Goal: Task Accomplishment & Management: Manage account settings

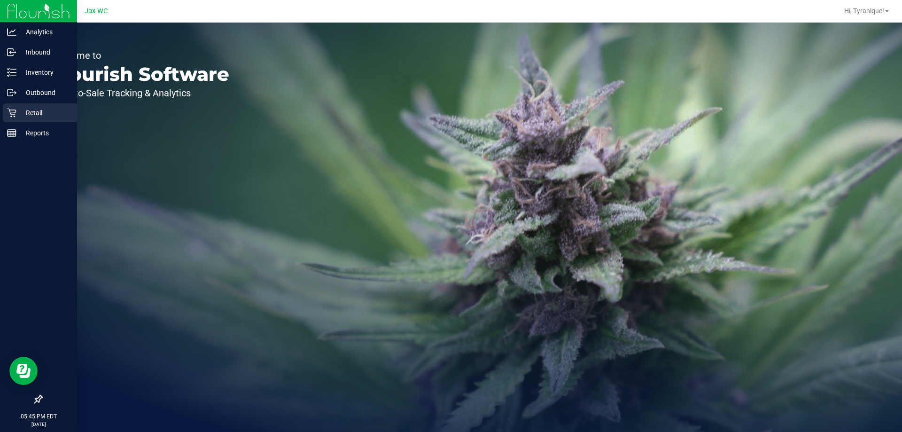
click at [17, 111] on p "Retail" at bounding box center [44, 112] width 56 height 11
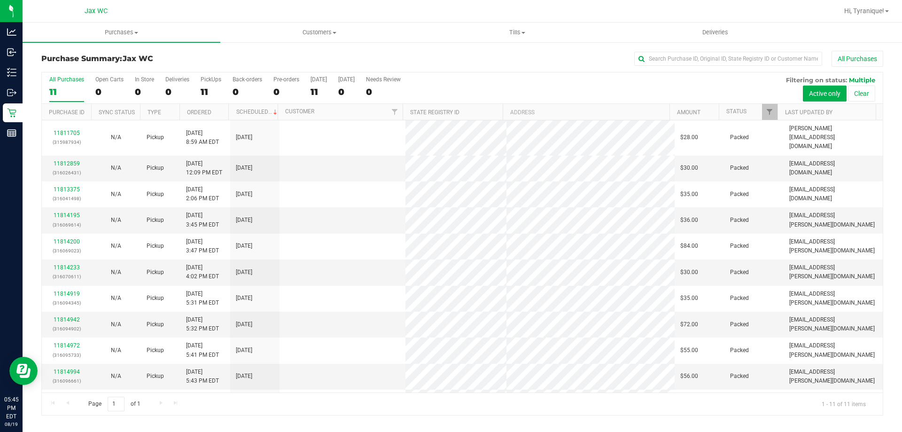
scroll to position [14, 0]
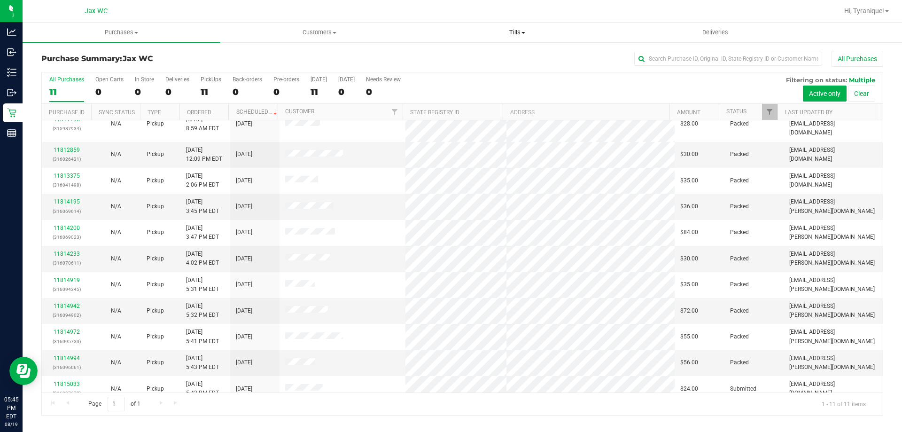
click at [503, 34] on span "Tills" at bounding box center [517, 32] width 197 height 8
click at [482, 54] on li "Manage tills" at bounding box center [517, 56] width 198 height 11
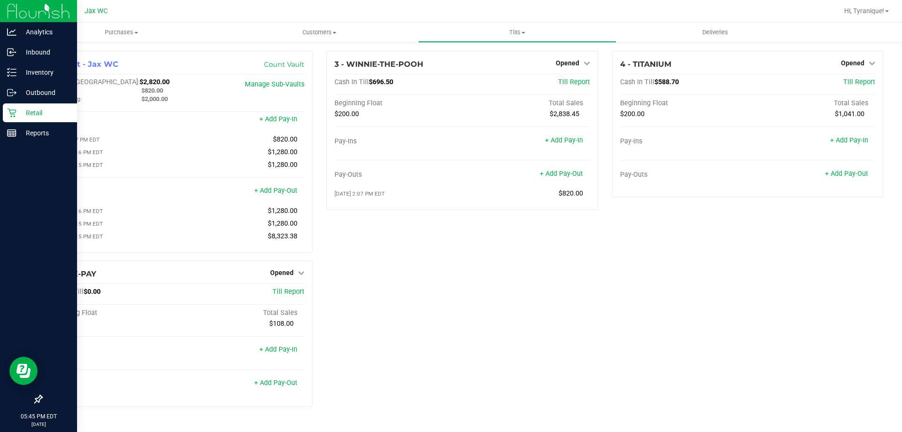
click at [9, 113] on icon at bounding box center [11, 112] width 9 height 9
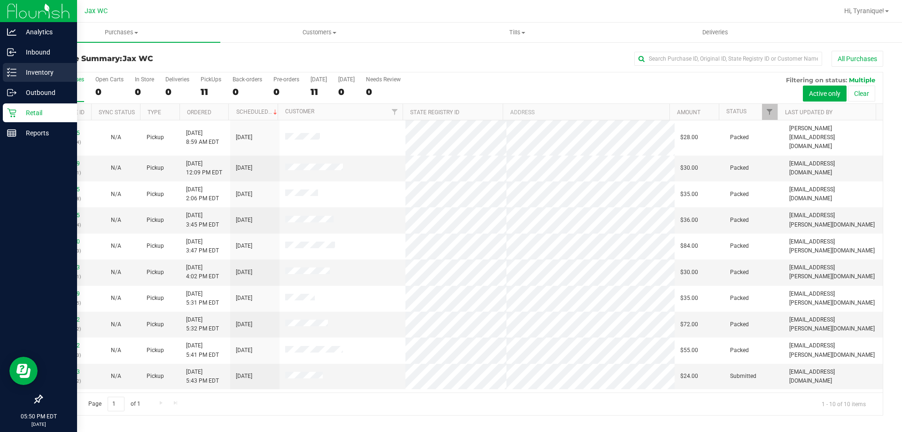
click at [27, 73] on p "Inventory" at bounding box center [44, 72] width 56 height 11
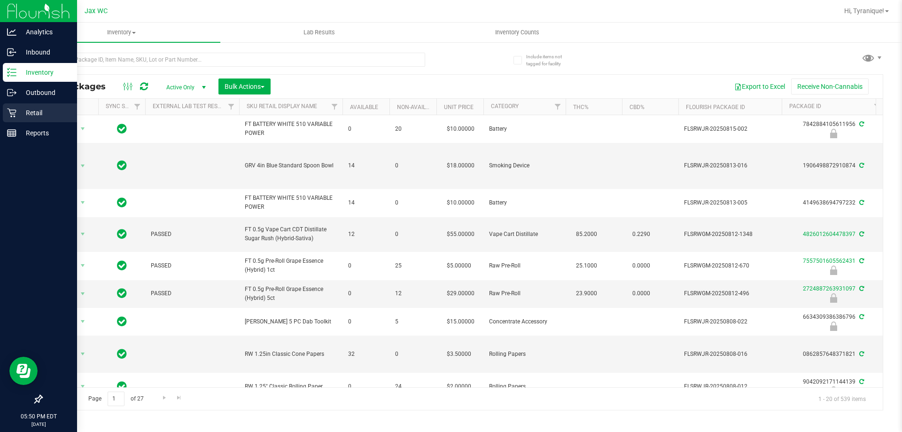
click at [14, 110] on icon at bounding box center [11, 112] width 9 height 9
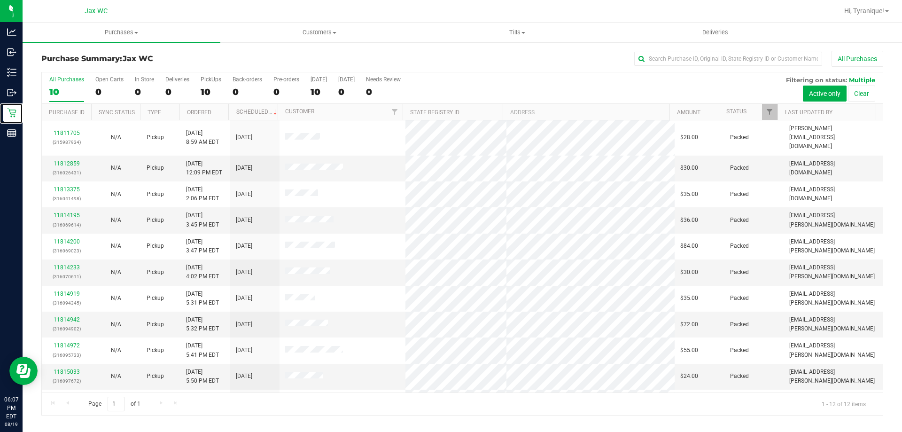
scroll to position [40, 0]
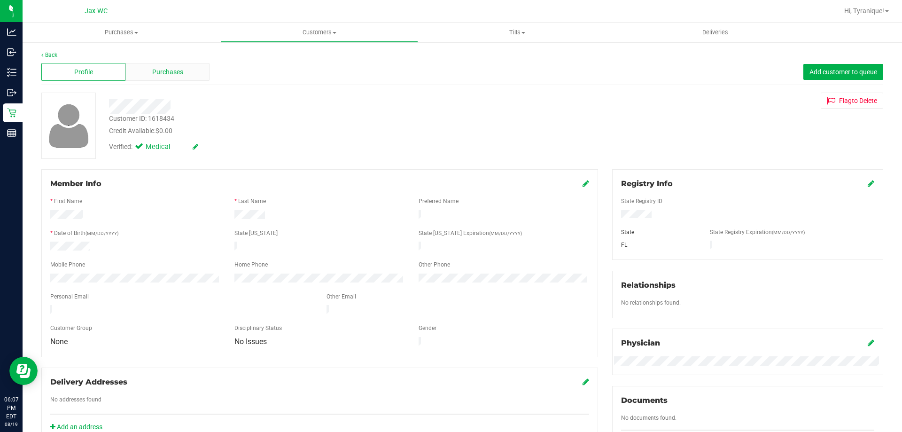
click at [164, 74] on span "Purchases" at bounding box center [167, 72] width 31 height 10
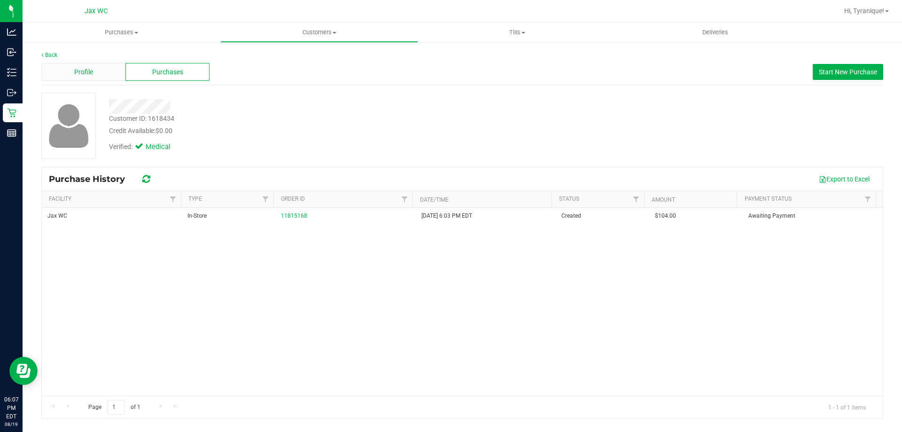
click at [84, 79] on div "Profile" at bounding box center [83, 72] width 84 height 18
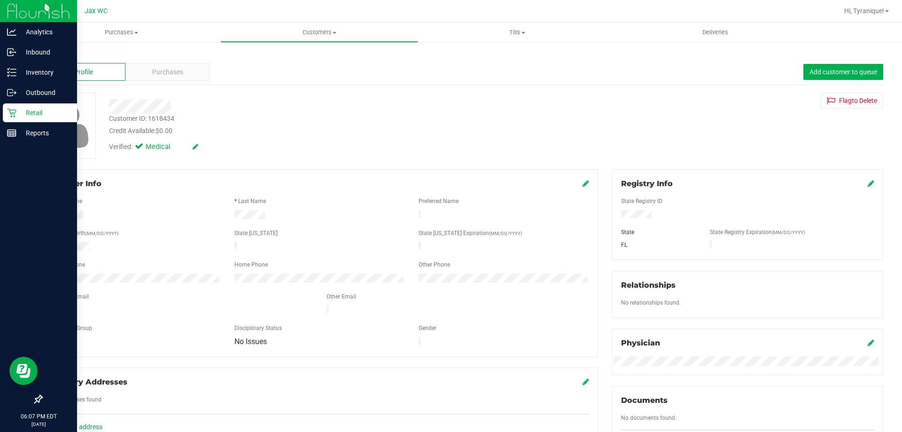
click at [22, 114] on p "Retail" at bounding box center [44, 112] width 56 height 11
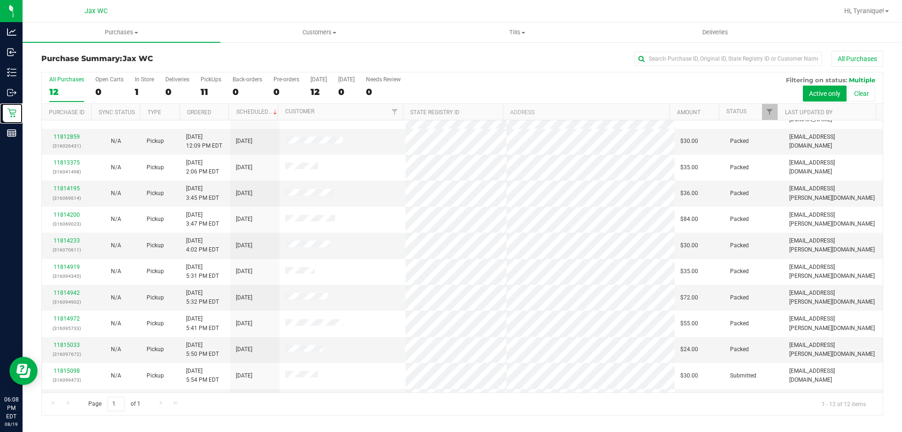
scroll to position [40, 0]
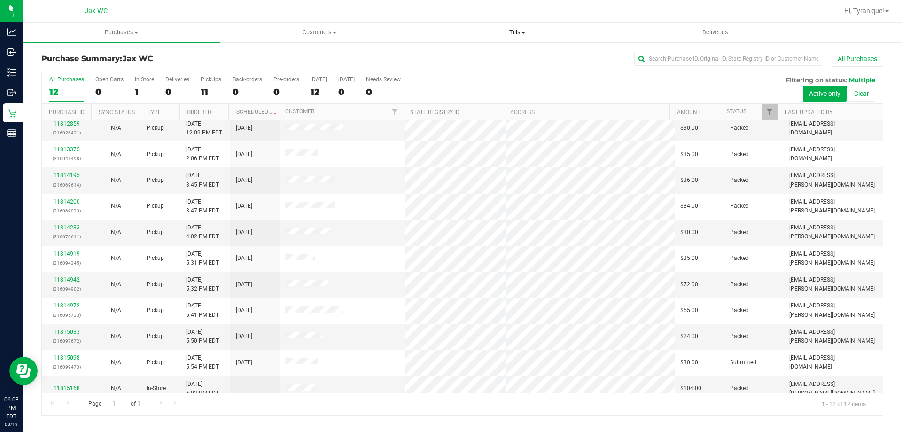
click at [516, 36] on uib-tab-heading "Tills Manage tills Reconcile e-payments" at bounding box center [517, 32] width 197 height 19
click at [515, 58] on li "Manage tills" at bounding box center [517, 56] width 198 height 11
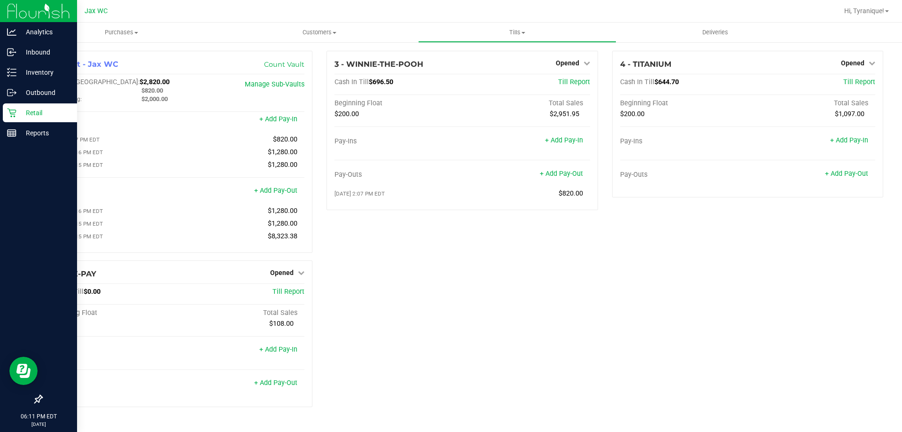
click at [16, 108] on p "Retail" at bounding box center [44, 112] width 56 height 11
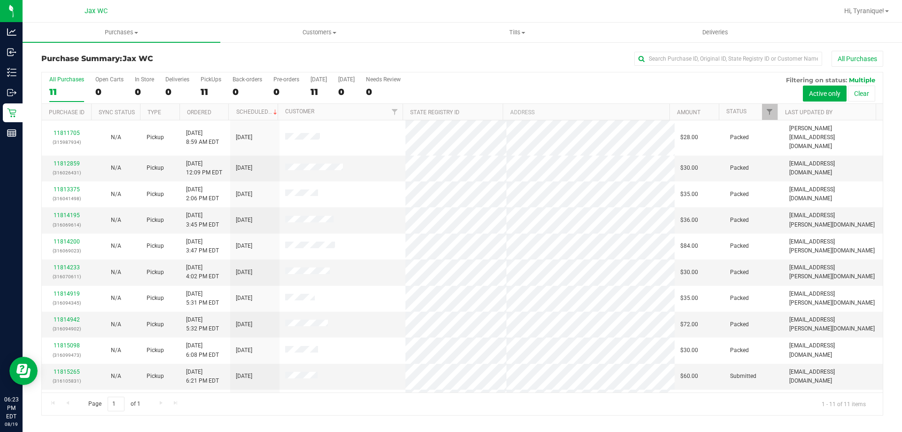
click at [299, 53] on div "Purchase Summary: Jax WC All Purchases" at bounding box center [462, 61] width 842 height 21
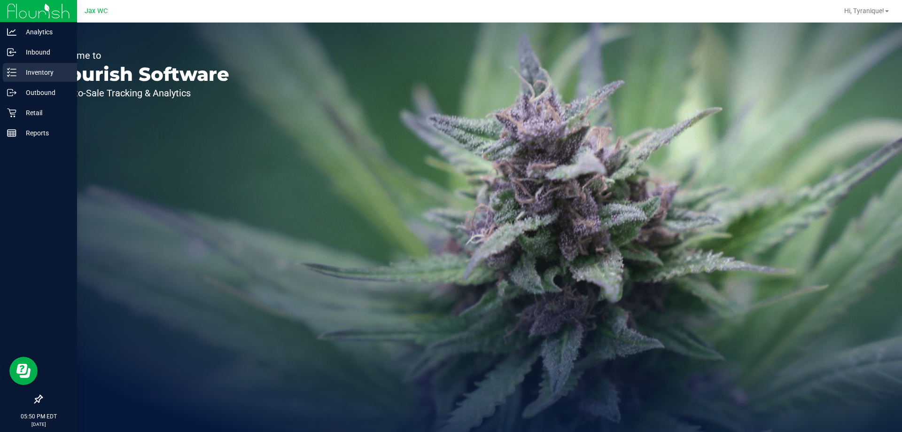
click at [25, 80] on div "Inventory" at bounding box center [40, 72] width 74 height 19
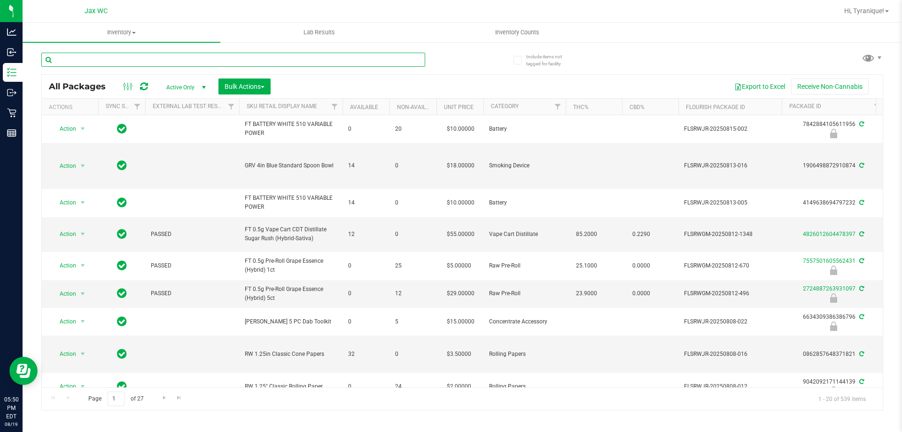
click at [198, 60] on input "text" at bounding box center [233, 60] width 384 height 14
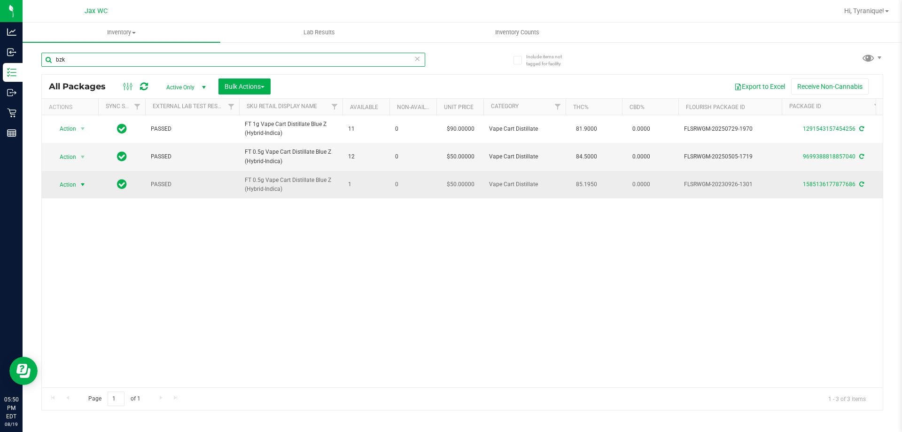
type input "bzk"
click at [76, 187] on span "Action" at bounding box center [63, 184] width 25 height 13
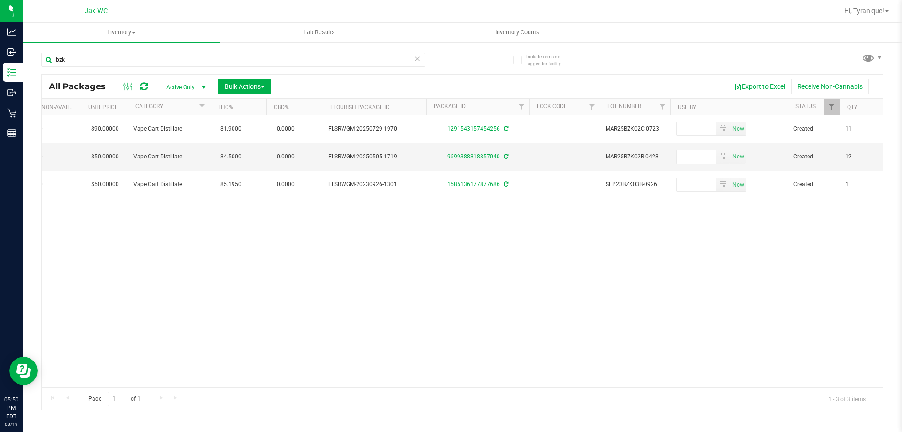
scroll to position [0, 394]
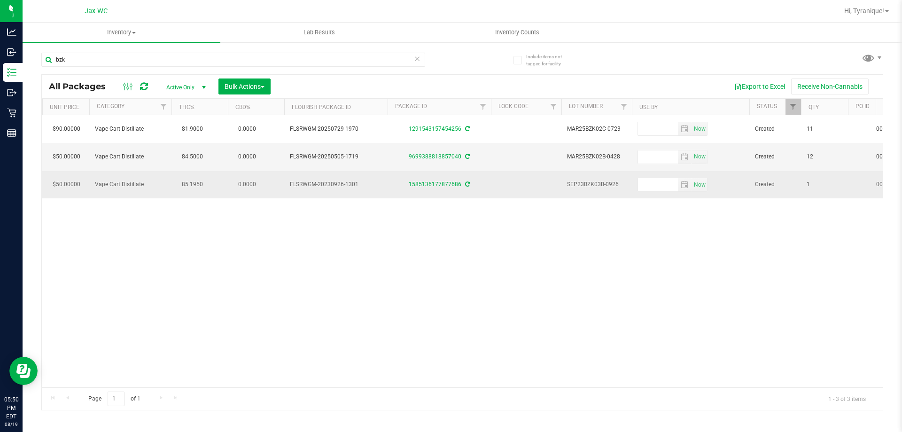
click at [562, 187] on td "SEP23BZK03B-0926" at bounding box center [597, 184] width 70 height 27
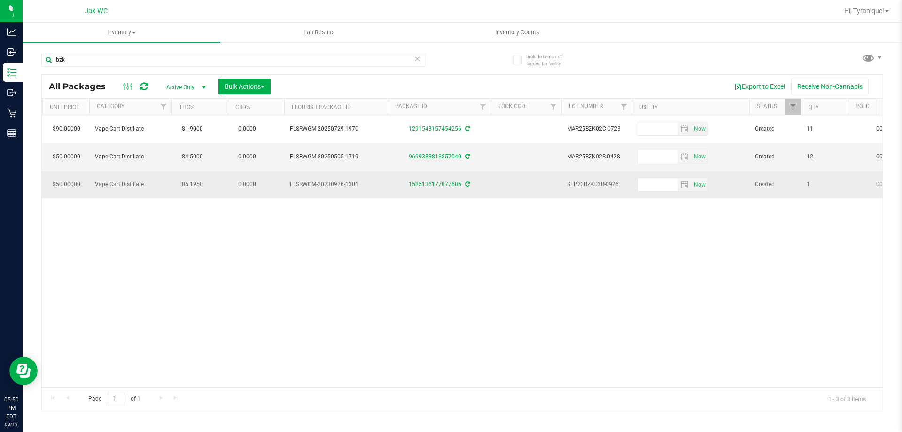
drag, startPoint x: 562, startPoint y: 187, endPoint x: 578, endPoint y: 184, distance: 15.9
click at [578, 184] on span "SEP23BZK03B-0926" at bounding box center [596, 184] width 59 height 9
copy tr "SEP23BZK03B-0926"
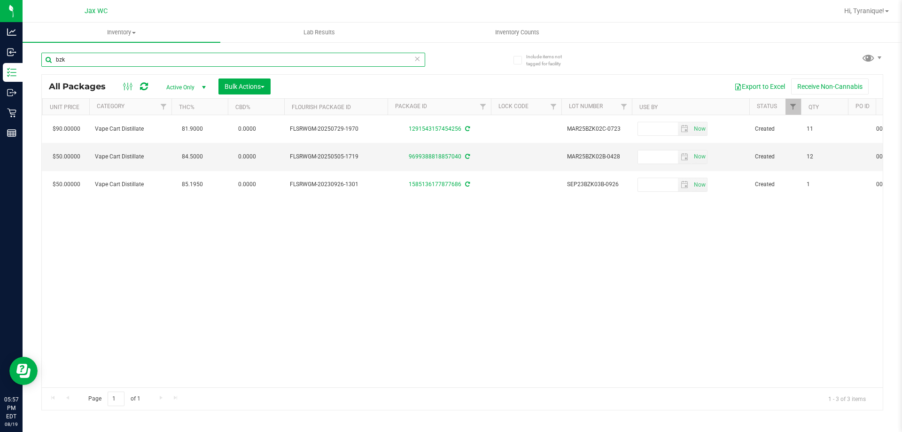
click at [420, 63] on div "bzk" at bounding box center [233, 60] width 384 height 14
click at [418, 61] on icon at bounding box center [417, 58] width 7 height 11
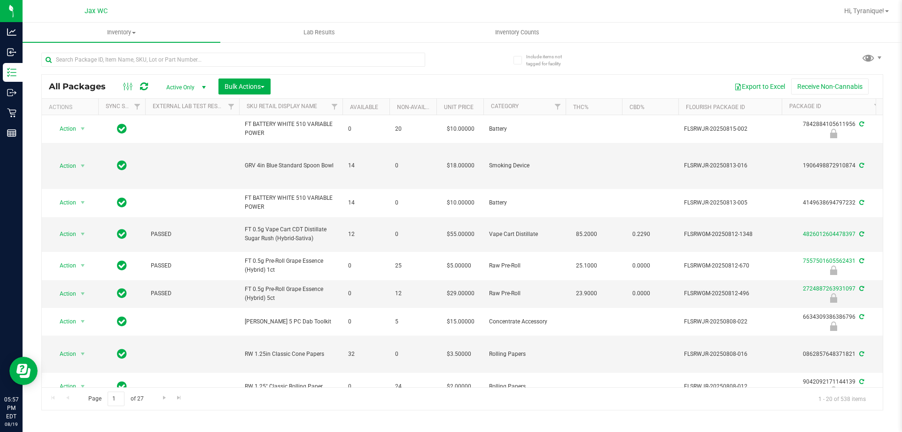
click at [136, 50] on div at bounding box center [251, 59] width 421 height 30
click at [135, 55] on input "text" at bounding box center [233, 60] width 384 height 14
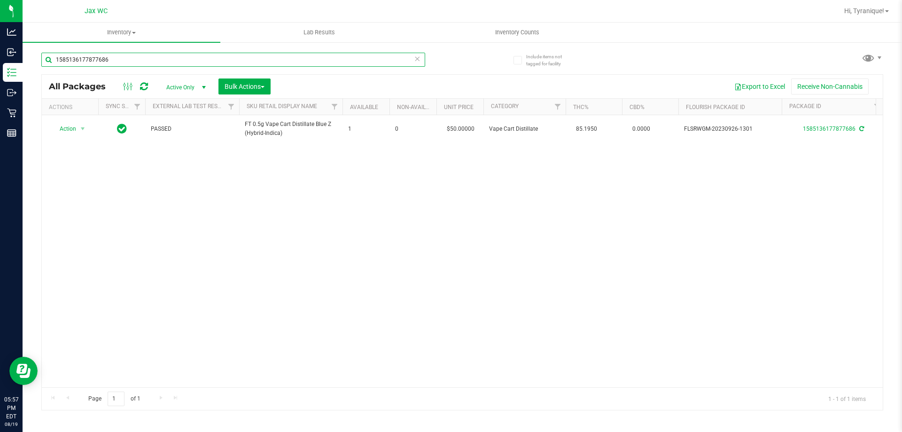
click at [141, 58] on input "1585136177877686" at bounding box center [233, 60] width 384 height 14
type input "5738861723292786"
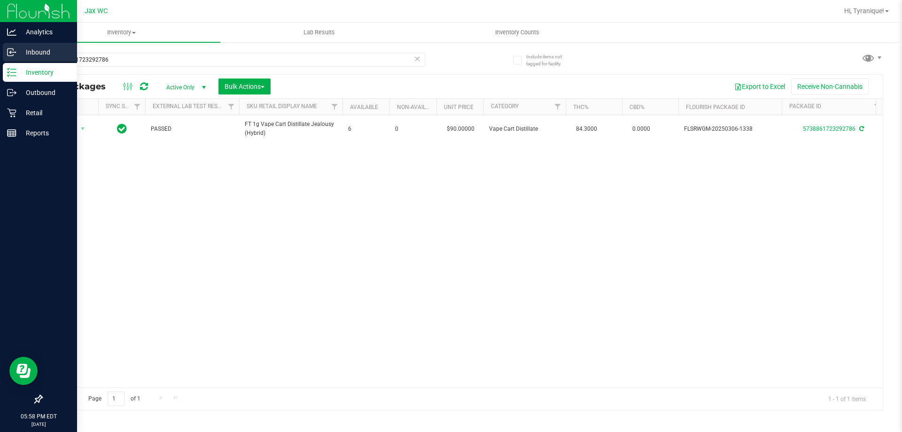
click at [19, 51] on p "Inbound" at bounding box center [44, 52] width 56 height 11
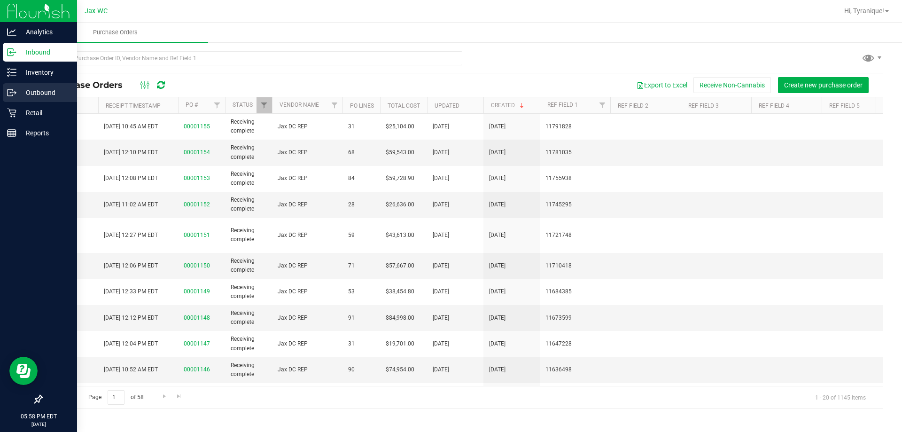
click at [17, 96] on p "Outbound" at bounding box center [44, 92] width 56 height 11
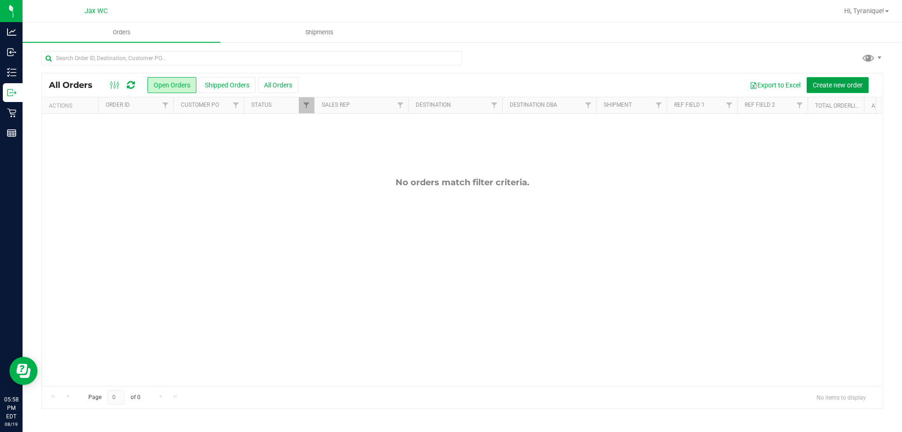
click at [848, 89] on button "Create new order" at bounding box center [838, 85] width 62 height 16
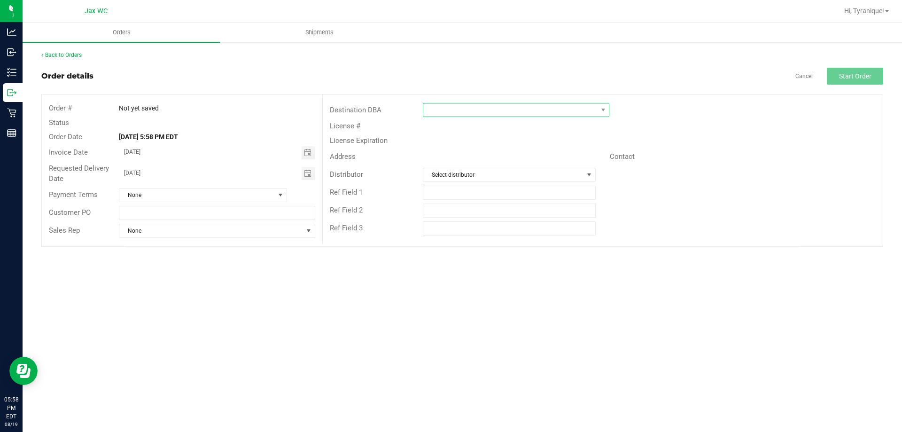
click at [595, 110] on span at bounding box center [510, 109] width 174 height 13
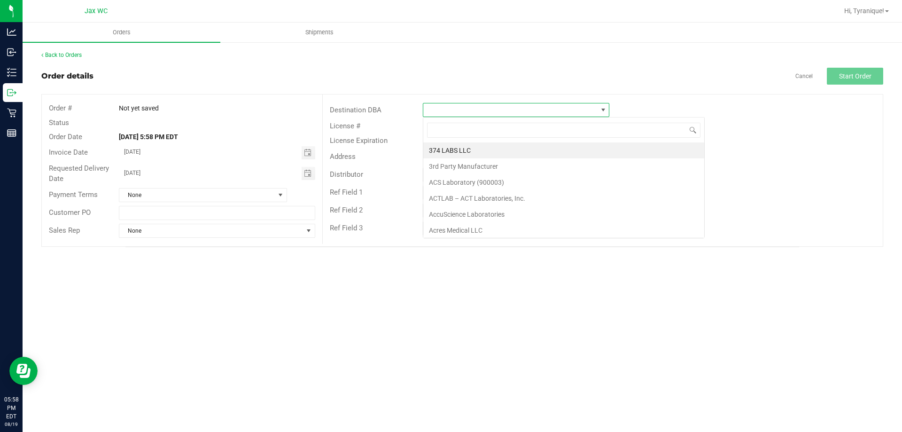
scroll to position [14, 187]
type input "jax"
click at [468, 145] on li "JAX DC REP" at bounding box center [516, 150] width 186 height 16
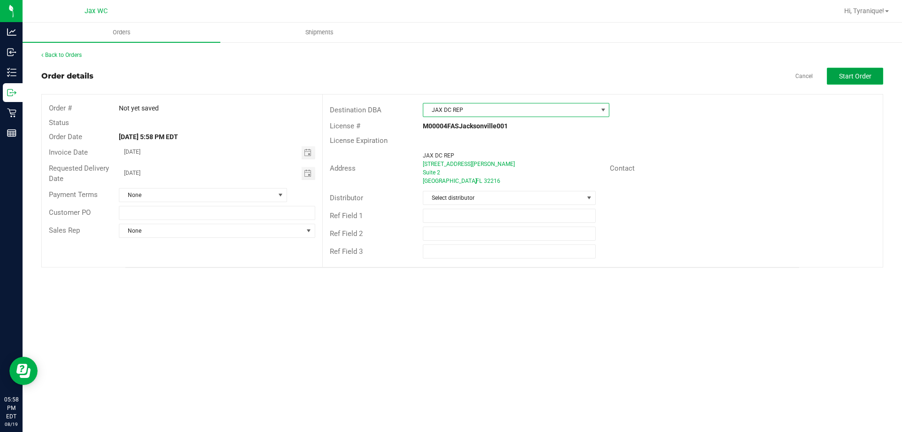
click at [843, 74] on span "Start Order" at bounding box center [855, 76] width 32 height 8
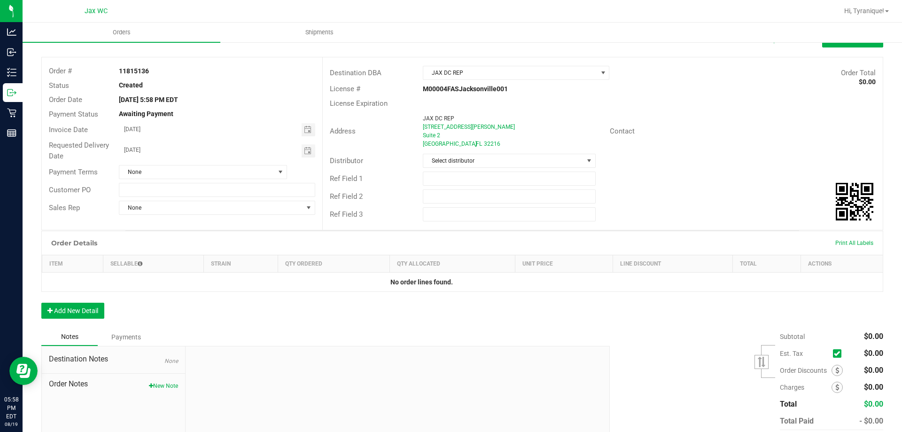
scroll to position [87, 0]
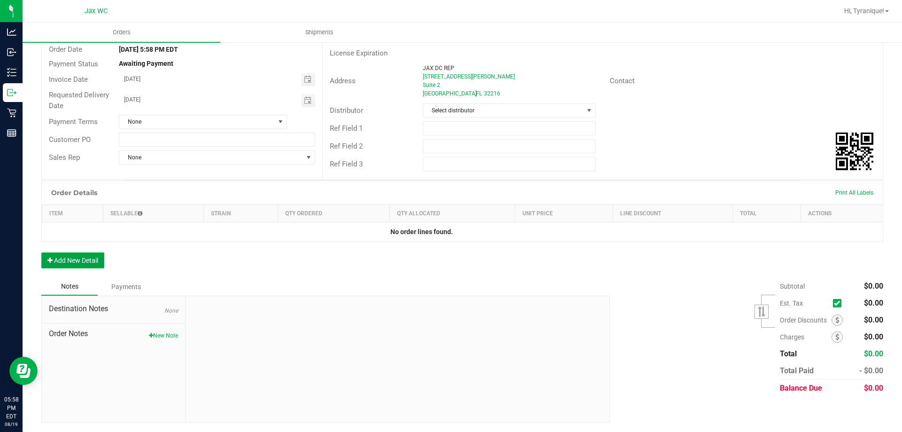
click at [73, 262] on button "Add New Detail" at bounding box center [72, 260] width 63 height 16
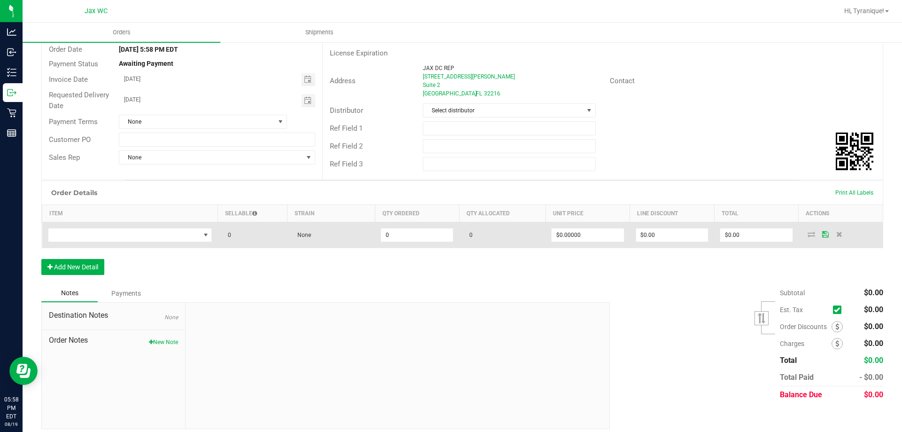
click at [147, 246] on td at bounding box center [130, 235] width 176 height 26
click at [148, 240] on span "NO DATA FOUND" at bounding box center [124, 234] width 152 height 13
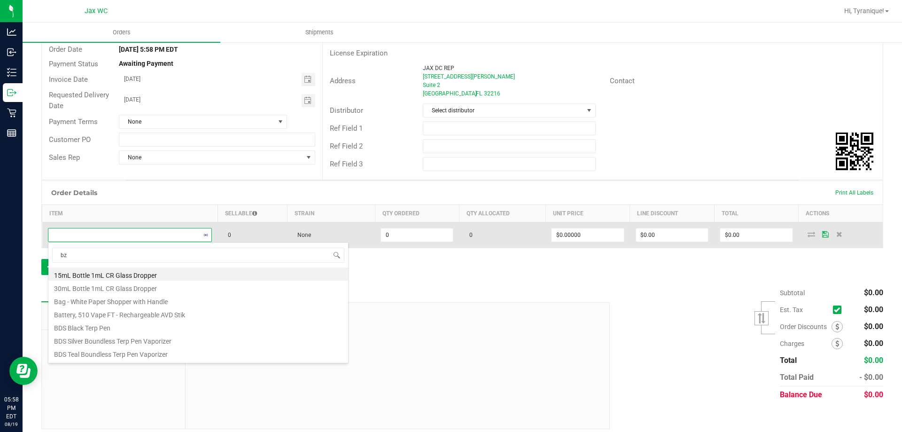
type input "bzk"
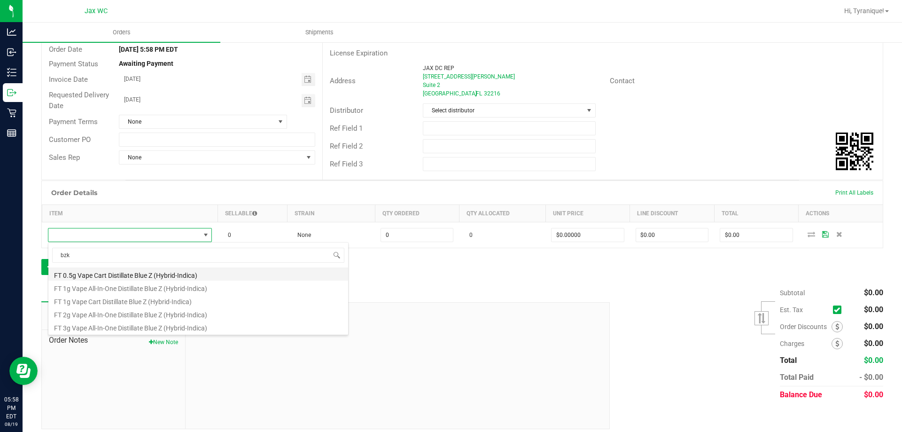
click at [173, 272] on li "FT 0.5g Vape Cart Distillate Blue Z (Hybrid-Indica)" at bounding box center [198, 273] width 300 height 13
type input "0 ea"
type input "$50.00000"
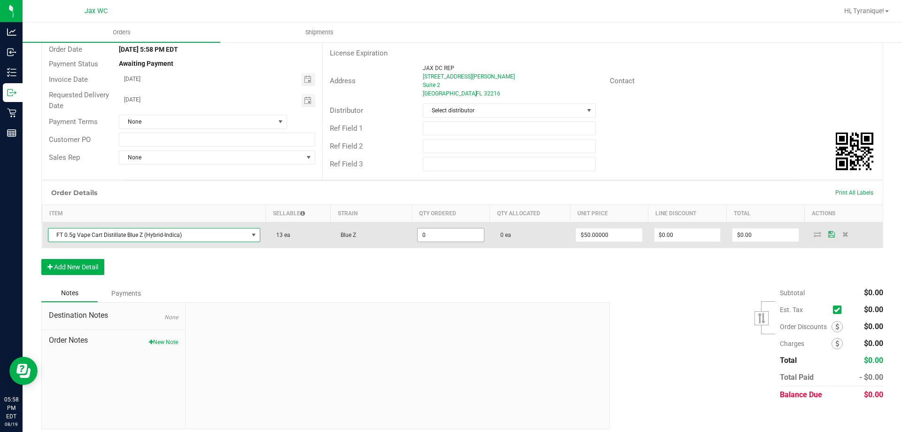
click at [437, 233] on input "0" at bounding box center [451, 234] width 66 height 13
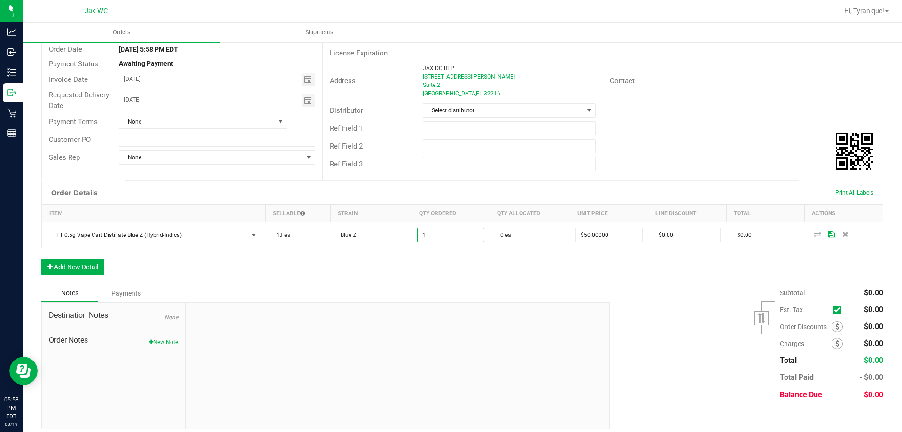
type input "1 ea"
type input "$50.00"
click at [430, 307] on div at bounding box center [398, 366] width 424 height 126
click at [94, 262] on button "Add New Detail" at bounding box center [72, 267] width 63 height 16
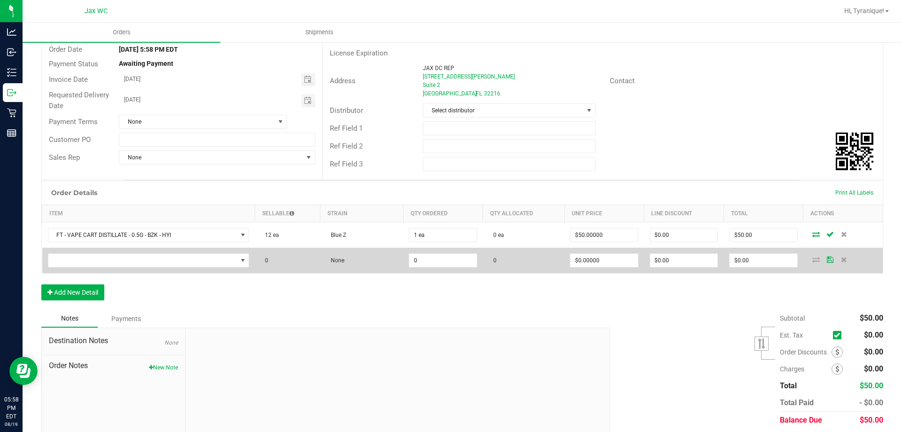
click at [101, 253] on td at bounding box center [148, 260] width 213 height 25
click at [101, 256] on span "NO DATA FOUND" at bounding box center [142, 260] width 189 height 13
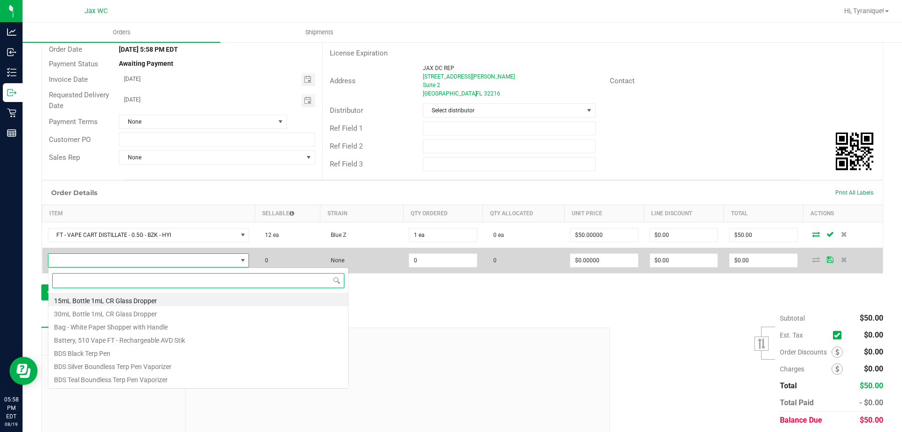
scroll to position [14, 197]
type input "jel"
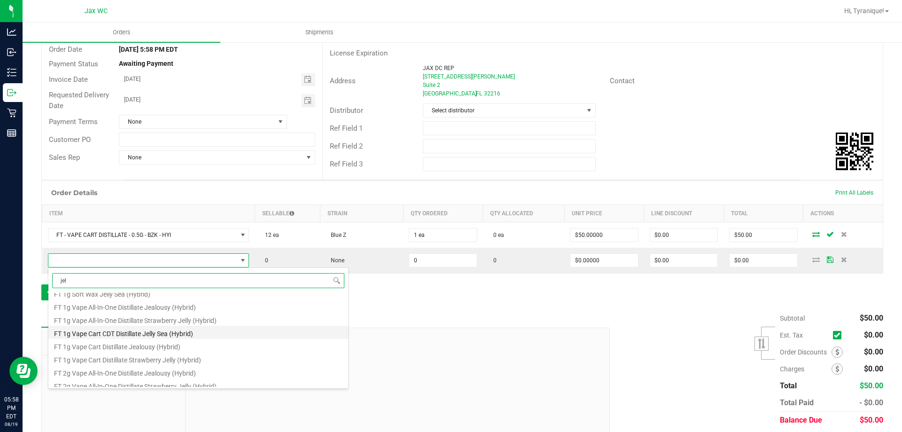
scroll to position [141, 0]
click at [199, 327] on li "FT 1g Vape Cart Distillate Jealousy (Hybrid)" at bounding box center [198, 329] width 300 height 13
type input "0 ea"
type input "$90.00000"
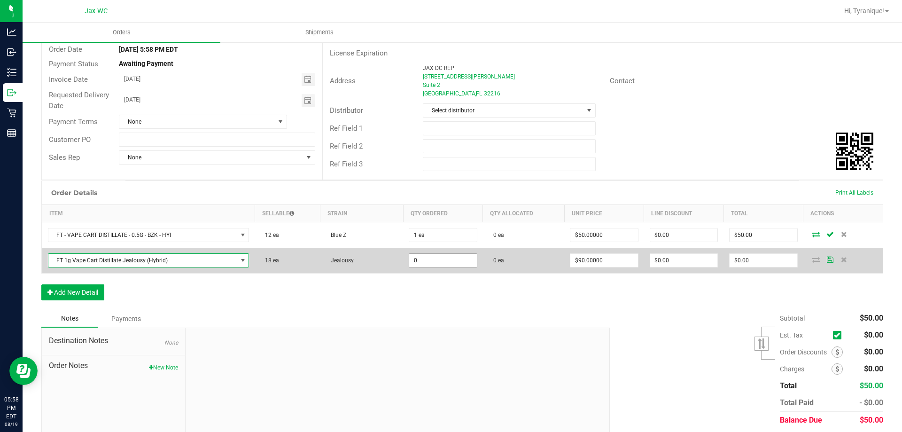
click at [437, 263] on input "0" at bounding box center [442, 260] width 67 height 13
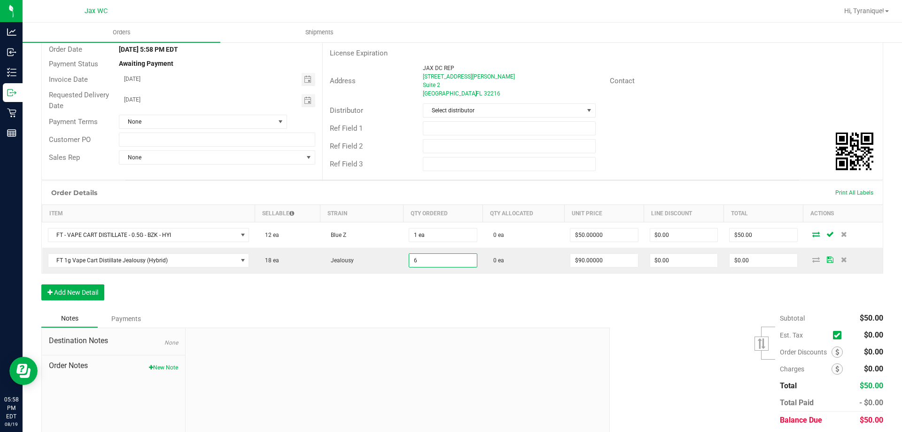
type input "6 ea"
type input "$540.00"
drag, startPoint x: 427, startPoint y: 310, endPoint x: 440, endPoint y: 314, distance: 13.4
click at [427, 309] on div "Order details Export PDF Done Editing Order # 11815136 Status Created Order Dat…" at bounding box center [462, 217] width 842 height 474
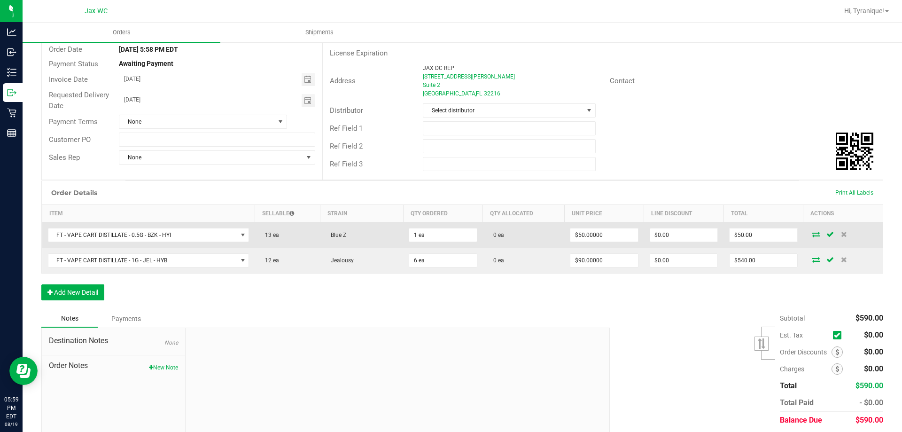
click at [812, 235] on icon at bounding box center [816, 234] width 8 height 6
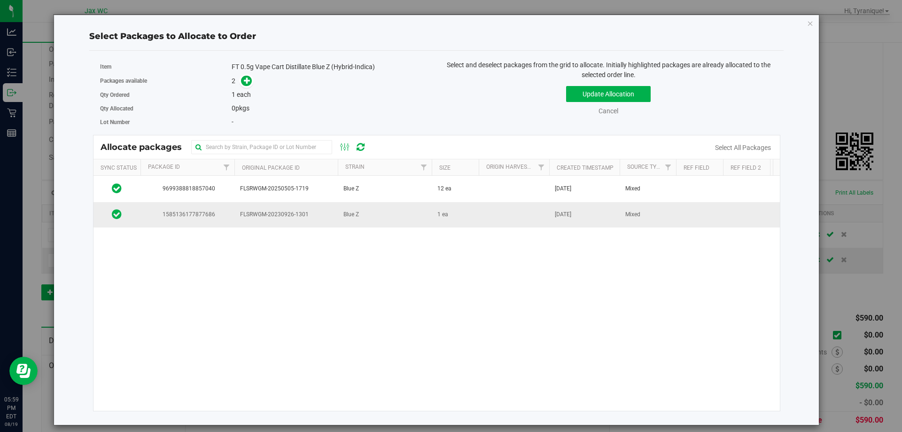
click at [513, 214] on td at bounding box center [514, 214] width 70 height 25
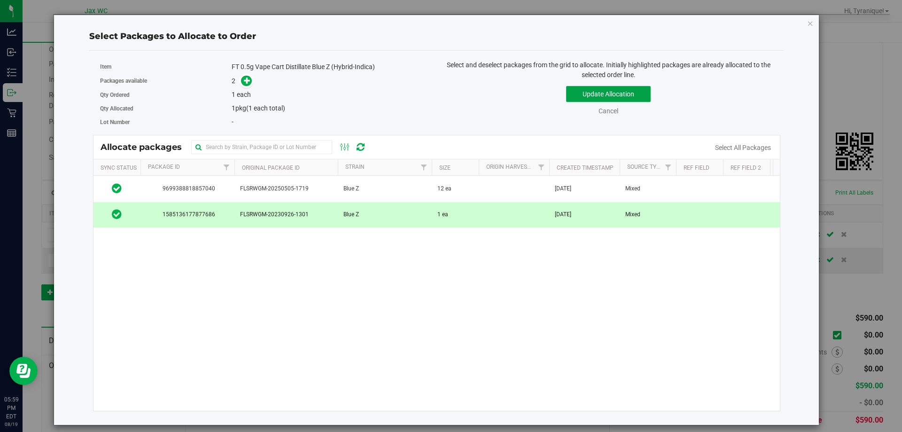
click at [640, 92] on button "Update Allocation" at bounding box center [608, 94] width 85 height 16
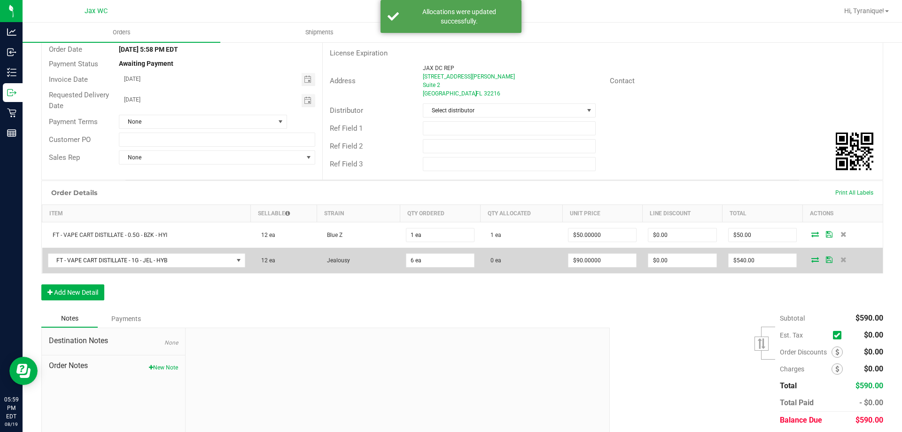
click at [812, 260] on icon at bounding box center [816, 260] width 8 height 6
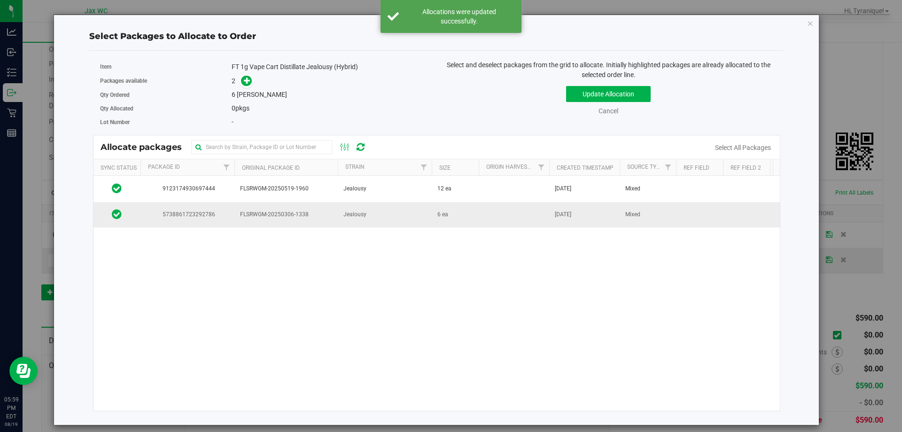
click at [459, 210] on td "6 ea" at bounding box center [455, 214] width 47 height 25
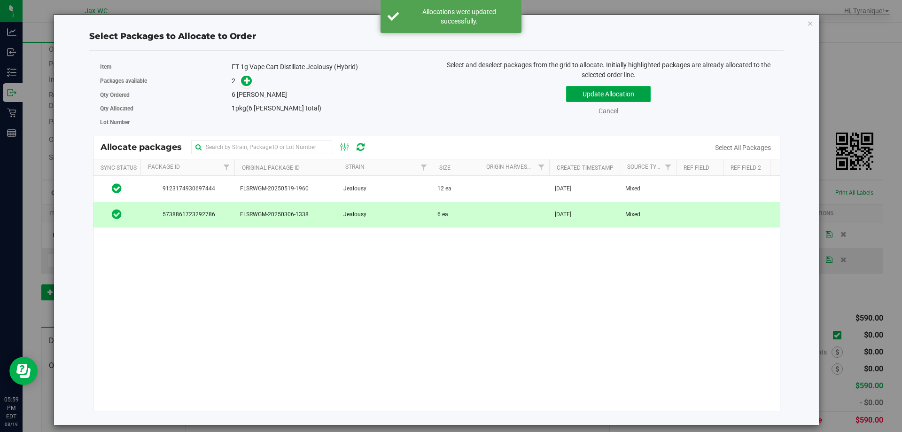
click at [615, 91] on button "Update Allocation" at bounding box center [608, 94] width 85 height 16
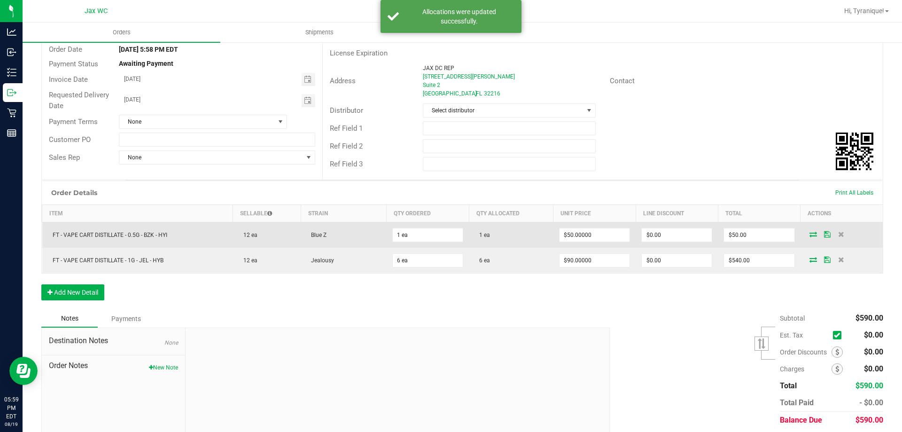
click at [824, 232] on icon at bounding box center [827, 234] width 7 height 6
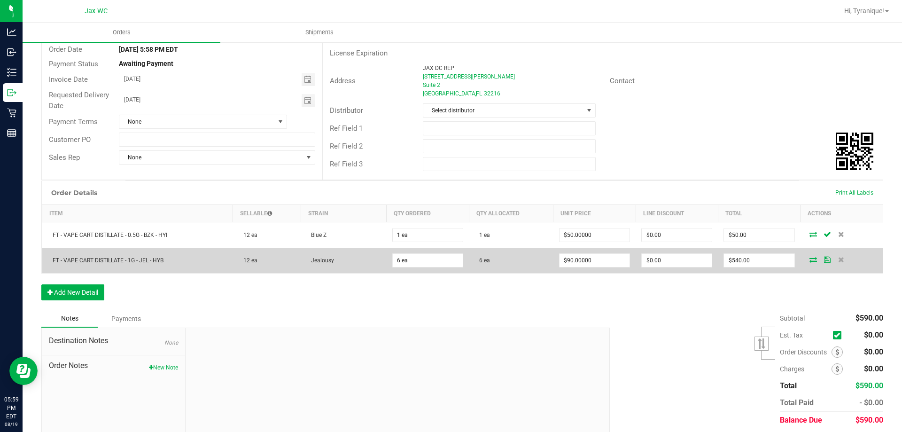
click at [819, 255] on td at bounding box center [842, 260] width 82 height 25
click at [824, 258] on icon at bounding box center [827, 260] width 7 height 6
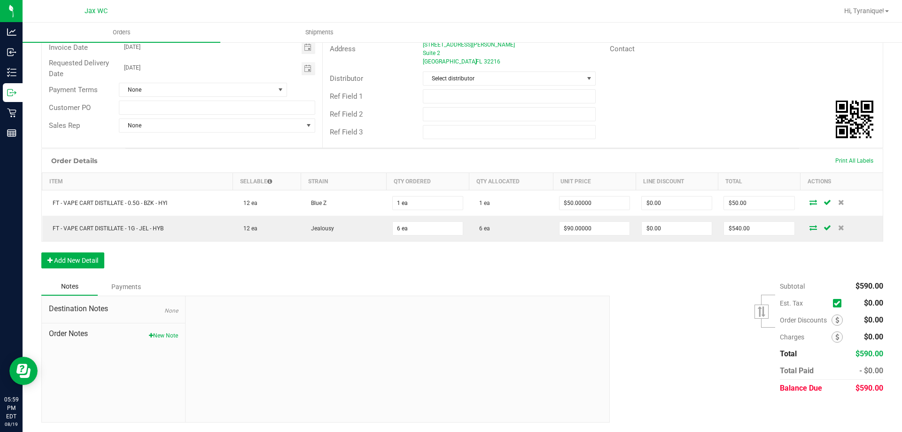
scroll to position [0, 0]
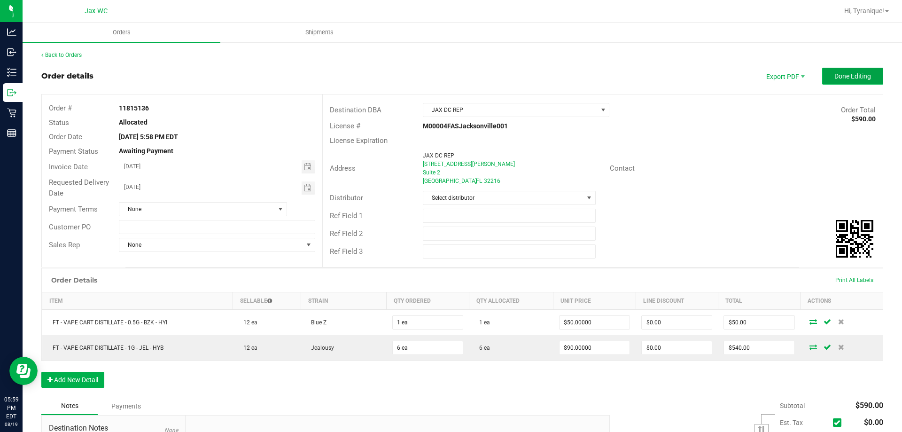
click at [847, 75] on span "Done Editing" at bounding box center [853, 76] width 37 height 8
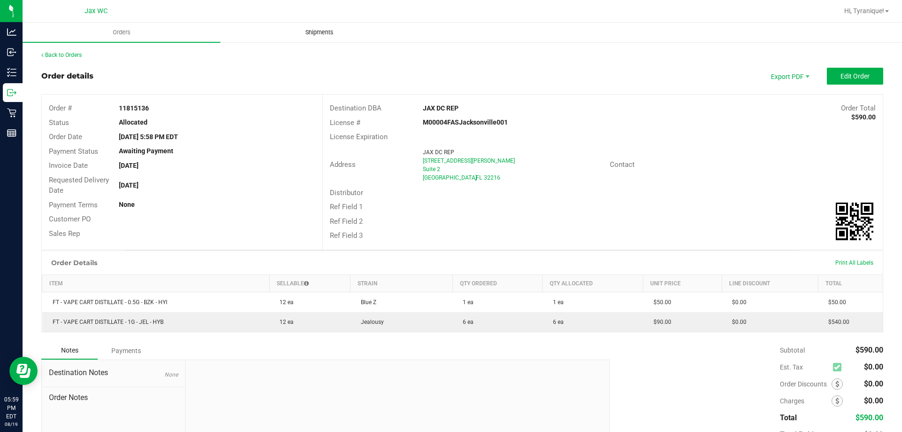
click at [311, 31] on span "Shipments" at bounding box center [320, 32] width 54 height 8
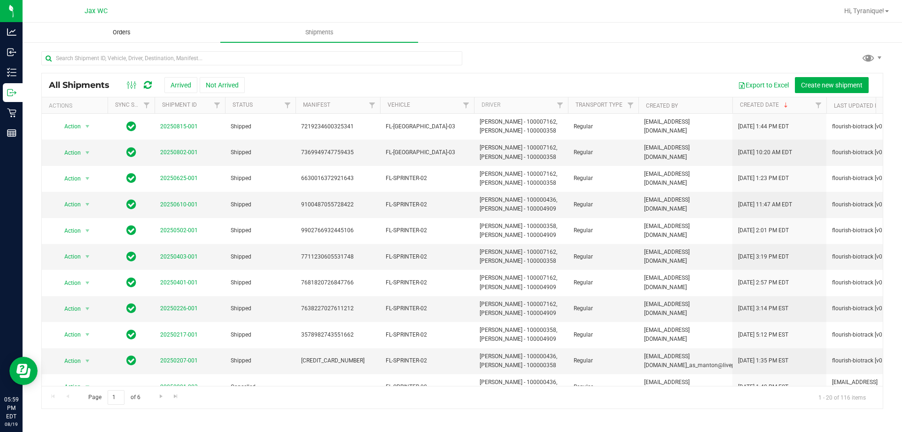
click at [125, 31] on span "Orders" at bounding box center [121, 32] width 43 height 8
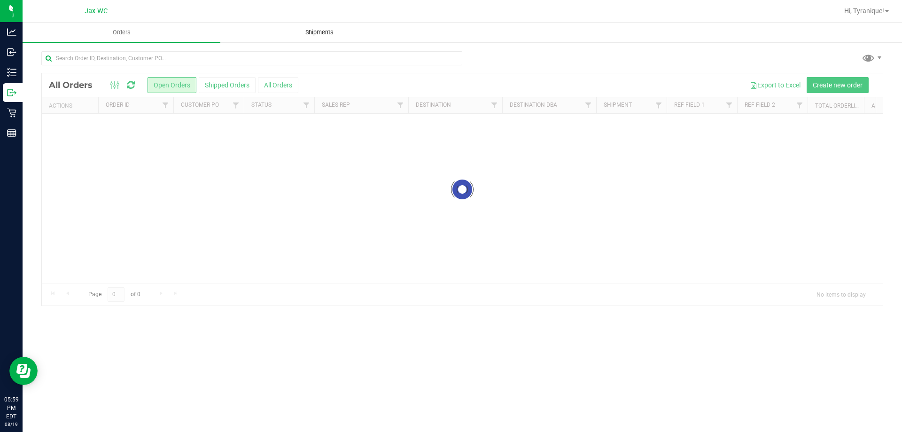
click at [320, 29] on span "Shipments" at bounding box center [320, 32] width 54 height 8
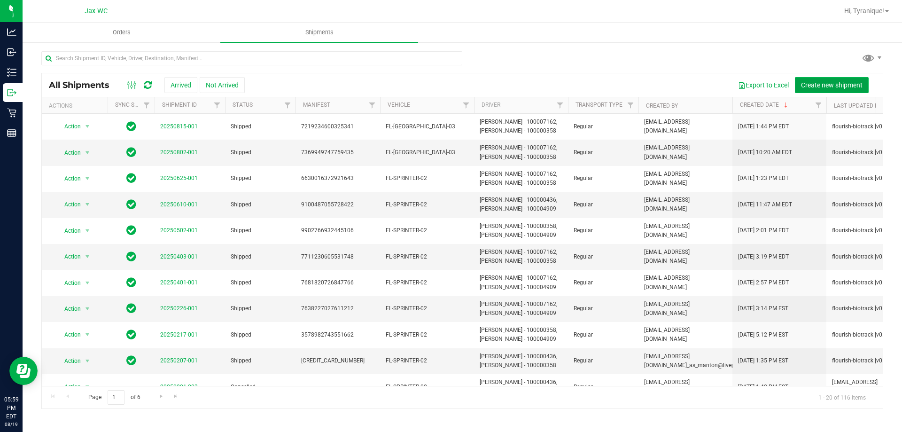
click at [815, 85] on span "Create new shipment" at bounding box center [832, 85] width 62 height 8
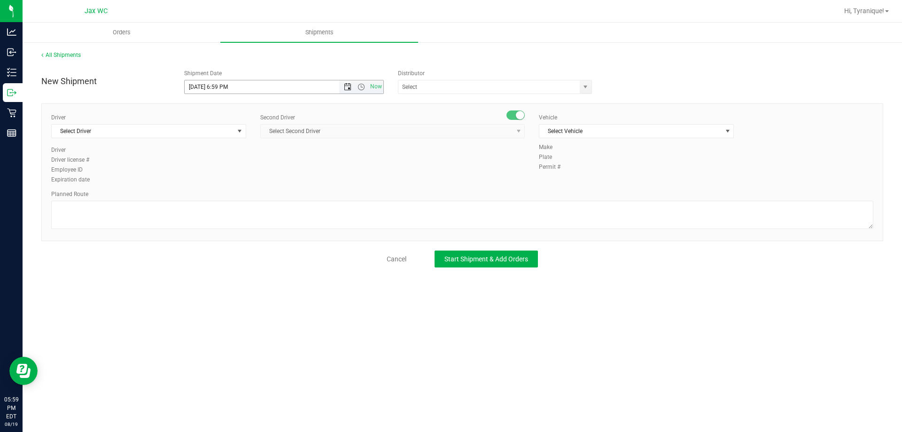
click at [346, 86] on span "Open the date view" at bounding box center [348, 87] width 8 height 8
click at [247, 181] on link "21" at bounding box center [248, 182] width 14 height 15
click at [223, 88] on input "8/21/2025 6:59 PM" at bounding box center [270, 86] width 171 height 13
click at [220, 86] on input "8/21/2025 6:59 PM" at bounding box center [270, 86] width 171 height 13
click at [364, 86] on span "Open the time view" at bounding box center [362, 87] width 8 height 8
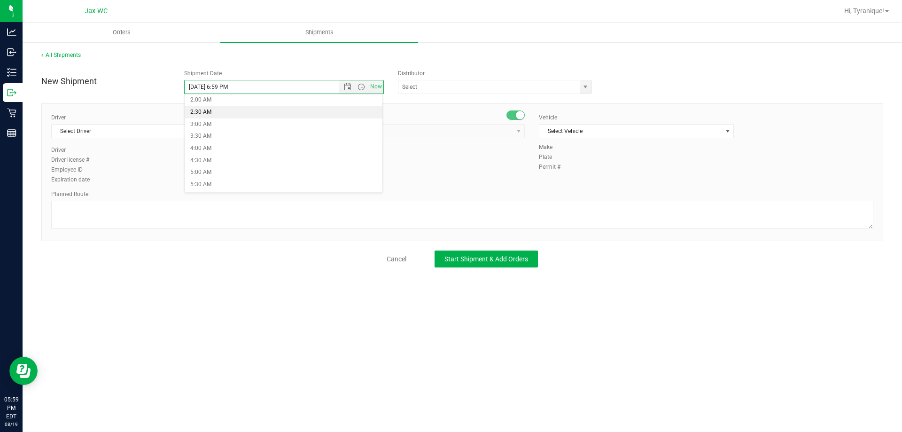
scroll to position [188, 0]
click at [219, 152] on li "10:00 AM" at bounding box center [284, 155] width 198 height 12
type input "8/21/2025 10:00 AM"
click at [229, 136] on span "Select Driver" at bounding box center [143, 131] width 182 height 13
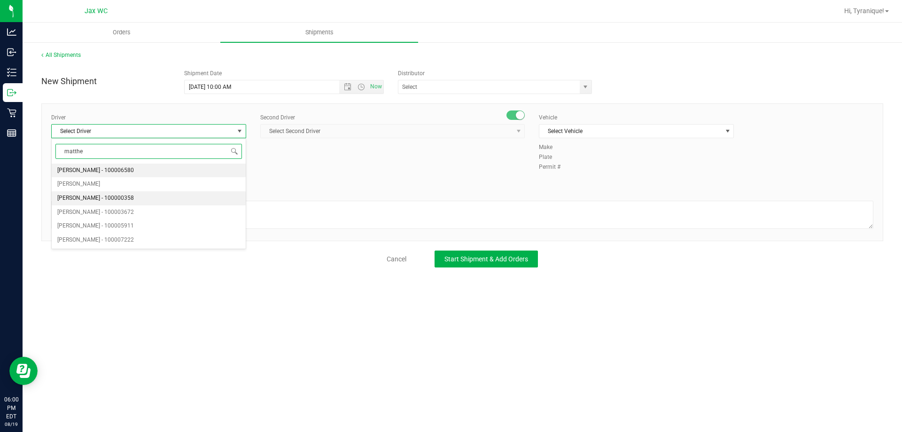
click at [127, 199] on span "Matthew Morris - 100000358" at bounding box center [95, 198] width 77 height 12
type input "matthe"
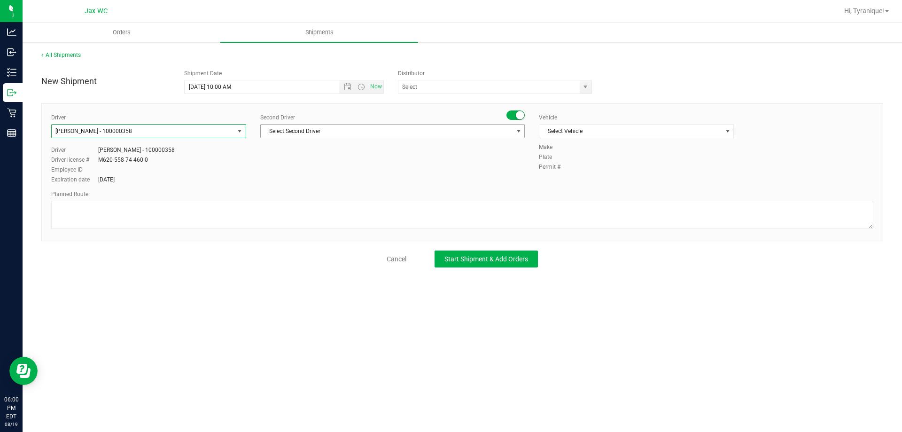
click at [343, 132] on span "Select Second Driver" at bounding box center [387, 131] width 252 height 13
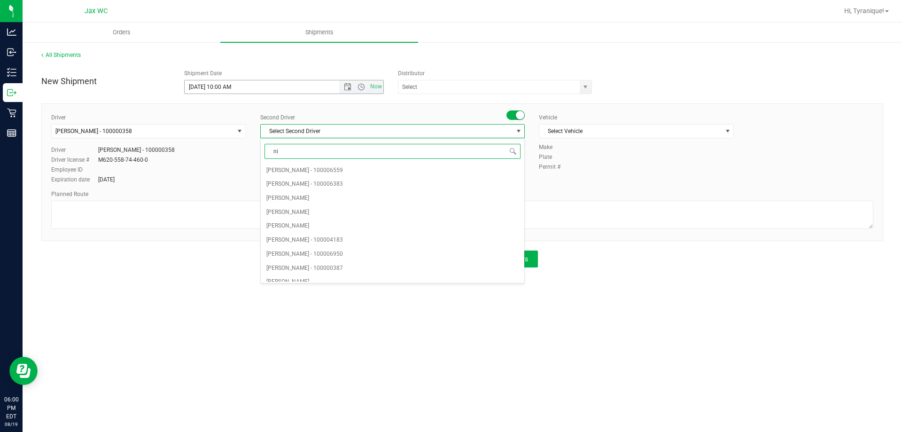
type input "nic"
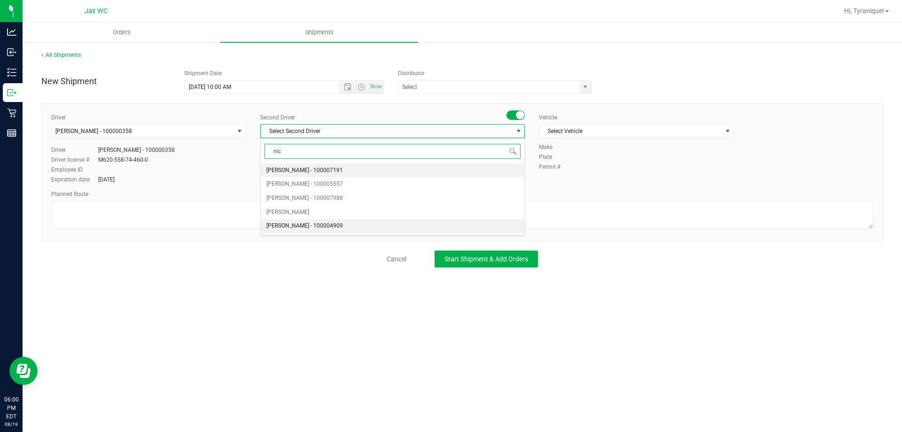
click at [347, 230] on li "Nicholas Yodice - 100004909" at bounding box center [393, 226] width 264 height 14
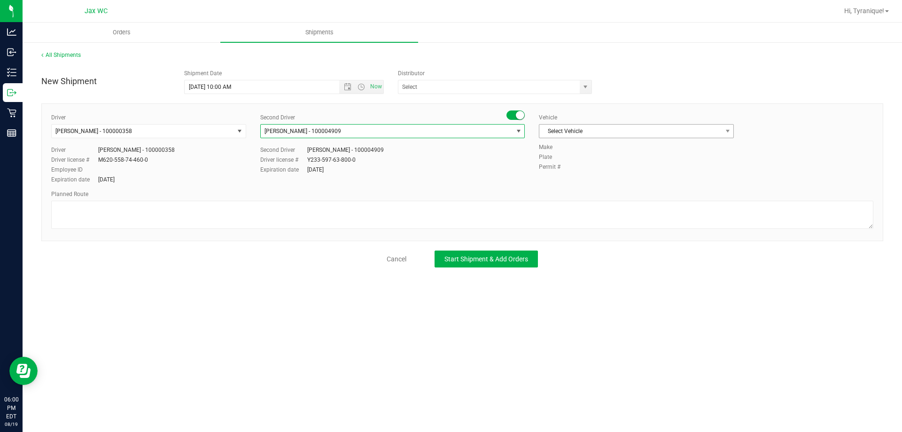
click at [641, 134] on span "Select Vehicle" at bounding box center [630, 131] width 182 height 13
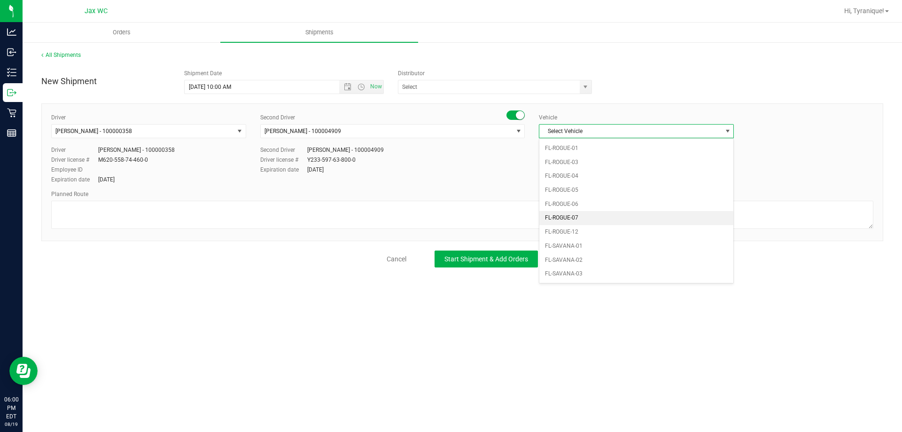
scroll to position [432, 0]
click at [607, 259] on li "FL-SPRINTER-02" at bounding box center [636, 259] width 194 height 14
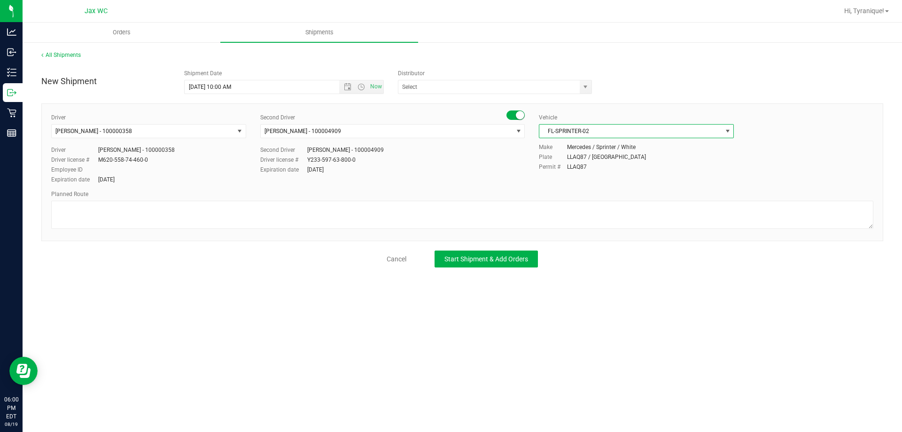
click at [730, 130] on span "select" at bounding box center [728, 131] width 8 height 8
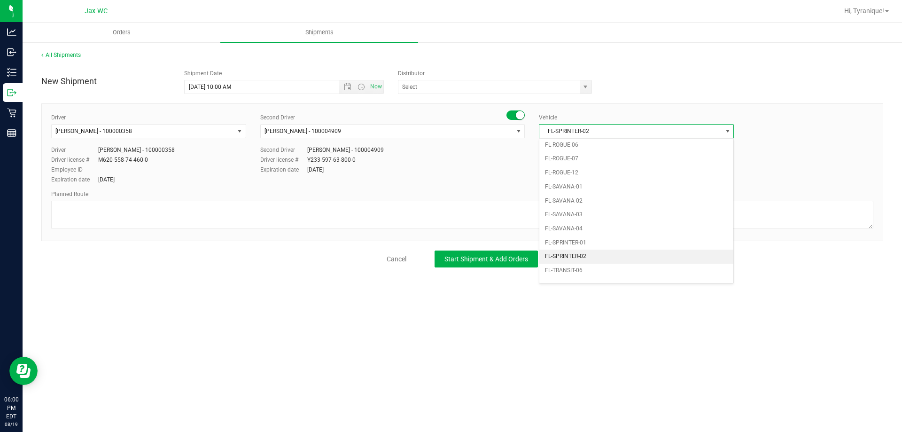
click at [602, 258] on li "FL-SPRINTER-02" at bounding box center [636, 257] width 194 height 14
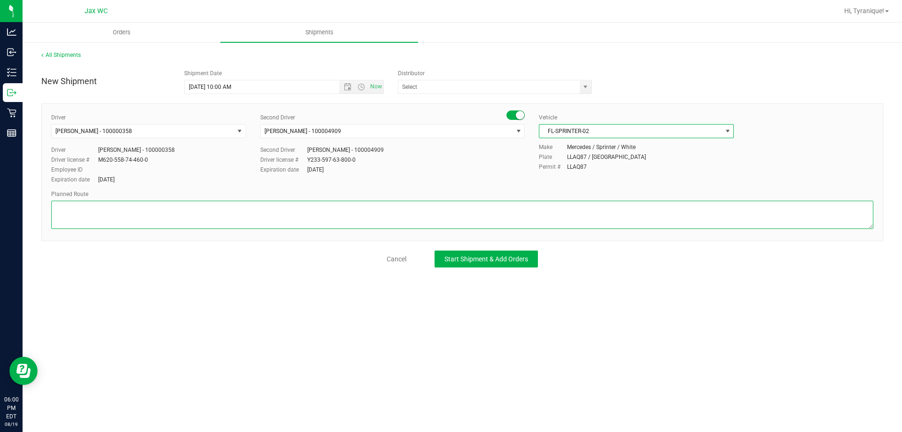
click at [354, 209] on textarea at bounding box center [462, 215] width 822 height 28
paste textarea "Inventory Pullback Jax Park to Jax DC"
click at [104, 208] on textarea at bounding box center [462, 215] width 822 height 28
type textarea "Inventory Pullback Jax Park to Jax DC"
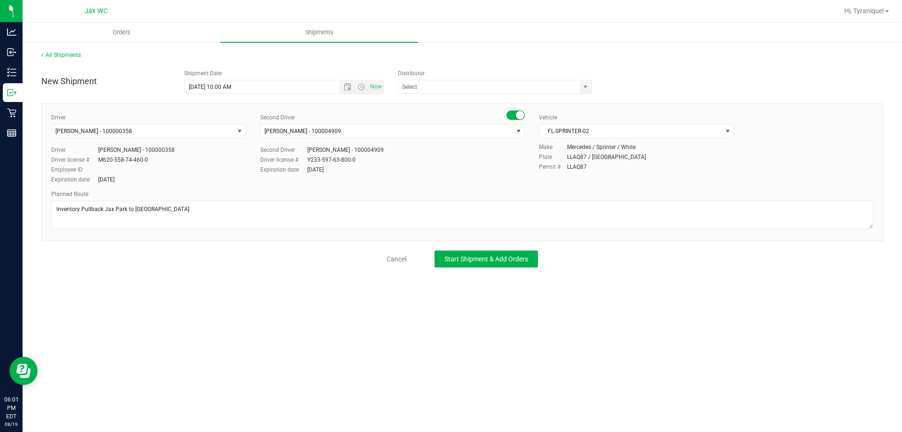
click at [635, 379] on div "Orders Shipments All Shipments New Shipment Shipment Date 8/21/2025 10:00 AM No…" at bounding box center [463, 227] width 880 height 409
click at [494, 260] on span "Start Shipment & Add Orders" at bounding box center [487, 259] width 84 height 8
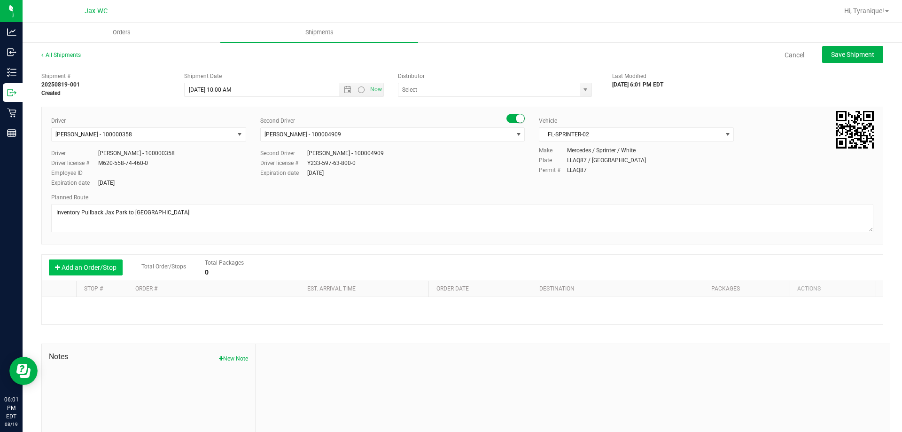
click at [97, 266] on button "Add an Order/Stop" at bounding box center [86, 267] width 74 height 16
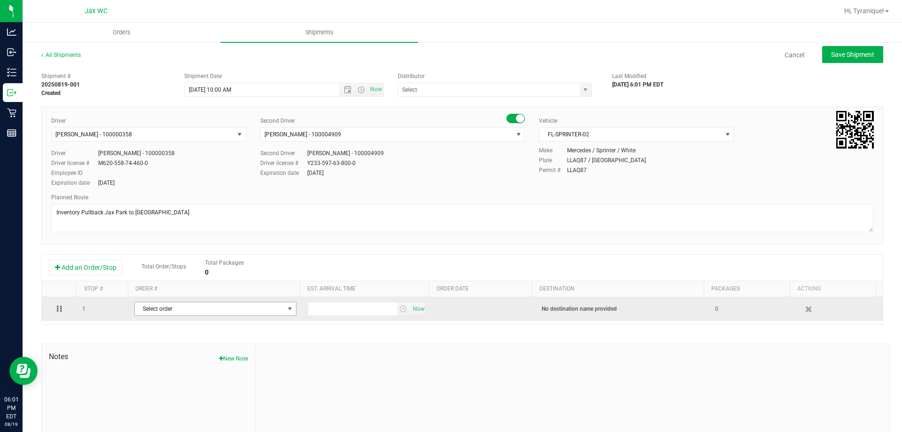
click at [227, 310] on span "Select order" at bounding box center [209, 308] width 149 height 13
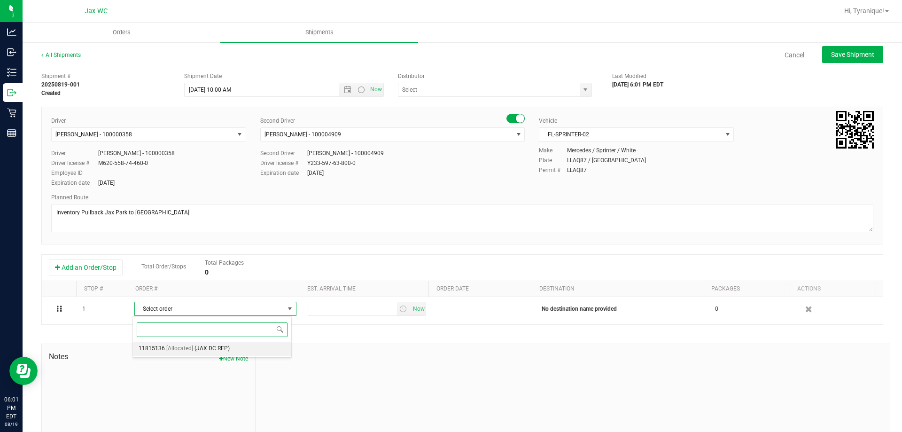
click at [222, 350] on span "(JAX DC REP)" at bounding box center [212, 349] width 35 height 12
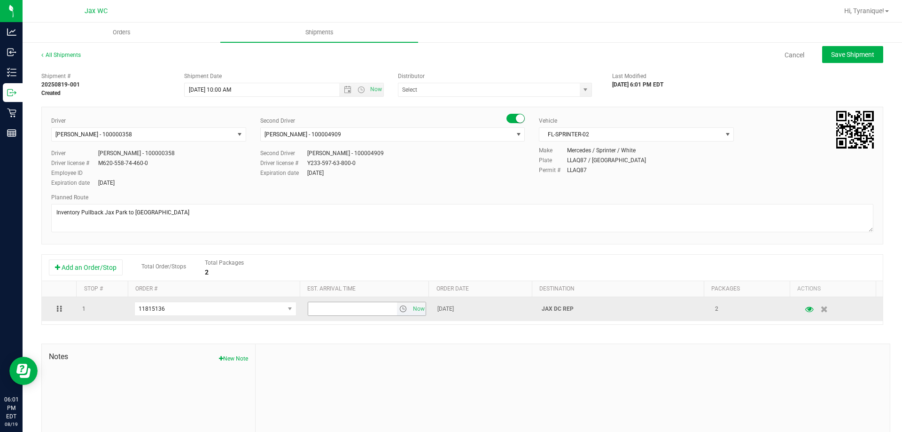
click at [399, 308] on span "select" at bounding box center [403, 309] width 8 height 8
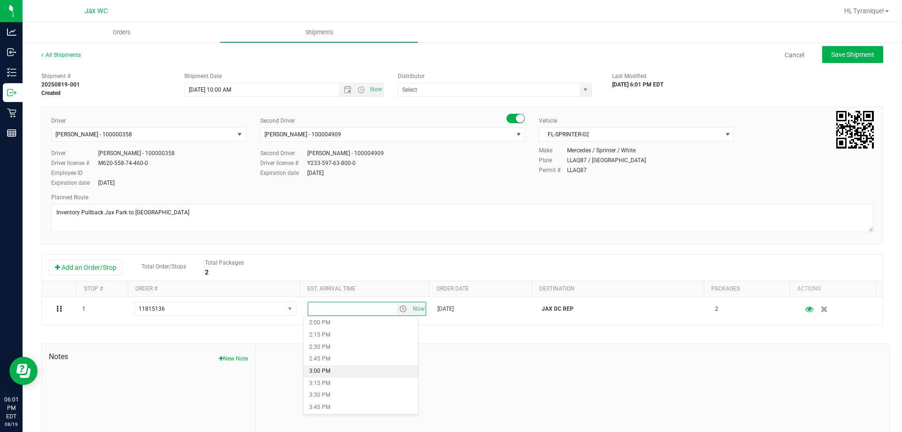
scroll to position [705, 0]
click at [337, 390] on li "4:00 PM" at bounding box center [361, 393] width 115 height 12
click at [583, 91] on span "select" at bounding box center [586, 90] width 8 height 8
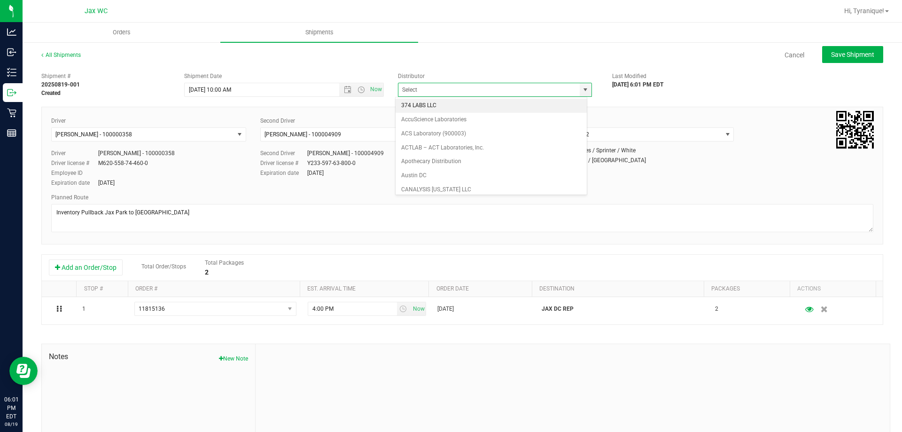
click at [671, 115] on div "Driver Matthew Morris - 100000358 Select Driver Ian Albritton - 100006559 LOGAN…" at bounding box center [462, 176] width 842 height 138
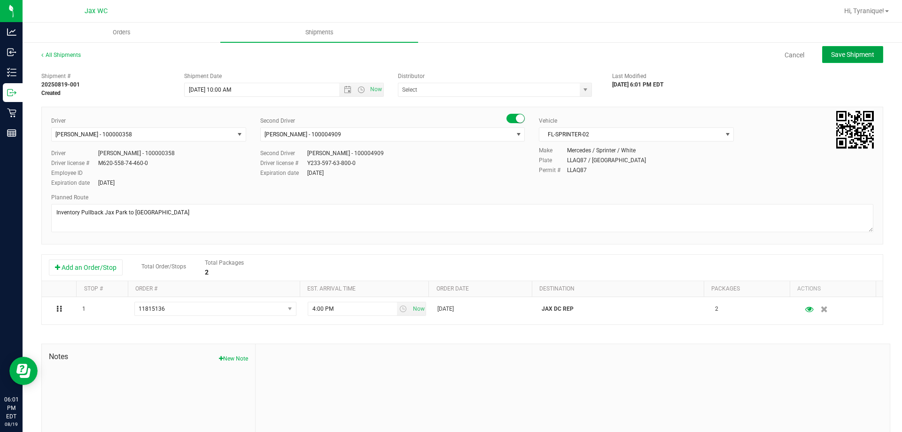
click at [834, 62] on button "Save Shipment" at bounding box center [852, 54] width 61 height 17
type input "8/21/2025 2:00 PM"
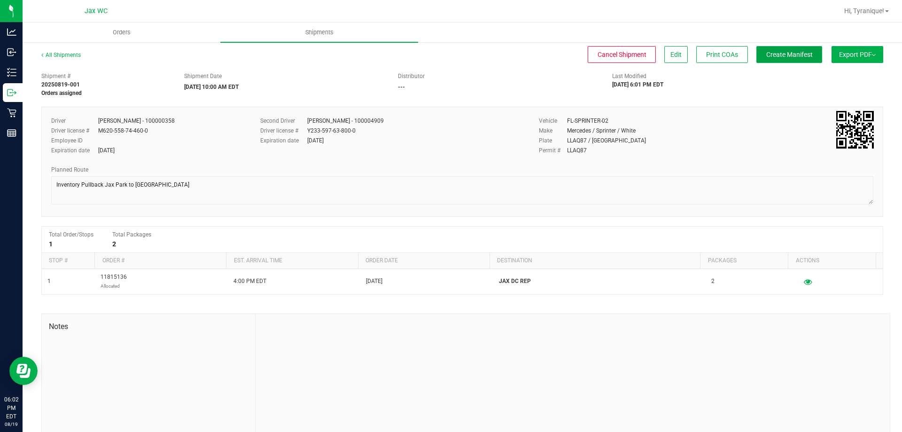
click at [784, 55] on span "Create Manifest" at bounding box center [789, 55] width 47 height 8
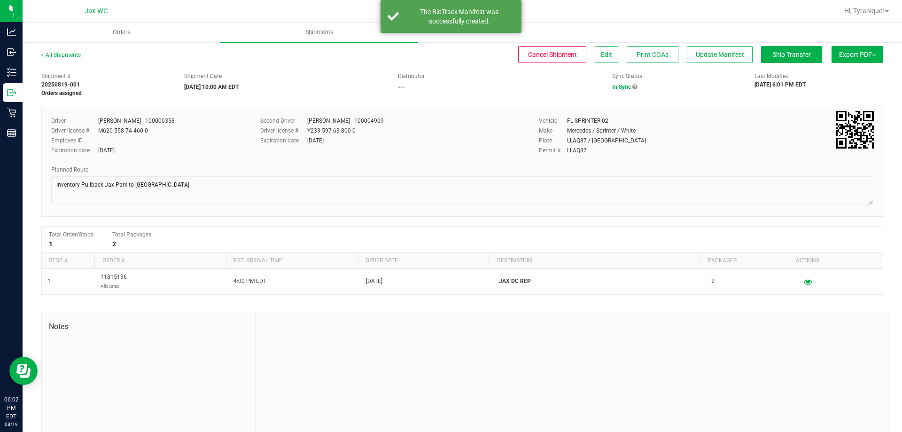
click at [843, 61] on button "Export PDF" at bounding box center [858, 54] width 52 height 17
click at [848, 73] on span "Manifest by Package ID" at bounding box center [844, 75] width 60 height 7
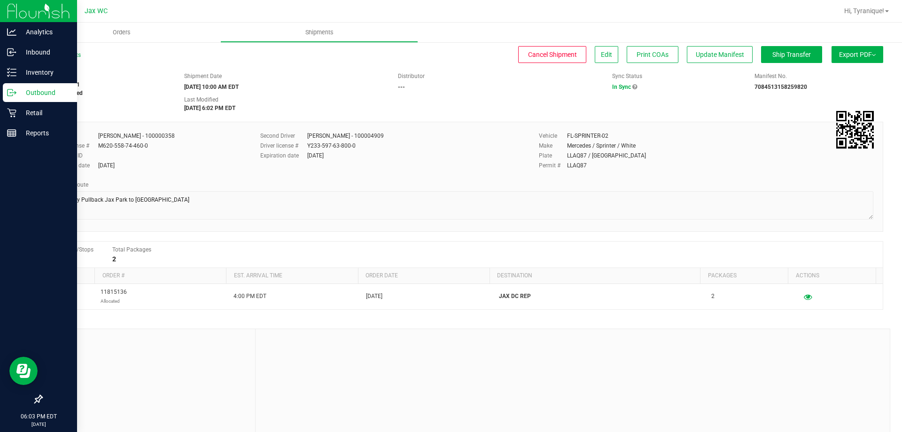
click at [28, 96] on p "Outbound" at bounding box center [44, 92] width 56 height 11
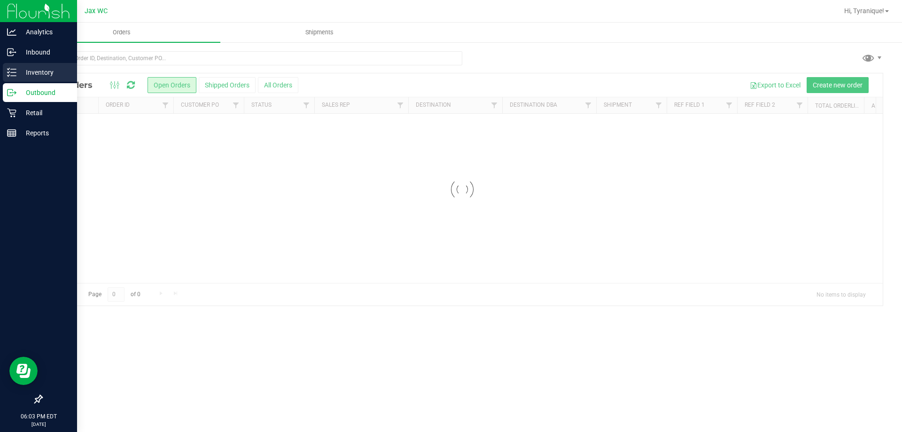
click at [16, 74] on icon at bounding box center [11, 72] width 9 height 9
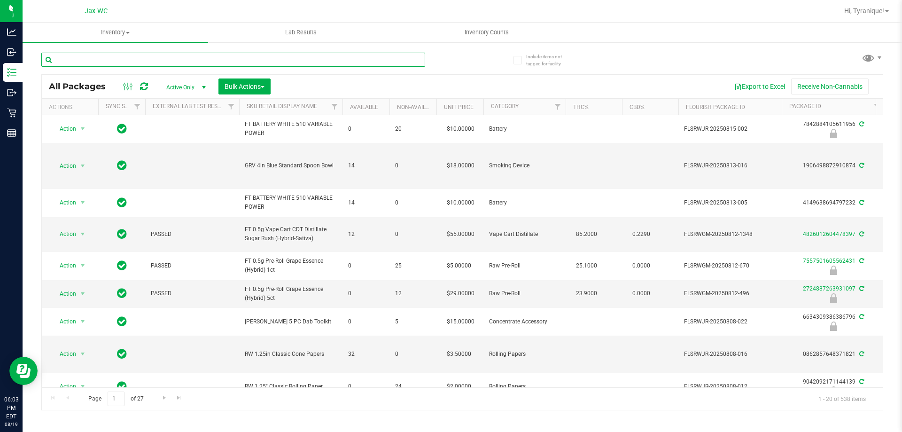
click at [176, 65] on input "text" at bounding box center [233, 60] width 384 height 14
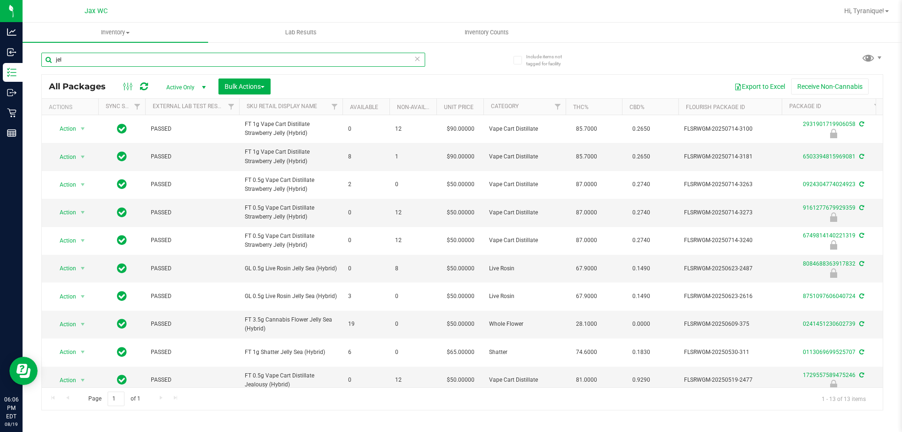
type input "jel"
click at [414, 57] on icon at bounding box center [417, 58] width 7 height 11
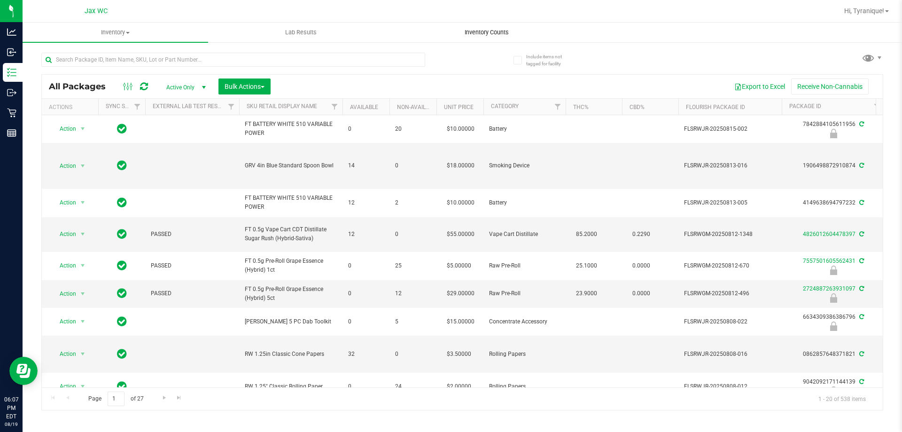
click at [485, 36] on span "Inventory Counts" at bounding box center [487, 32] width 70 height 8
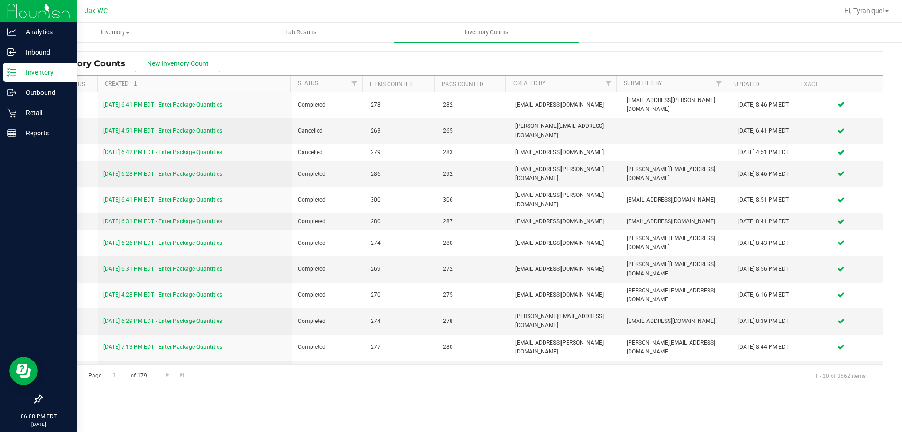
click at [39, 72] on p "Inventory" at bounding box center [44, 72] width 56 height 11
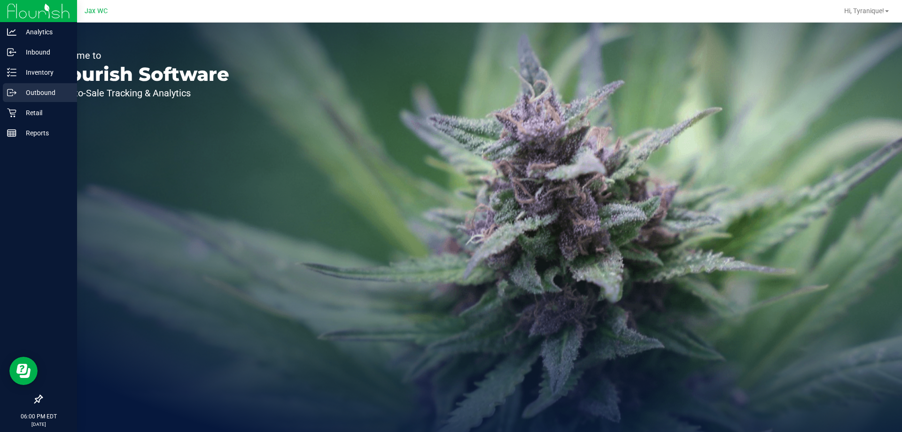
click at [47, 91] on p "Outbound" at bounding box center [44, 92] width 56 height 11
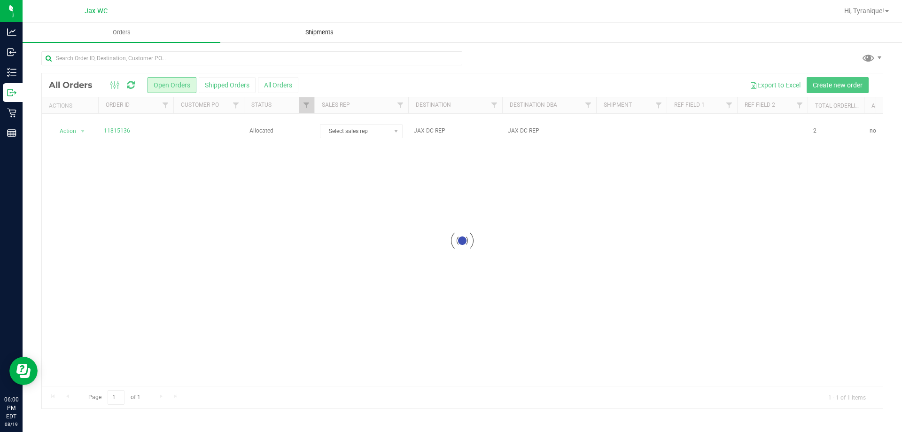
click at [313, 31] on span "Shipments" at bounding box center [320, 32] width 54 height 8
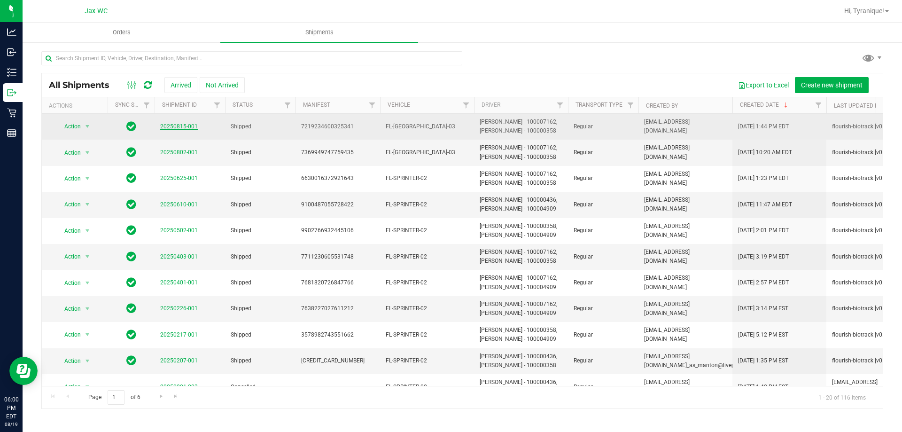
click at [188, 128] on link "20250815-001" at bounding box center [179, 126] width 38 height 7
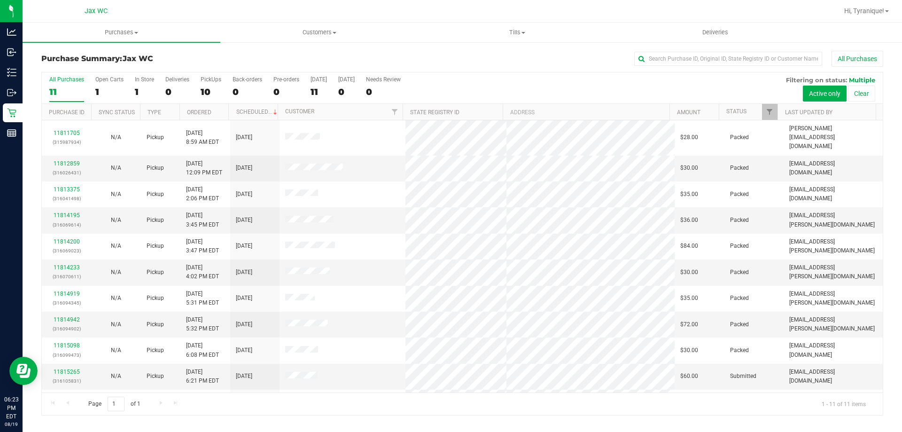
scroll to position [14, 0]
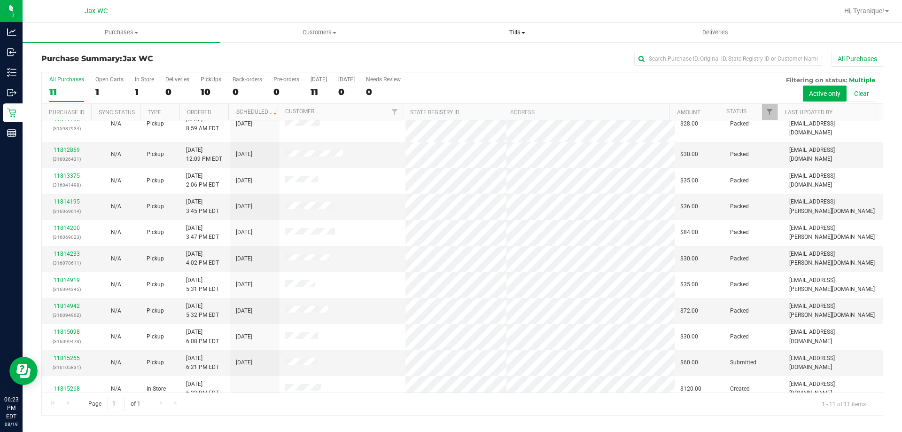
click at [522, 30] on span "Tills" at bounding box center [517, 32] width 197 height 8
click at [495, 55] on li "Manage tills" at bounding box center [517, 56] width 198 height 11
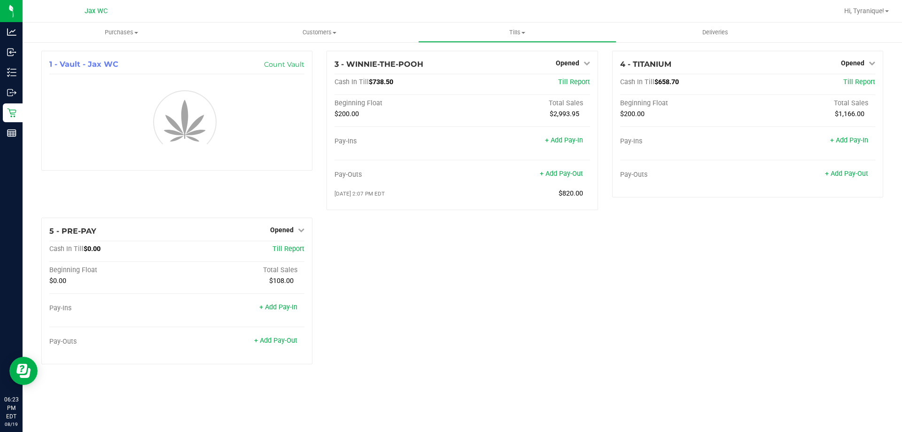
click at [548, 265] on div "1 - Vault - Jax WC Count Vault 3 - WINNIE-THE-POOH Opened Close Till Cash In Ti…" at bounding box center [462, 211] width 856 height 321
click at [571, 64] on span "Opened" at bounding box center [567, 63] width 23 height 8
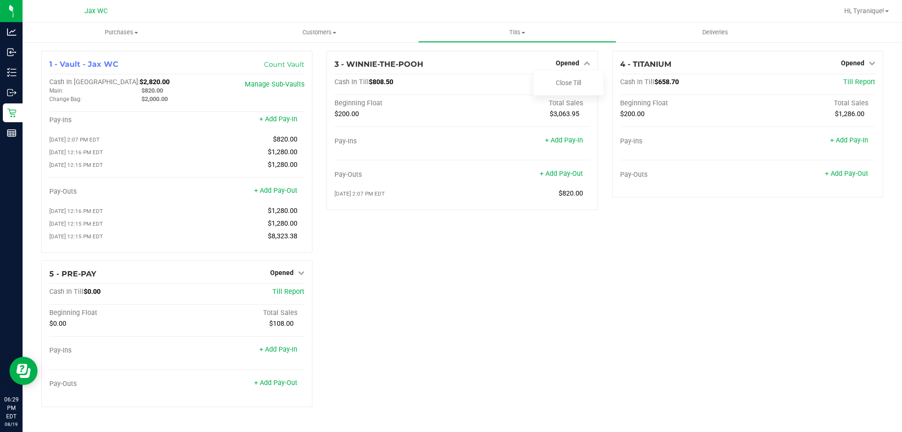
click at [576, 236] on div "3 - WINNIE-THE-POOH Opened Close Till Cash In Till $808.50 Till Report Beginnin…" at bounding box center [462, 156] width 285 height 210
click at [564, 174] on link "+ Add Pay-Out" at bounding box center [561, 174] width 43 height 8
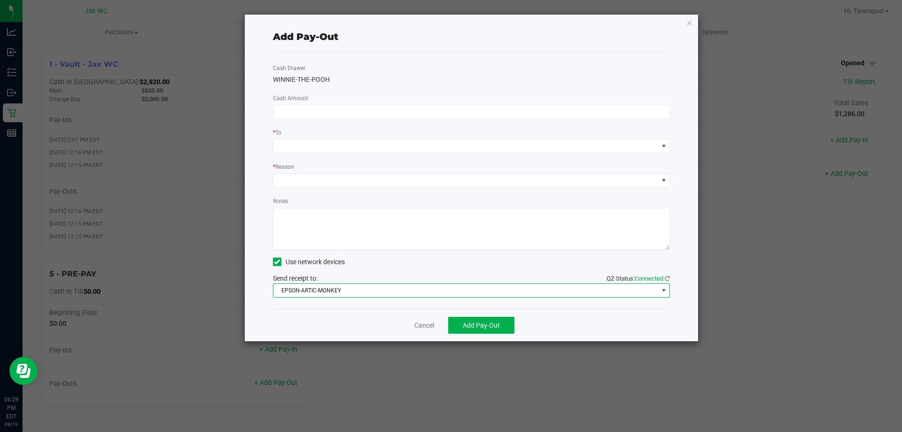
click at [357, 285] on span "EPSON-ARTIC-MONKEY" at bounding box center [465, 290] width 385 height 13
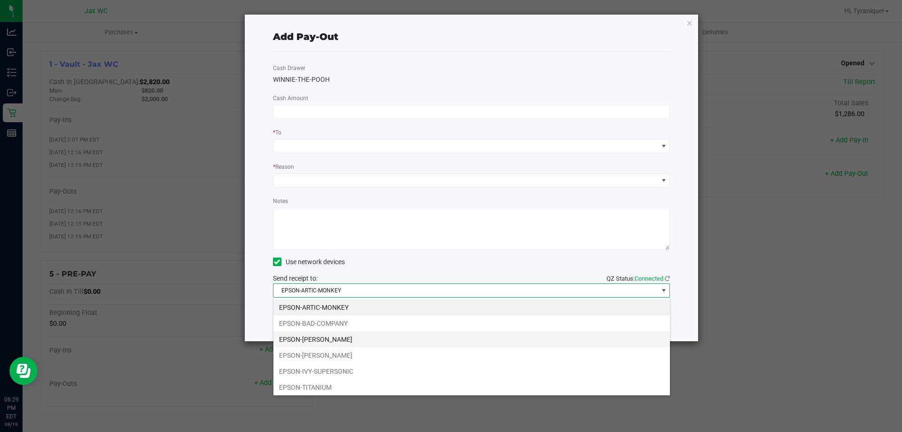
scroll to position [14, 397]
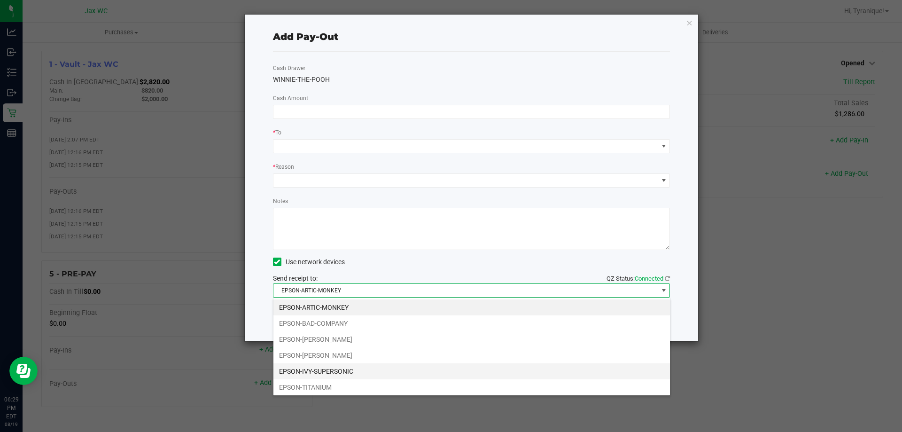
click at [346, 371] on li "EPSON-IVY-SUPERSONIC" at bounding box center [471, 371] width 397 height 16
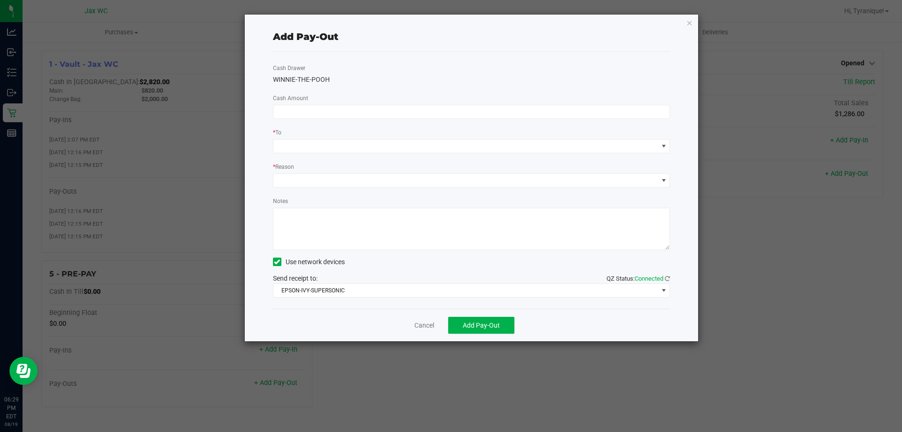
click at [343, 232] on textarea "Notes" at bounding box center [472, 229] width 398 height 42
type textarea "-TK"
click at [358, 186] on span at bounding box center [465, 180] width 385 height 13
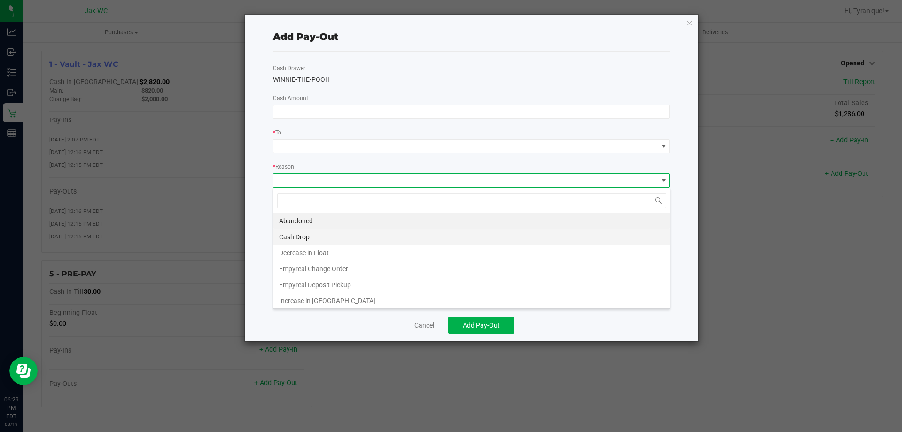
click at [316, 234] on li "Cash Drop" at bounding box center [471, 237] width 397 height 16
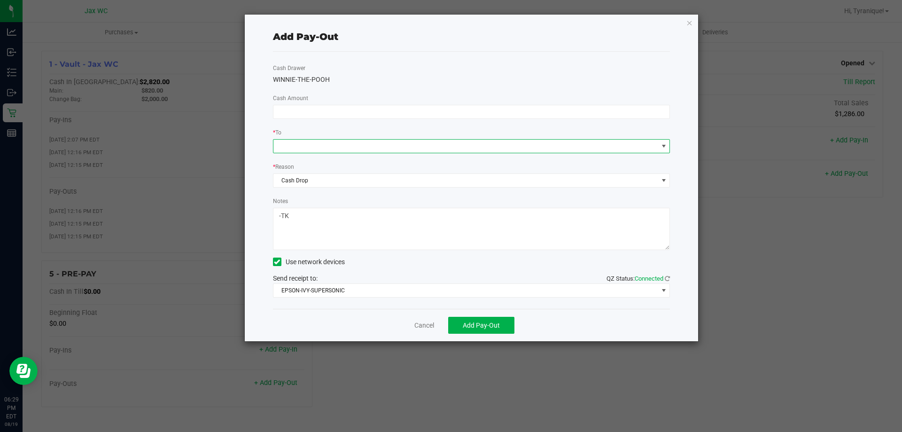
click at [310, 148] on span at bounding box center [465, 146] width 385 height 13
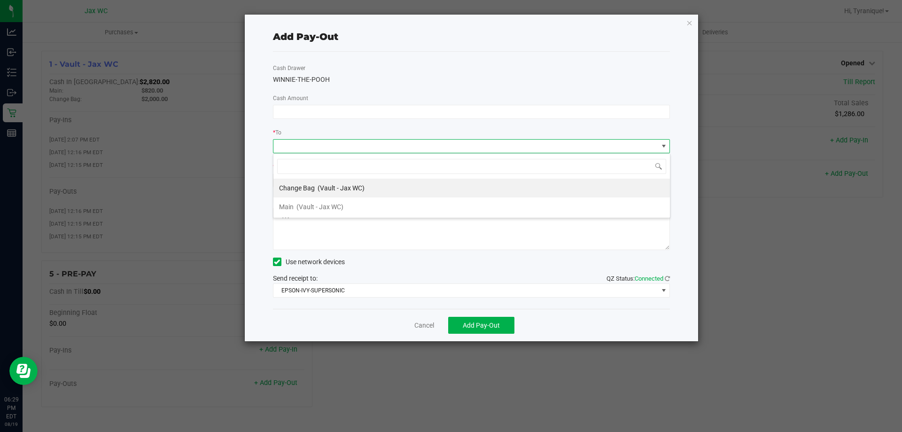
click at [293, 204] on span "Main" at bounding box center [286, 207] width 15 height 8
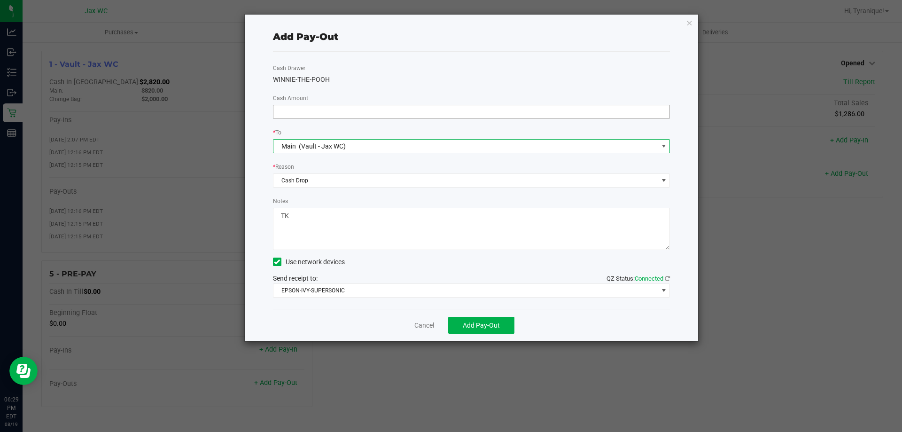
click at [309, 113] on input at bounding box center [471, 111] width 397 height 13
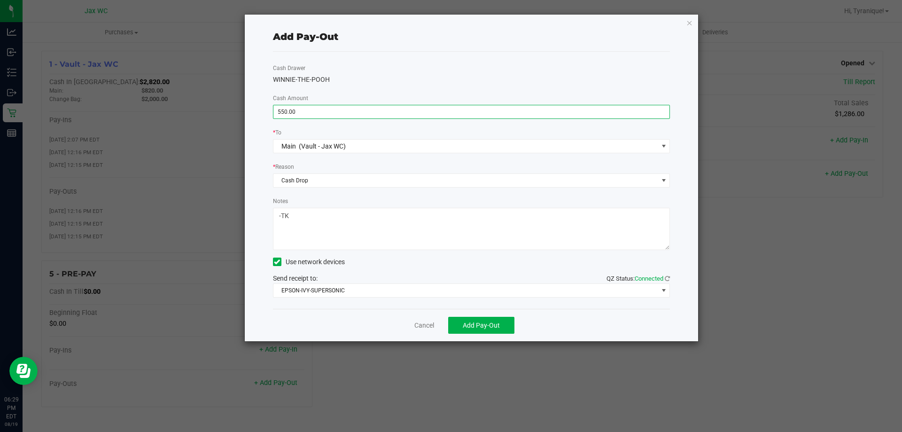
type input "$550.00"
click at [366, 59] on div "Cash Drawer WINNIE-THE-POOH Cash Amount $550.00 * To Main (Vault - Jax WC) * Re…" at bounding box center [472, 180] width 398 height 257
click at [463, 320] on button "Add Pay-Out" at bounding box center [481, 325] width 66 height 17
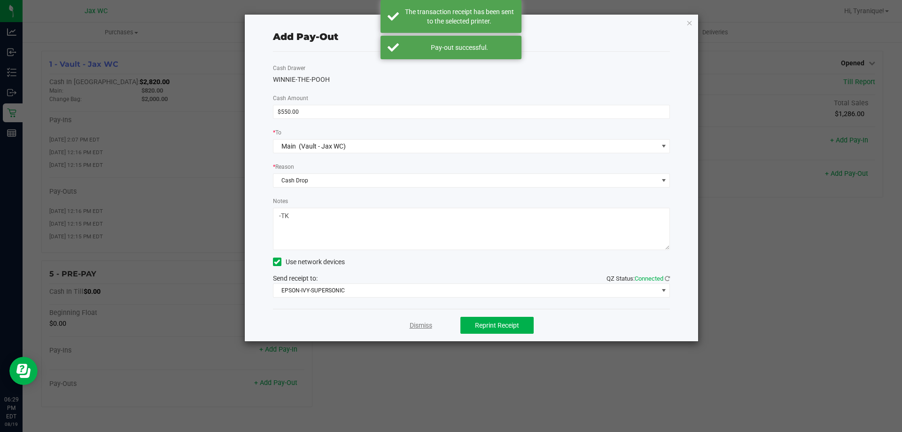
click at [424, 327] on link "Dismiss" at bounding box center [421, 325] width 23 height 10
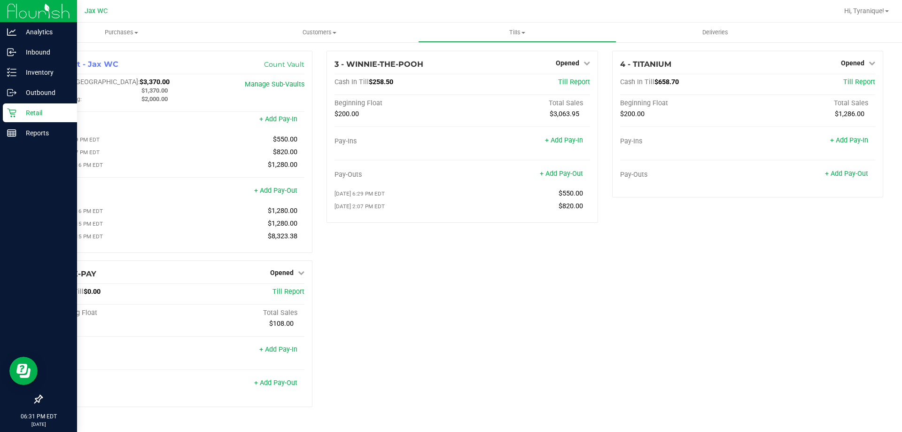
click at [4, 113] on div "Retail" at bounding box center [40, 112] width 74 height 19
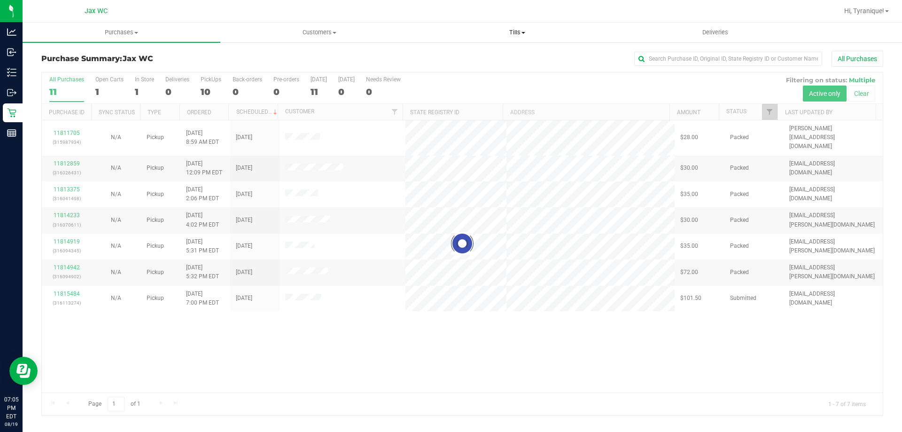
click at [507, 34] on span "Tills" at bounding box center [517, 32] width 197 height 8
click at [504, 51] on li "Manage tills" at bounding box center [517, 56] width 198 height 11
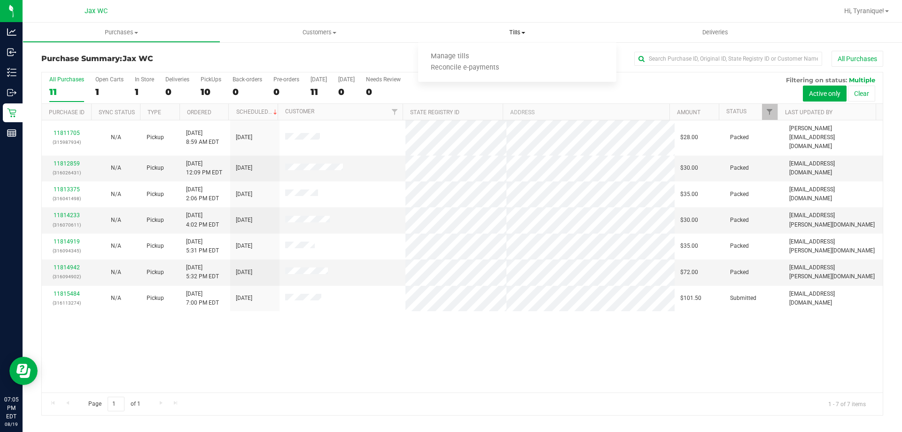
click at [507, 50] on ul "Manage tills Reconcile e-payments" at bounding box center [517, 62] width 198 height 39
click at [510, 34] on span "Tills" at bounding box center [517, 32] width 198 height 8
click at [457, 53] on span "Manage tills" at bounding box center [449, 57] width 63 height 8
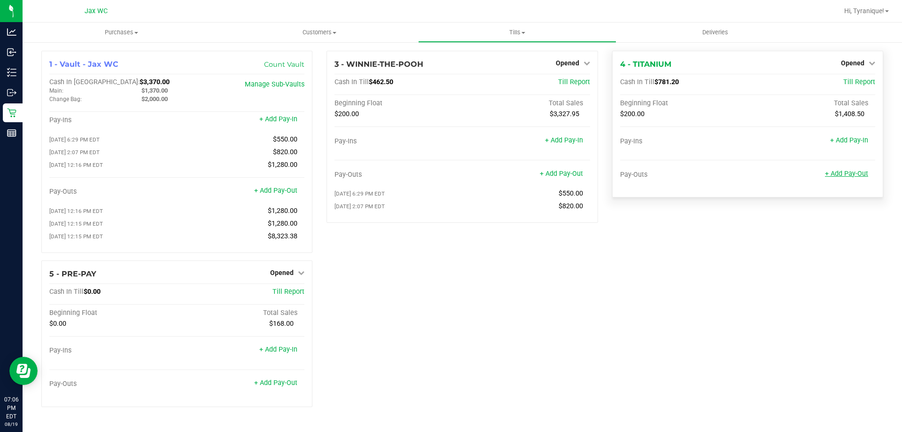
click at [839, 171] on link "+ Add Pay-Out" at bounding box center [846, 174] width 43 height 8
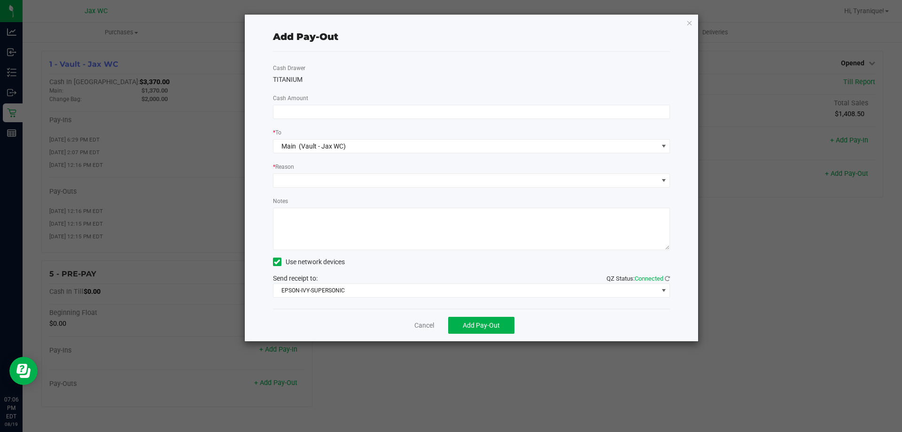
click at [394, 239] on textarea "Notes" at bounding box center [472, 229] width 398 height 42
type textarea "t"
type textarea "-TK"
click at [422, 183] on span at bounding box center [465, 180] width 385 height 13
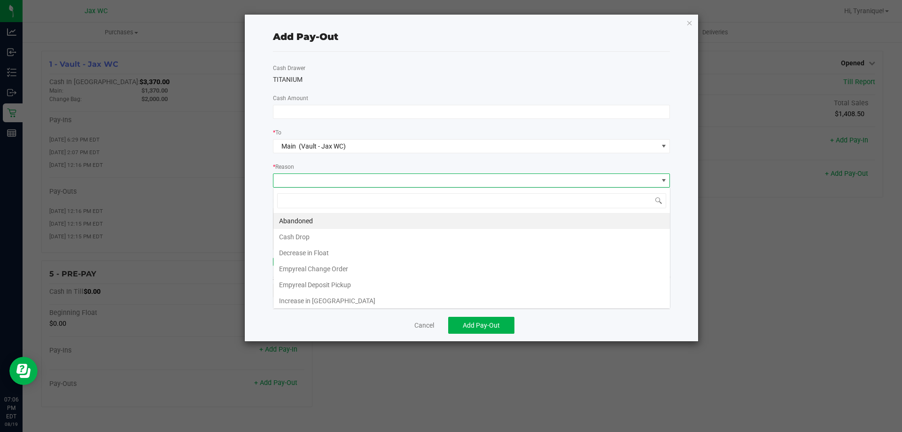
scroll to position [14, 397]
click at [397, 233] on li "Cash Drop" at bounding box center [471, 237] width 397 height 16
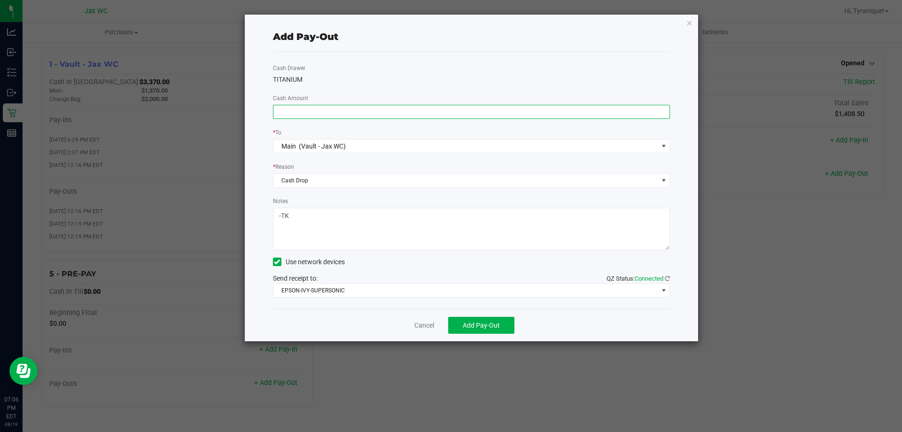
click at [361, 117] on input at bounding box center [471, 111] width 397 height 13
type input "$440.00"
click at [429, 78] on div "TITANIUM" at bounding box center [472, 80] width 398 height 10
click at [478, 331] on button "Add Pay-Out" at bounding box center [481, 325] width 66 height 17
click at [427, 328] on link "Dismiss" at bounding box center [421, 325] width 23 height 10
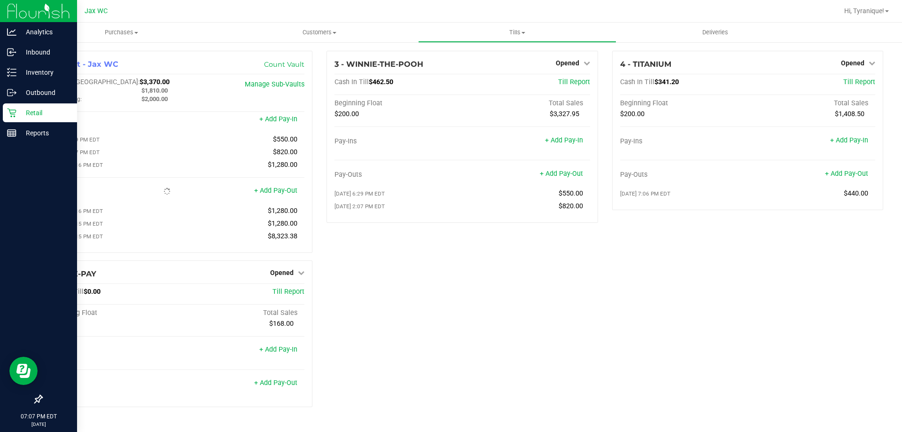
click at [15, 113] on icon at bounding box center [11, 112] width 9 height 9
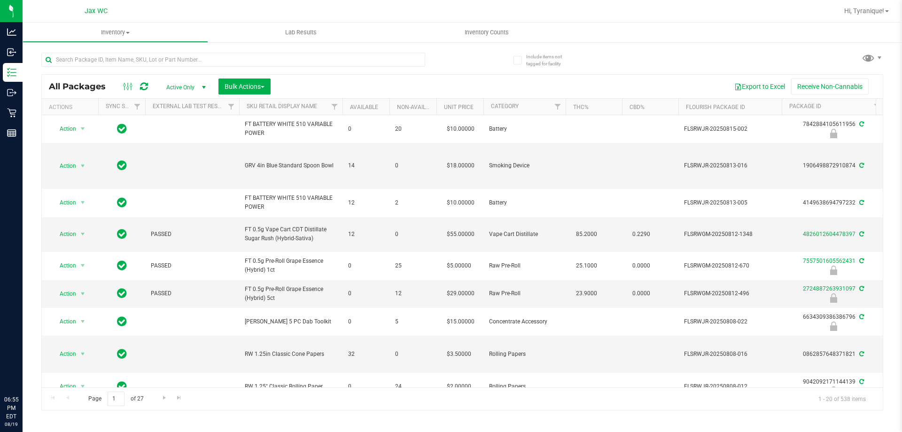
click at [394, 64] on input "text" at bounding box center [233, 60] width 384 height 14
type input "7921210279477475"
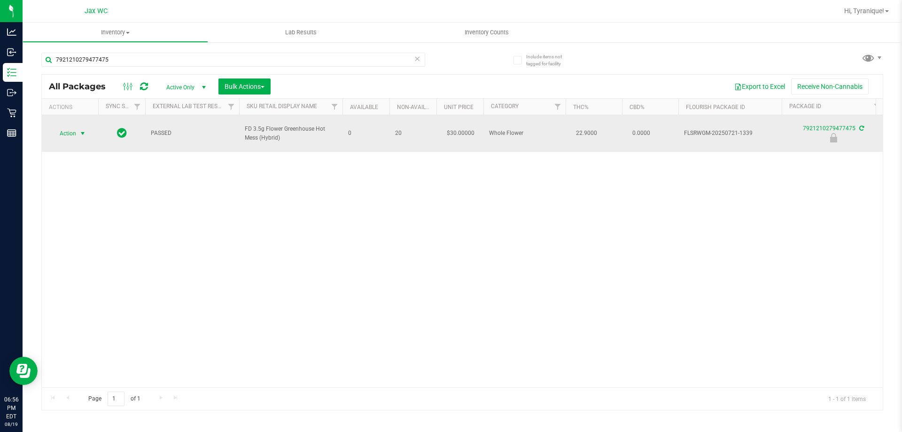
click at [80, 130] on span "select" at bounding box center [83, 134] width 8 height 8
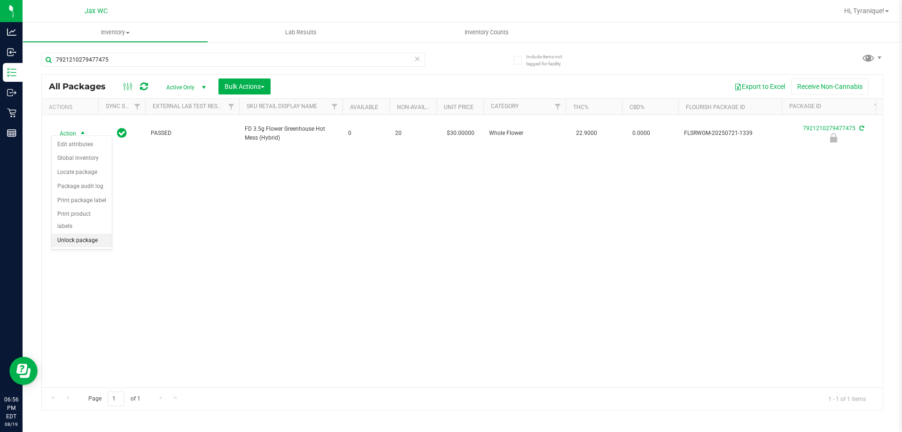
click at [90, 234] on li "Unlock package" at bounding box center [82, 241] width 60 height 14
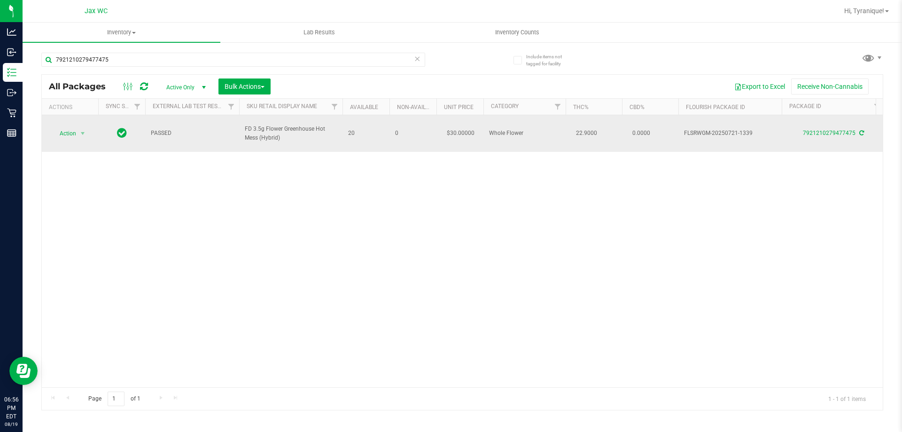
click at [79, 136] on td "Action Action Adjust qty Create package Edit attributes Global inventory Locate…" at bounding box center [70, 133] width 56 height 37
click at [78, 128] on span "select" at bounding box center [83, 133] width 12 height 13
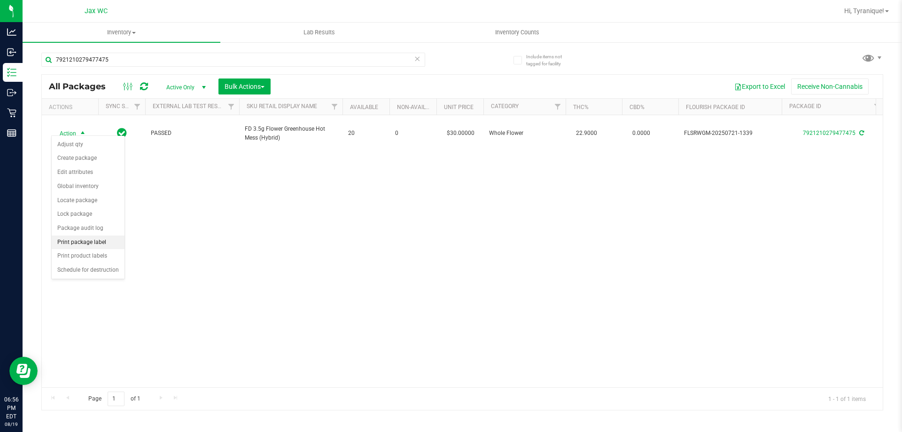
click at [117, 245] on li "Print package label" at bounding box center [88, 242] width 73 height 14
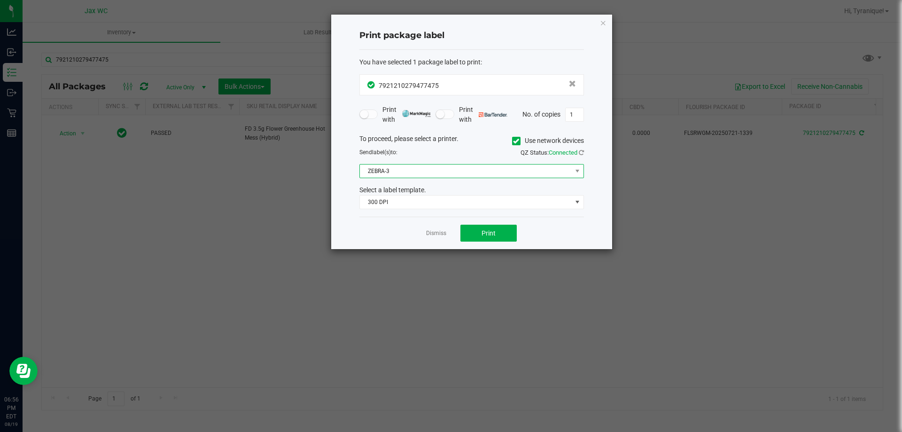
click at [443, 171] on span "ZEBRA-3" at bounding box center [466, 170] width 212 height 13
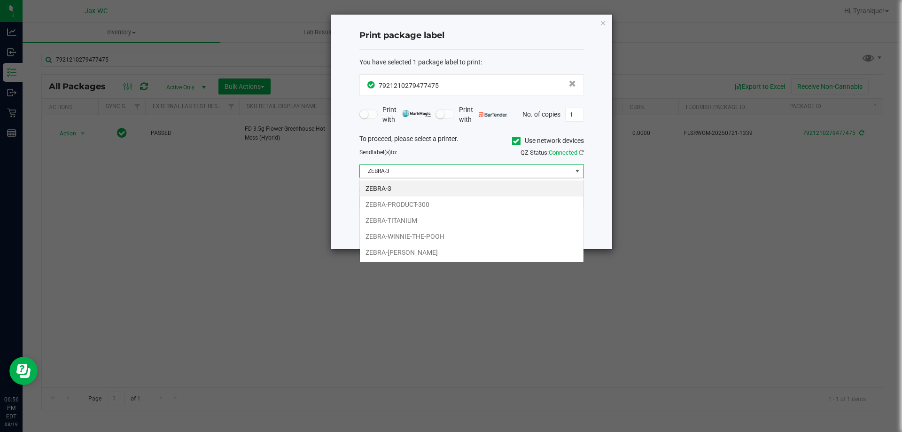
scroll to position [14, 225]
click at [438, 248] on li "ZEBRA-YOHANNA-LOGAN" at bounding box center [472, 252] width 224 height 16
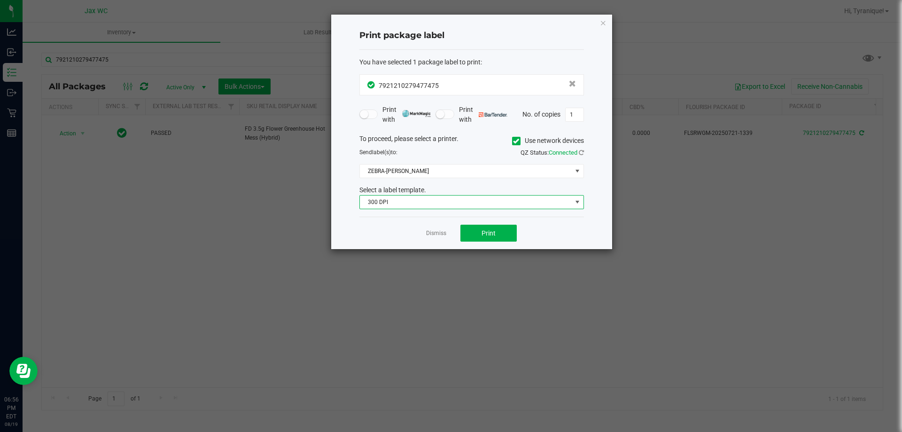
click at [427, 203] on span "300 DPI" at bounding box center [466, 201] width 212 height 13
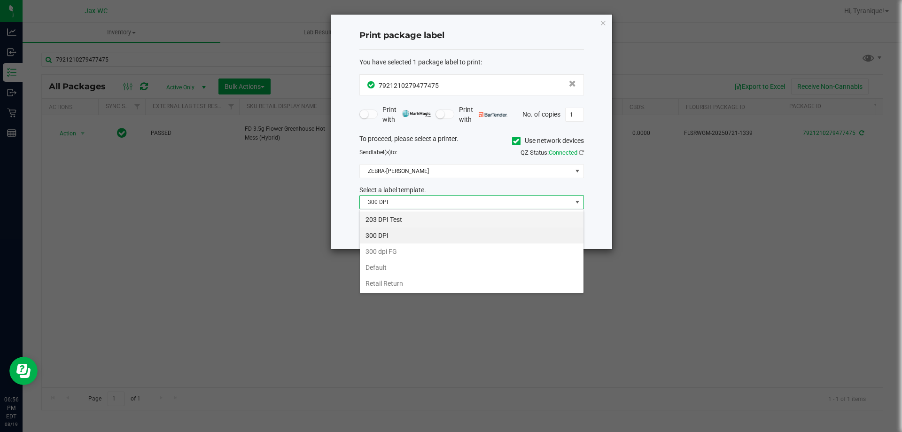
click at [421, 218] on li "203 DPI Test" at bounding box center [472, 219] width 224 height 16
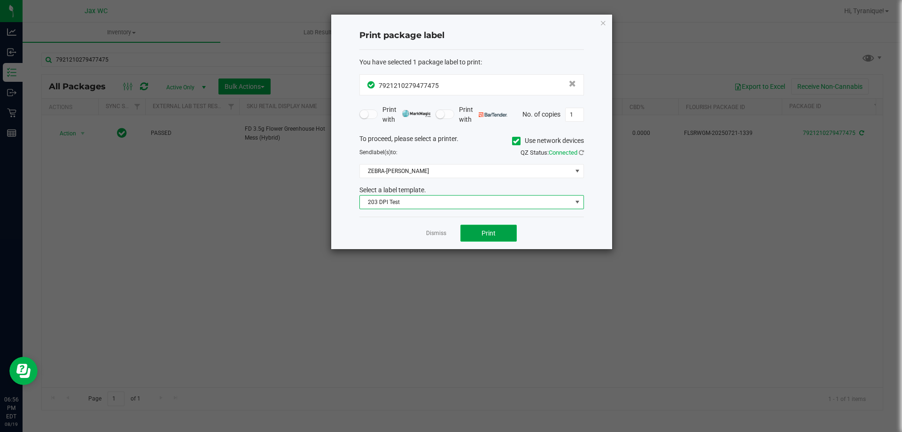
click at [492, 235] on span "Print" at bounding box center [489, 233] width 14 height 8
click at [434, 231] on link "Dismiss" at bounding box center [436, 233] width 20 height 8
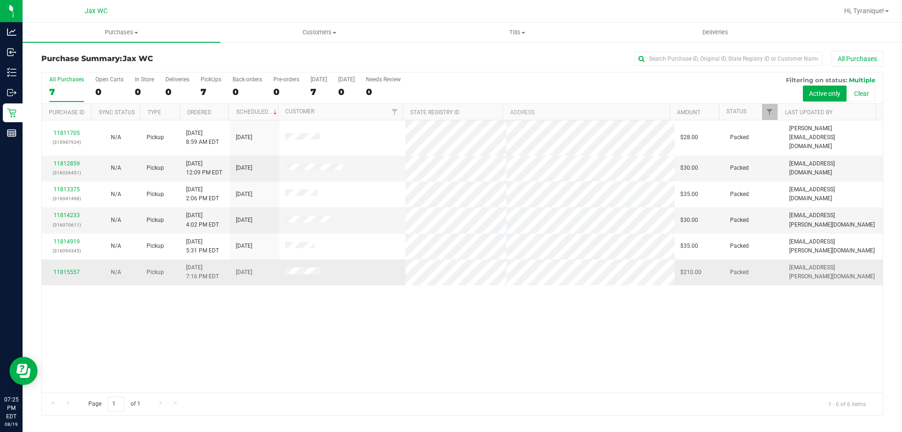
click at [65, 268] on div "11815557" at bounding box center [66, 272] width 38 height 9
click at [66, 269] on link "11815557" at bounding box center [67, 272] width 26 height 7
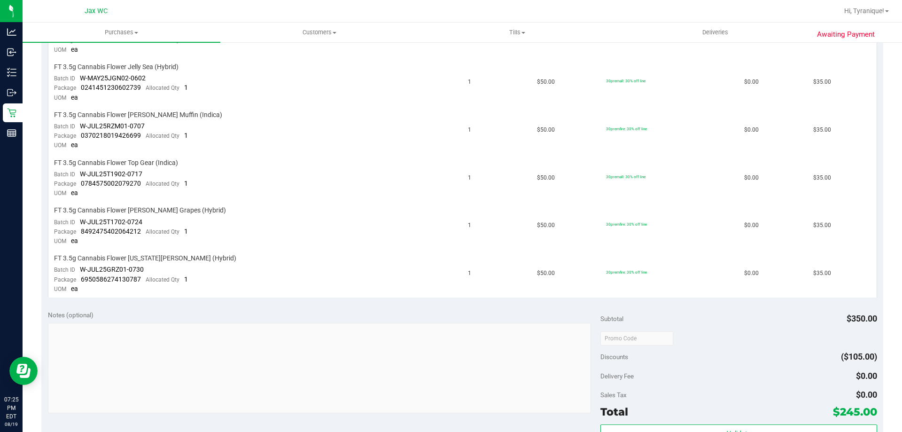
scroll to position [470, 0]
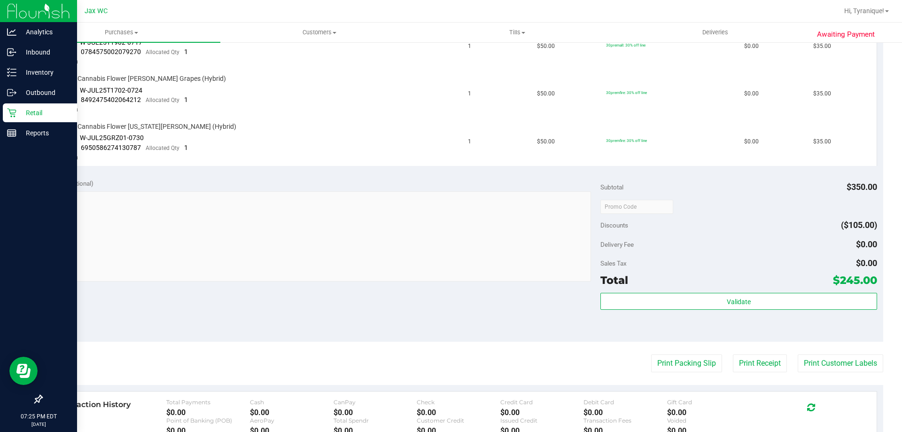
click at [19, 117] on p "Retail" at bounding box center [44, 112] width 56 height 11
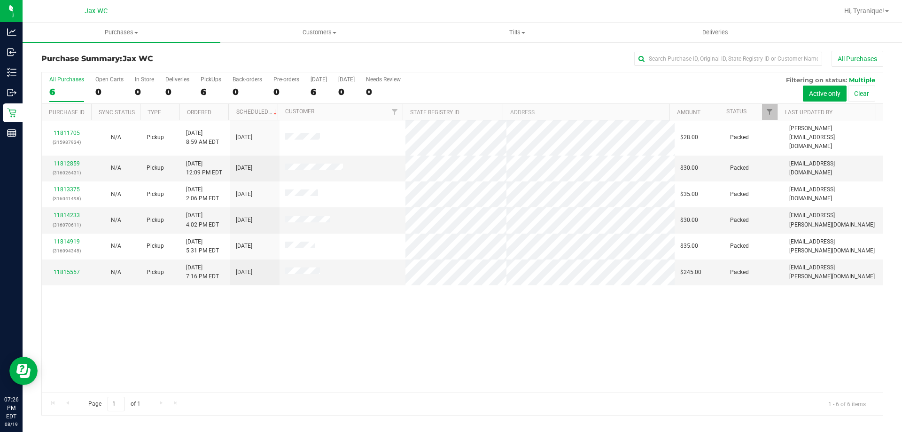
click at [340, 311] on div "11811705 (315987934) N/A Pickup [DATE] 8:59 AM EDT 8/19/2025 $28.00 Packed [EMA…" at bounding box center [462, 256] width 841 height 272
click at [504, 28] on span "Tills" at bounding box center [517, 32] width 197 height 8
click at [520, 55] on li "Manage tills" at bounding box center [517, 56] width 198 height 11
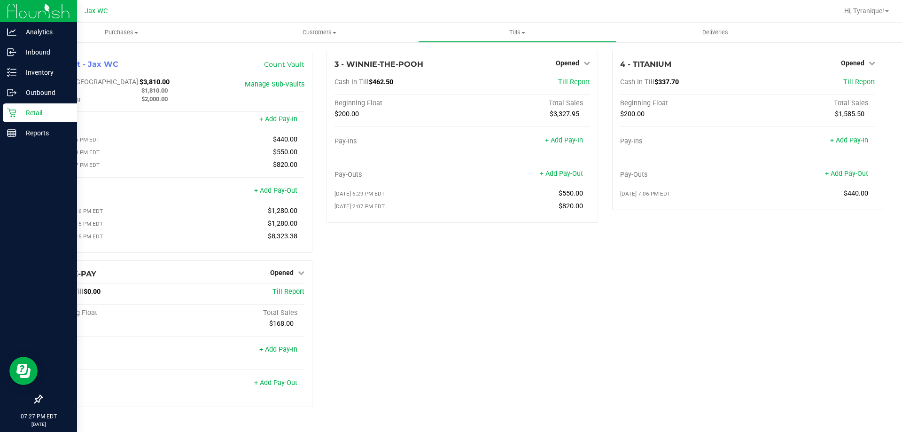
click at [46, 109] on p "Retail" at bounding box center [44, 112] width 56 height 11
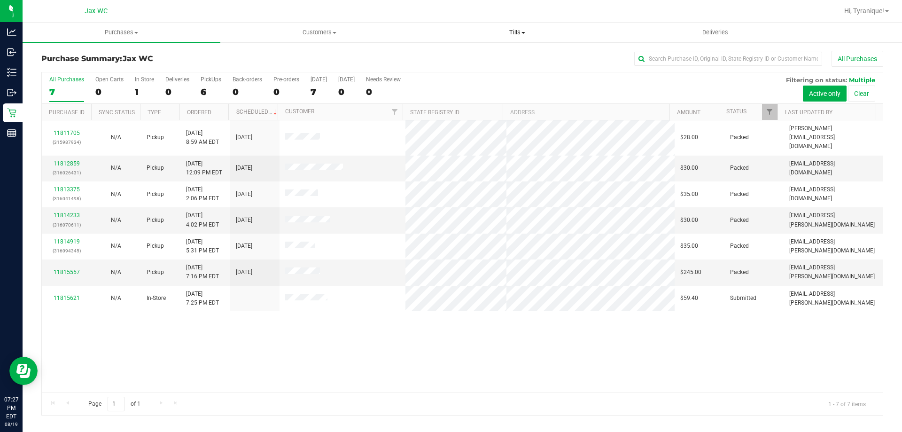
click at [507, 32] on span "Tills" at bounding box center [517, 32] width 197 height 8
click at [494, 53] on li "Manage tills" at bounding box center [517, 56] width 198 height 11
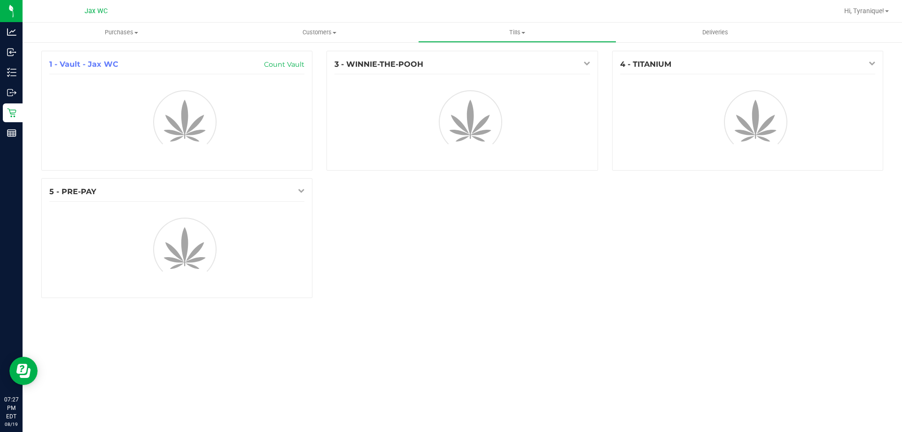
click at [472, 196] on div "1 - Vault - Jax WC Count Vault 3 - WINNIE-THE-POOH 4 - TITANIUM 5 - PRE-PAY" at bounding box center [462, 178] width 856 height 255
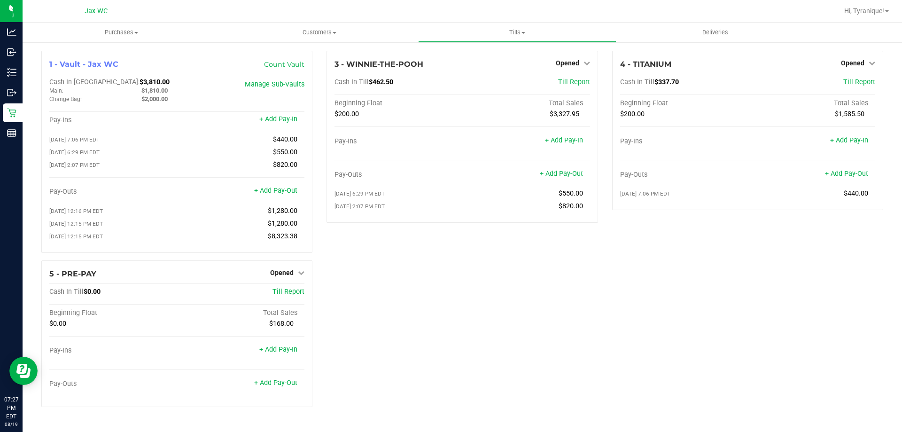
click at [624, 322] on div "1 - Vault - Jax WC Count Vault Cash In Vault: $3,810.00 Main: $1,810.00 Change …" at bounding box center [462, 233] width 856 height 364
click at [514, 288] on div "1 - Vault - Jax WC Count Vault Cash In Vault: $3,810.00 Main: $1,810.00 Change …" at bounding box center [462, 233] width 856 height 364
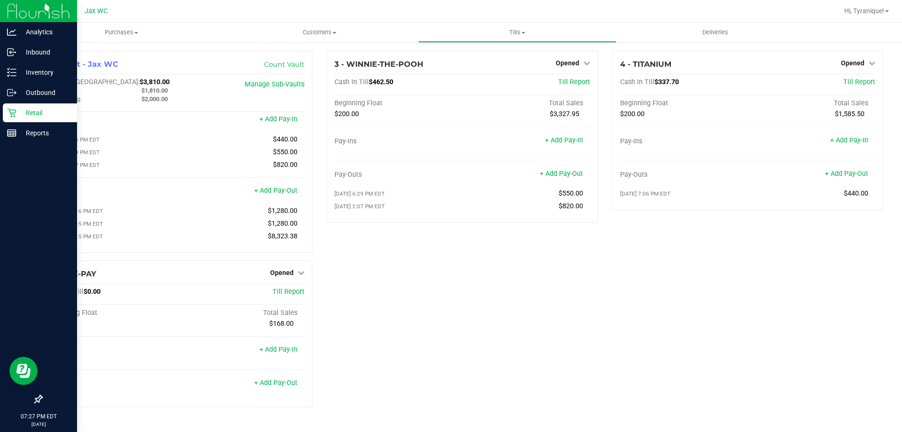
click at [13, 118] on div "Retail" at bounding box center [40, 112] width 74 height 19
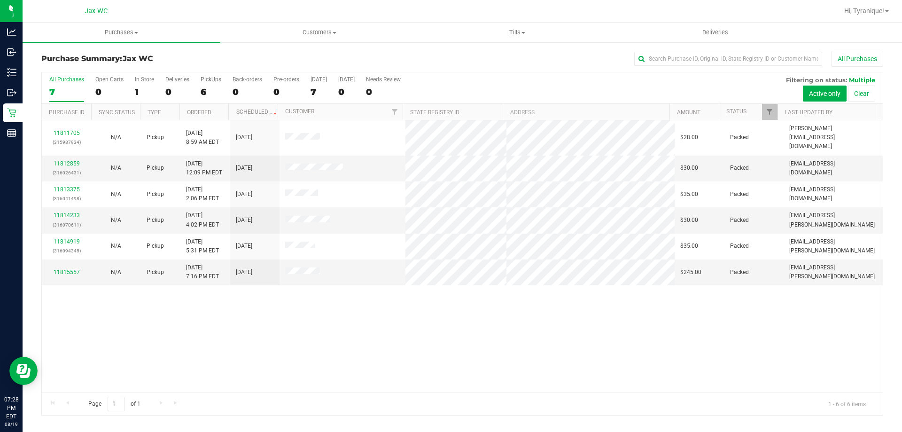
click at [620, 325] on div "11811705 (315987934) N/A Pickup [DATE] 8:59 AM EDT 8/19/2025 $28.00 Packed [EMA…" at bounding box center [462, 256] width 841 height 272
click at [254, 315] on div "11811705 (315987934) N/A Pickup [DATE] 8:59 AM EDT 8/19/2025 $28.00 Packed [EMA…" at bounding box center [462, 256] width 841 height 272
click at [297, 328] on div "11811705 (315987934) N/A Pickup [DATE] 8:59 AM EDT 8/19/2025 $28.00 Packed [EMA…" at bounding box center [462, 256] width 841 height 272
click at [331, 329] on div "11811705 (315987934) N/A Pickup 8/19/2025 8:59 AM EDT 8/19/2025 $28.00 Packed j…" at bounding box center [462, 256] width 841 height 272
click at [510, 30] on span "Tills" at bounding box center [517, 32] width 197 height 8
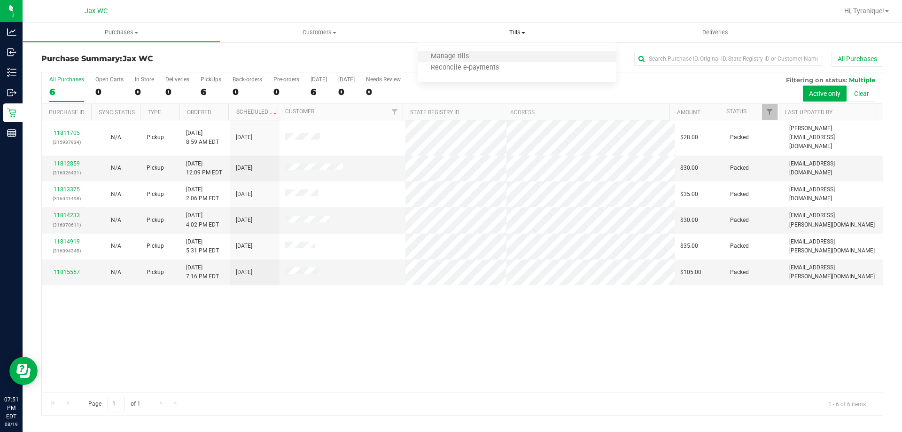
click at [483, 55] on li "Manage tills" at bounding box center [517, 56] width 198 height 11
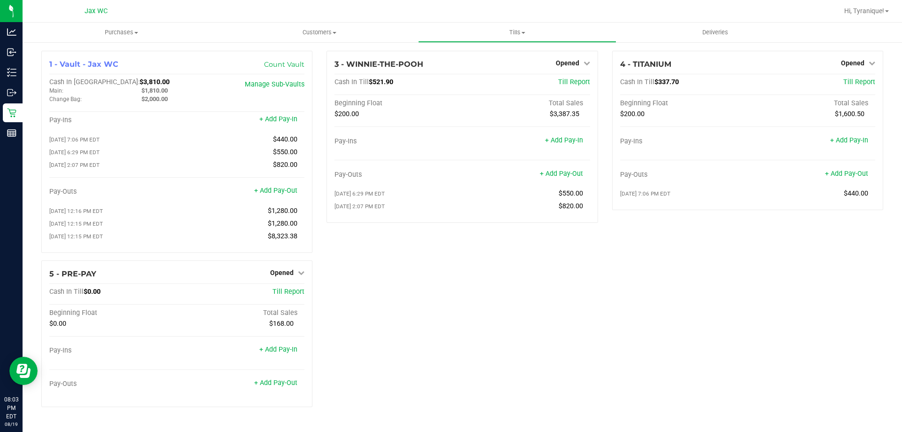
drag, startPoint x: 476, startPoint y: 251, endPoint x: 470, endPoint y: 247, distance: 6.7
click at [473, 248] on div "3 - WINNIE-THE-POOH Opened Close Till Cash In Till $521.90 Till Report Beginnin…" at bounding box center [462, 156] width 285 height 210
click at [779, 260] on div "4 - TITANIUM Opened Close Till Cash In Till $337.70 Till Report Beginning Float…" at bounding box center [747, 156] width 285 height 210
click at [854, 65] on span "Opened" at bounding box center [852, 63] width 23 height 8
click at [855, 83] on link "Close Till" at bounding box center [853, 83] width 25 height 8
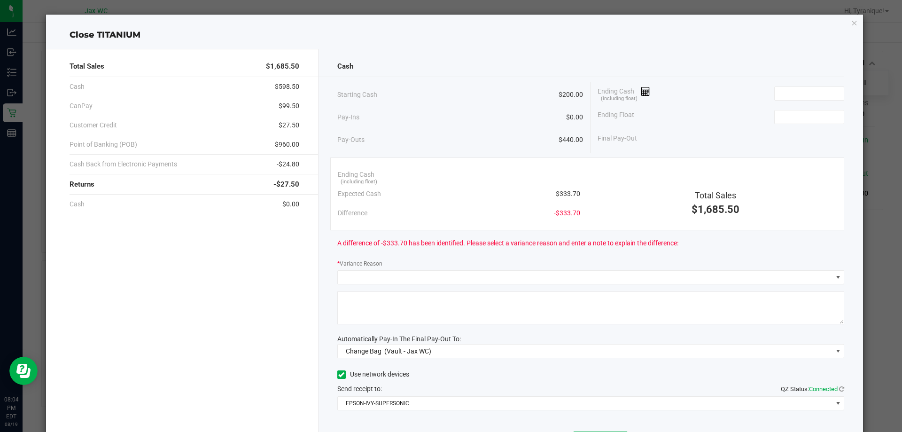
click at [843, 23] on div "Close TITANIUM Total Sales $1,685.50 Cash $598.50 CanPay $99.50 Customer Credit…" at bounding box center [455, 244] width 818 height 458
click at [851, 23] on icon "button" at bounding box center [854, 22] width 7 height 11
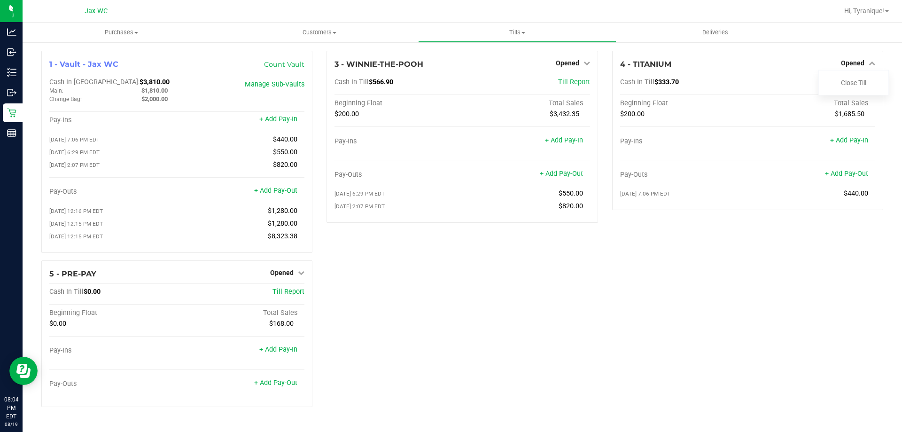
drag, startPoint x: 713, startPoint y: 325, endPoint x: 683, endPoint y: 275, distance: 57.5
click at [709, 320] on div "1 - Vault - Jax WC Count Vault Cash In Vault: $3,810.00 Main: $1,810.00 Change …" at bounding box center [462, 233] width 856 height 364
click at [827, 175] on link "+ Add Pay-Out" at bounding box center [846, 174] width 43 height 8
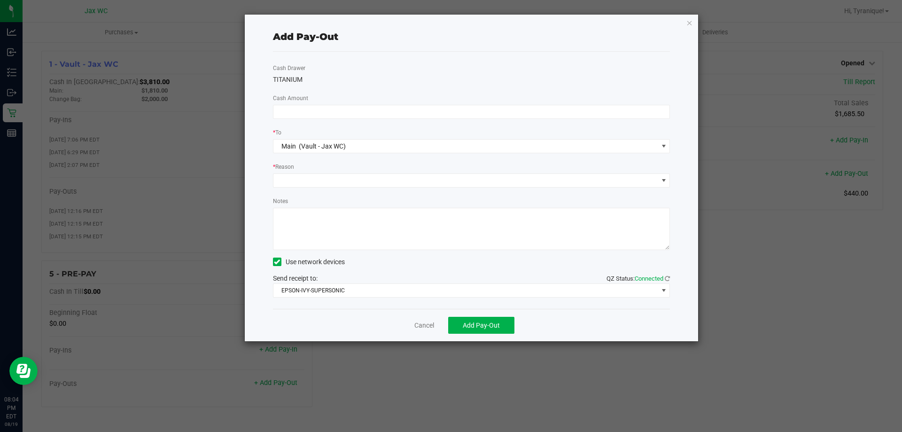
click at [433, 318] on div "Cancel Add Pay-Out" at bounding box center [472, 325] width 398 height 32
click at [426, 328] on link "Cancel" at bounding box center [424, 325] width 20 height 10
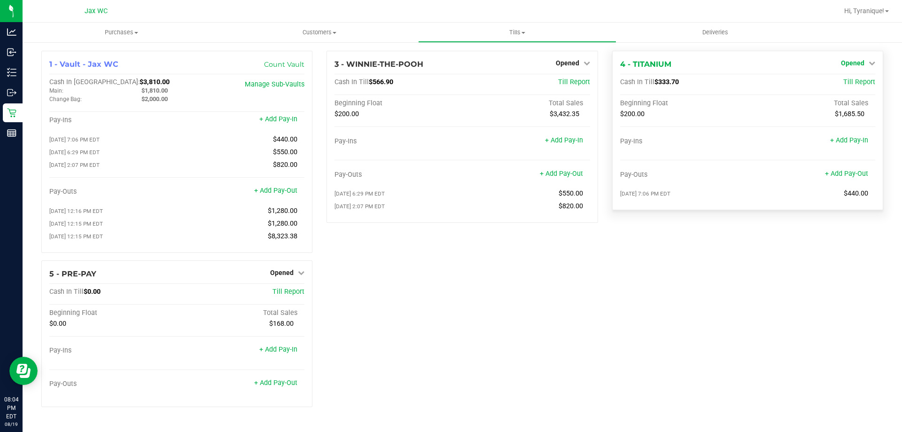
click at [853, 64] on span "Opened" at bounding box center [852, 63] width 23 height 8
click at [844, 83] on link "Close Till" at bounding box center [853, 83] width 25 height 8
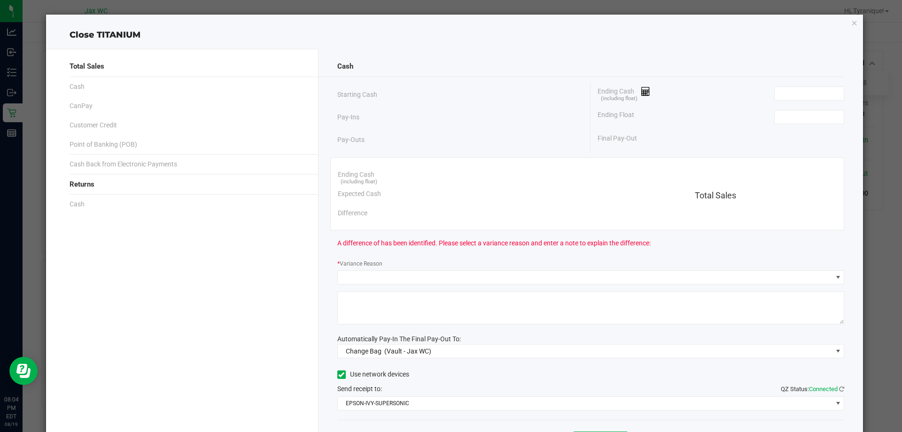
click at [484, 339] on div "Automatically Pay-In The Final Pay-Out To:" at bounding box center [590, 339] width 507 height 10
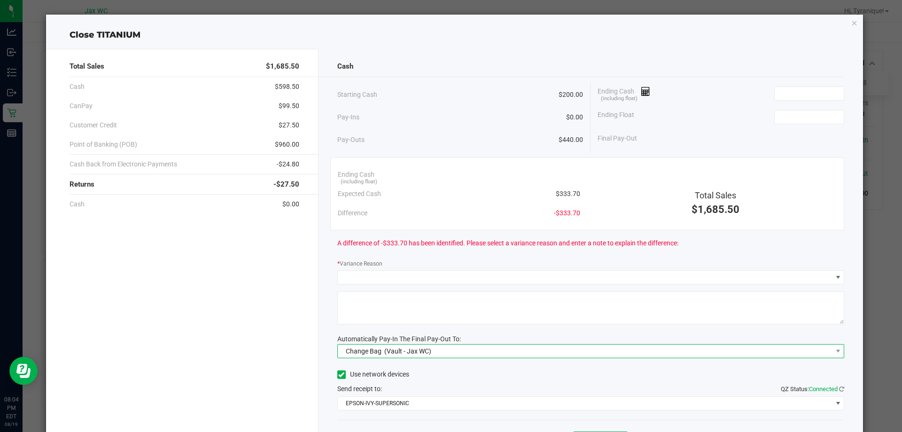
click at [486, 344] on span "Change Bag (Vault - Jax WC)" at bounding box center [585, 350] width 495 height 13
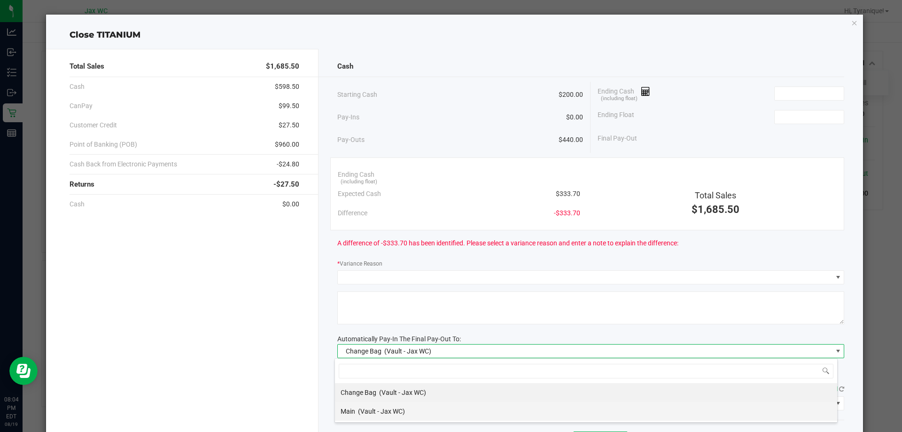
click at [430, 404] on li "Main (Vault - Jax WC)" at bounding box center [586, 411] width 502 height 19
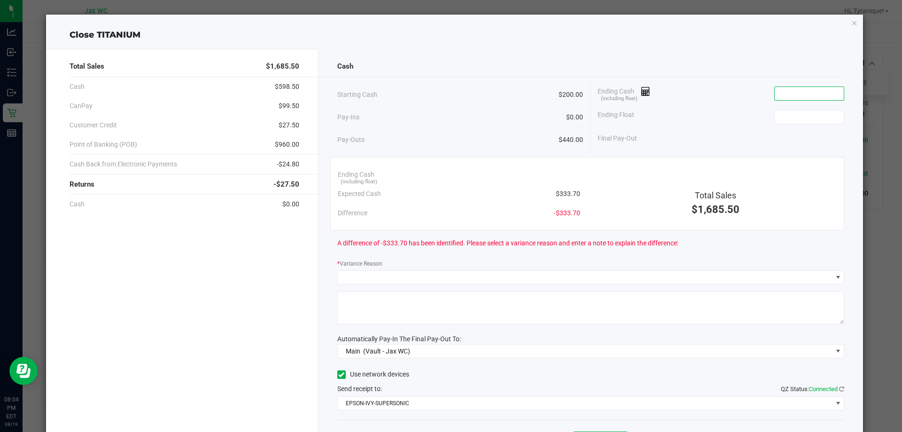
click at [778, 95] on input at bounding box center [809, 93] width 69 height 13
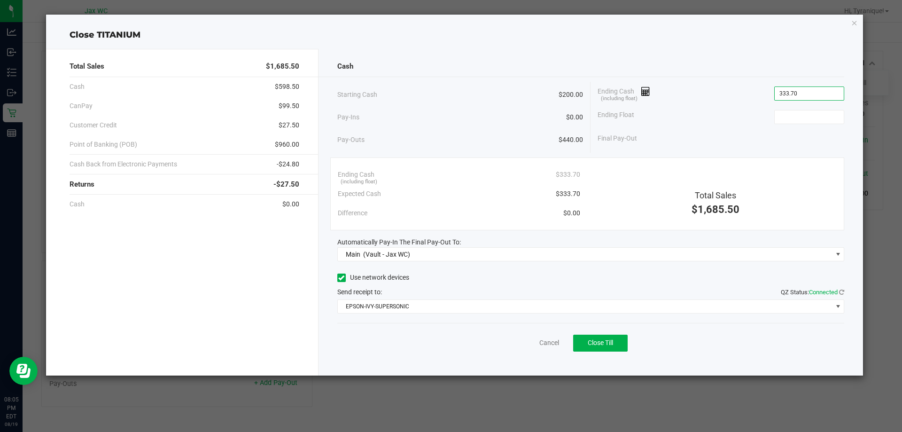
type input "$333.70"
type input "$200.00"
click at [459, 180] on div "Ending Cash (including float) $333.70" at bounding box center [459, 174] width 242 height 19
drag, startPoint x: 599, startPoint y: 341, endPoint x: 537, endPoint y: 189, distance: 164.4
click at [540, 200] on div "Cash Starting Cash $200.00 Pay-Ins $0.00 Pay-Outs $440.00 Ending Cash (includin…" at bounding box center [591, 212] width 545 height 327
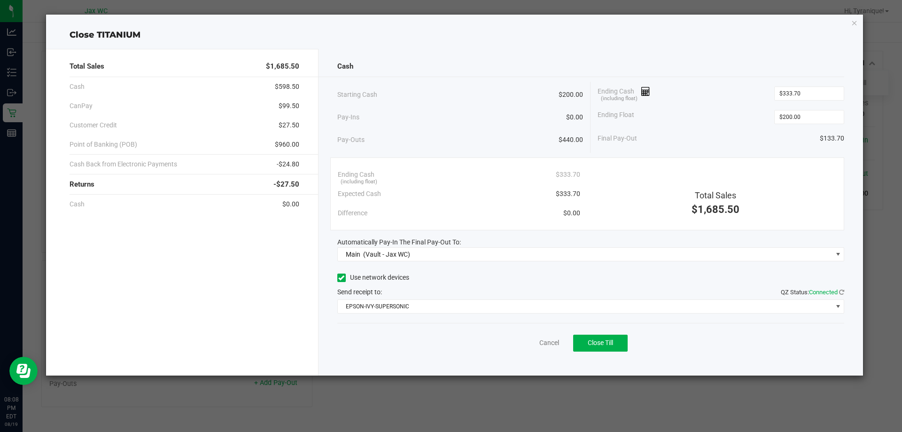
click at [585, 198] on div "Ending Cash (including float) $333.70 Expected Cash $333.70 Difference $0.00" at bounding box center [459, 194] width 257 height 58
click at [613, 345] on span "Close Till" at bounding box center [600, 343] width 25 height 8
click at [477, 189] on div "Expected Cash $333.70" at bounding box center [459, 193] width 242 height 19
click at [531, 340] on link "Dismiss" at bounding box center [528, 343] width 23 height 10
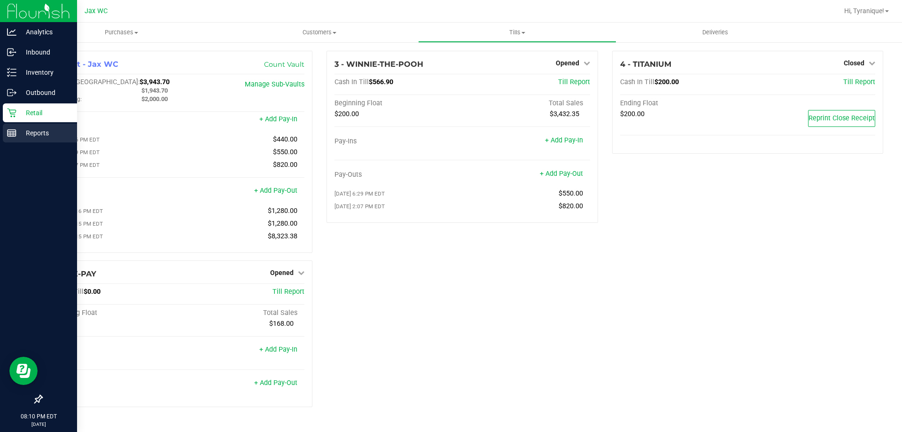
click at [18, 130] on p "Reports" at bounding box center [44, 132] width 56 height 11
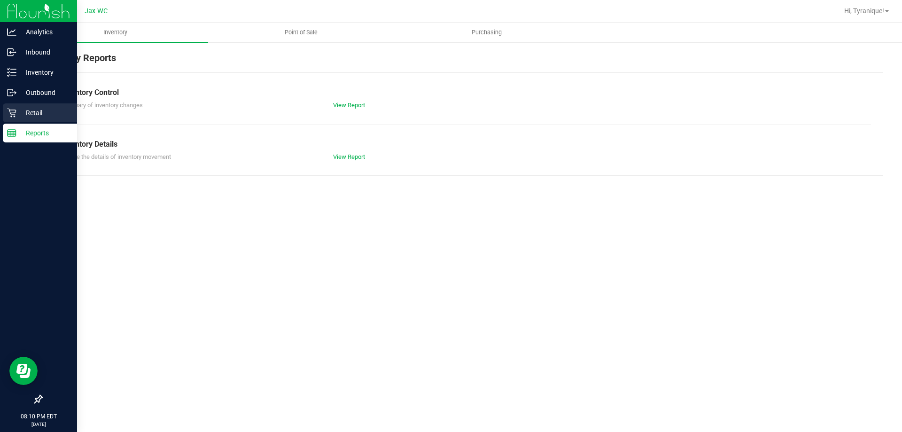
click at [3, 109] on div "Retail" at bounding box center [40, 112] width 74 height 19
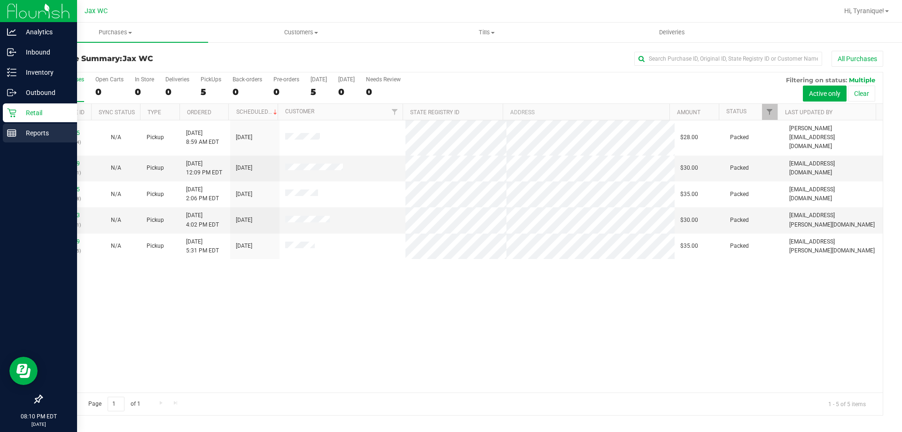
click at [7, 132] on div "Reports" at bounding box center [40, 133] width 74 height 19
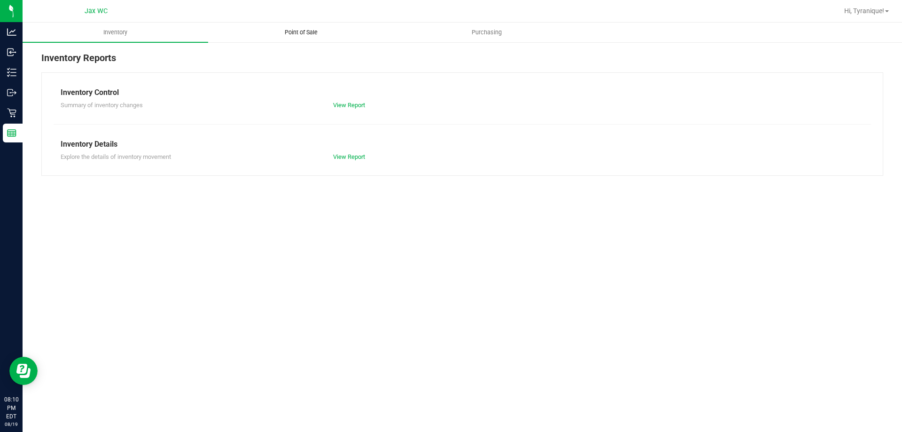
click at [297, 31] on span "Point of Sale" at bounding box center [301, 32] width 58 height 8
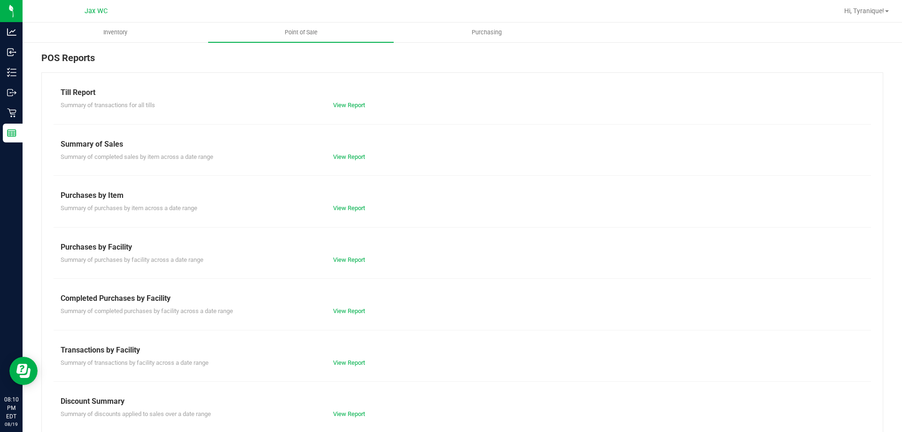
click at [348, 303] on div "Completed Purchases by Facility" at bounding box center [463, 298] width 804 height 11
click at [354, 309] on link "View Report" at bounding box center [349, 310] width 32 height 7
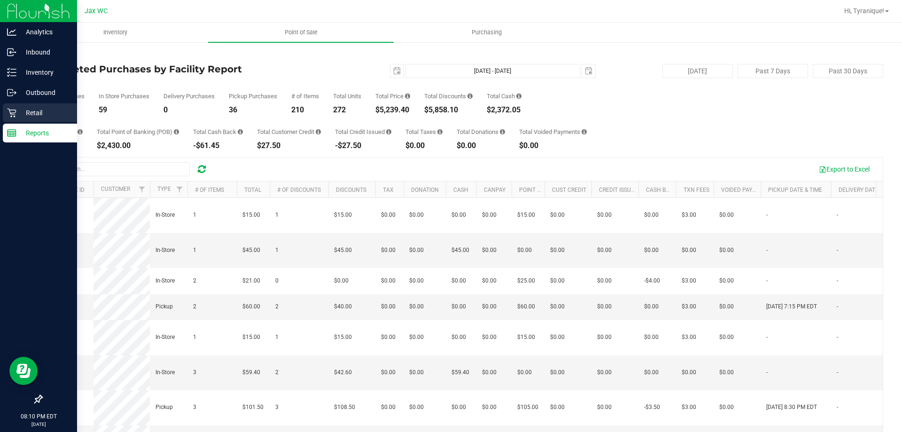
click at [33, 115] on p "Retail" at bounding box center [44, 112] width 56 height 11
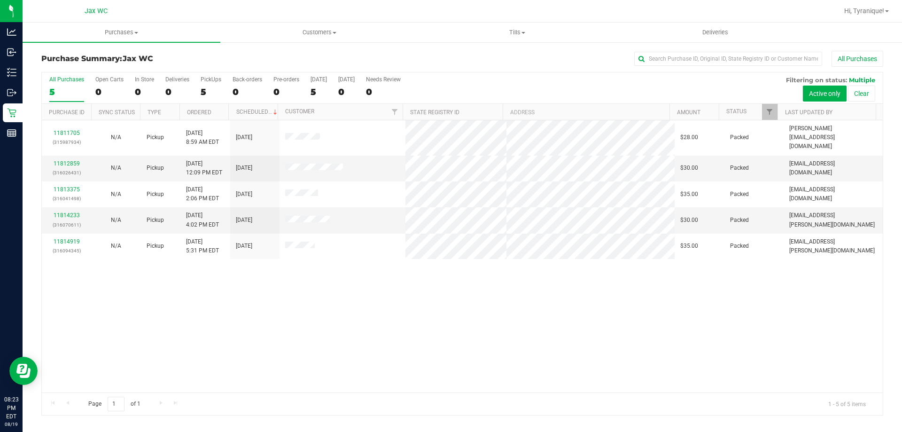
click at [410, 351] on div "11811705 (315987934) N/A Pickup [DATE] 8:59 AM EDT 8/19/2025 $28.00 Packed [EMA…" at bounding box center [462, 256] width 841 height 272
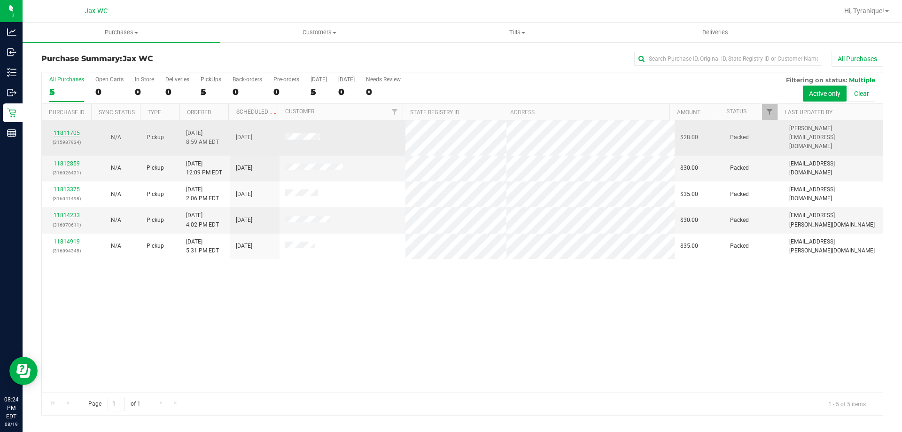
click at [66, 130] on link "11811705" at bounding box center [67, 133] width 26 height 7
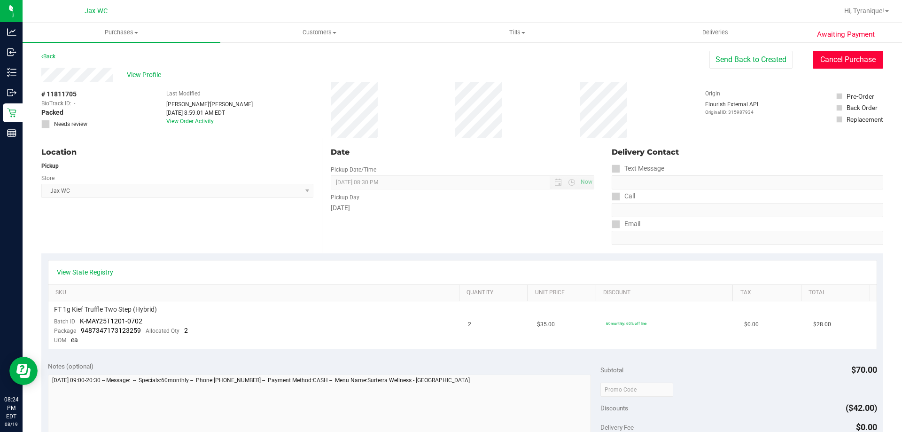
click at [840, 64] on button "Cancel Purchase" at bounding box center [848, 60] width 70 height 18
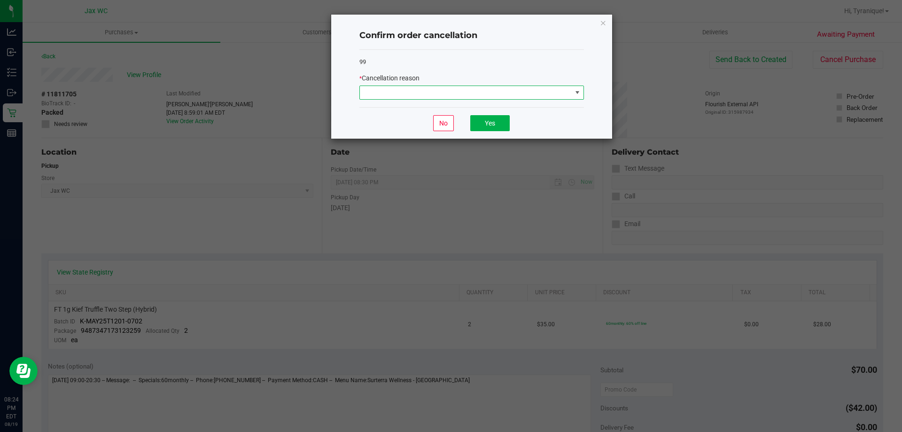
click at [484, 96] on span at bounding box center [466, 92] width 212 height 13
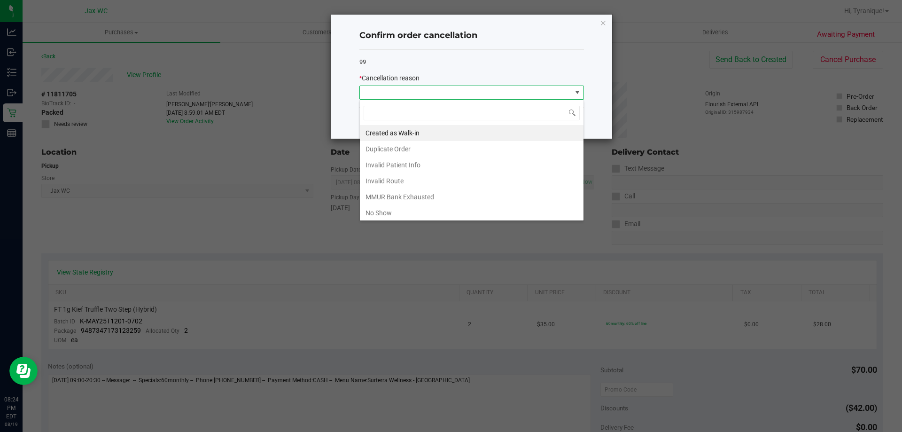
scroll to position [14, 225]
click at [409, 209] on li "No Show" at bounding box center [472, 213] width 224 height 16
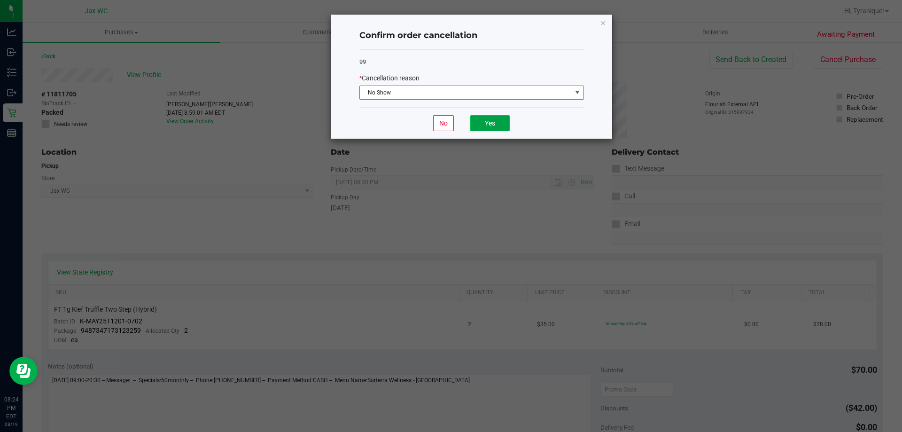
click at [485, 125] on button "Yes" at bounding box center [489, 123] width 39 height 16
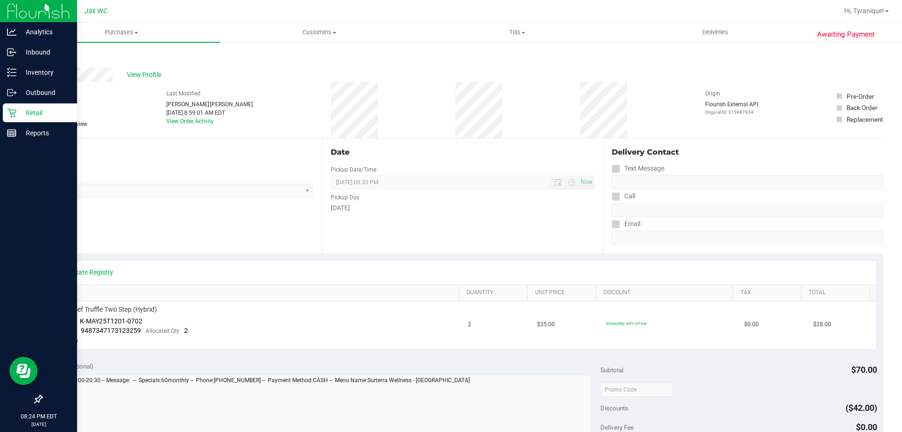
click at [29, 112] on p "Retail" at bounding box center [44, 112] width 56 height 11
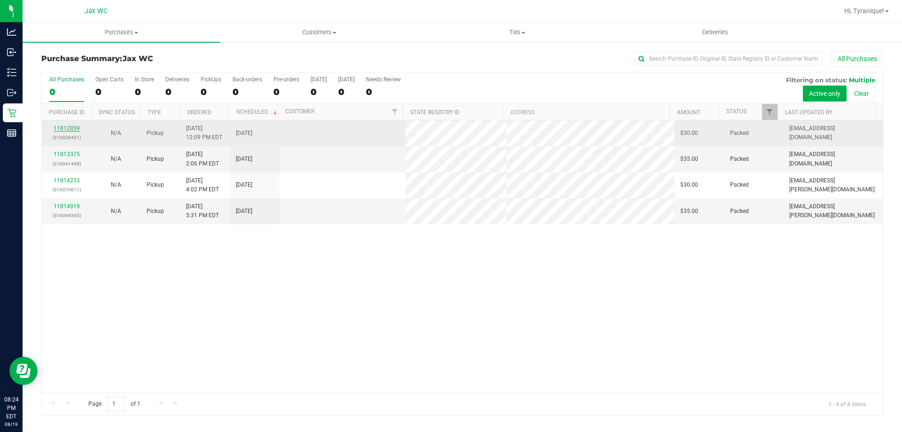
click at [71, 125] on link "11812859" at bounding box center [67, 128] width 26 height 7
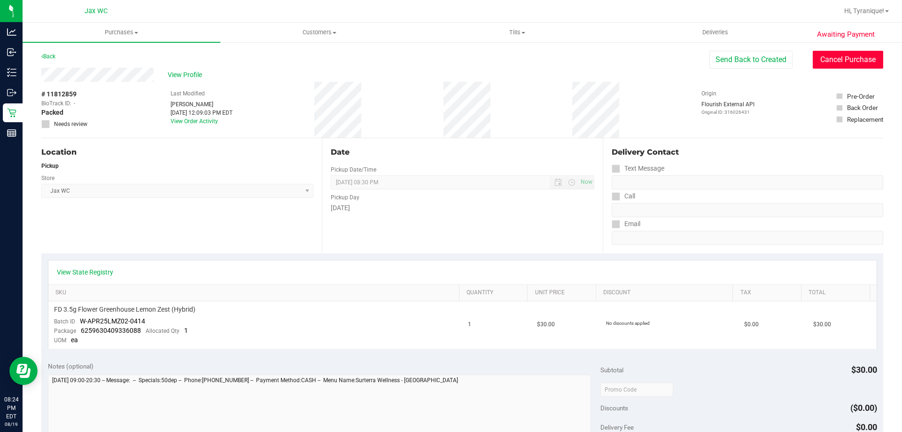
click at [832, 67] on button "Cancel Purchase" at bounding box center [848, 60] width 70 height 18
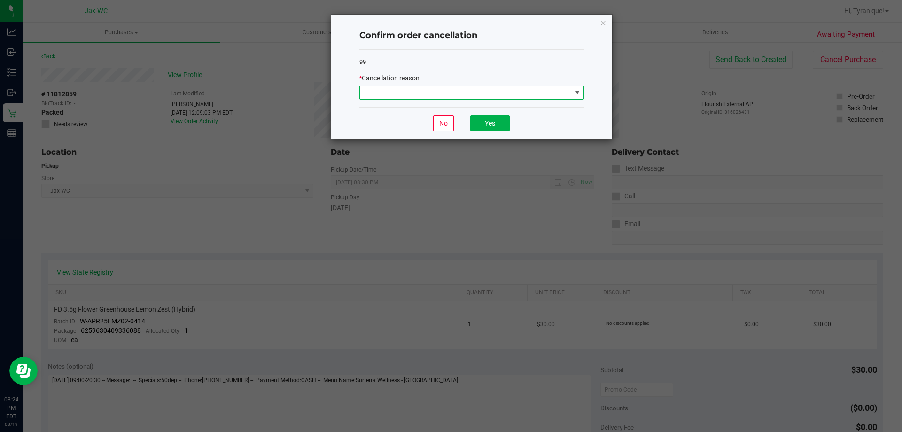
click at [515, 99] on span at bounding box center [466, 92] width 212 height 13
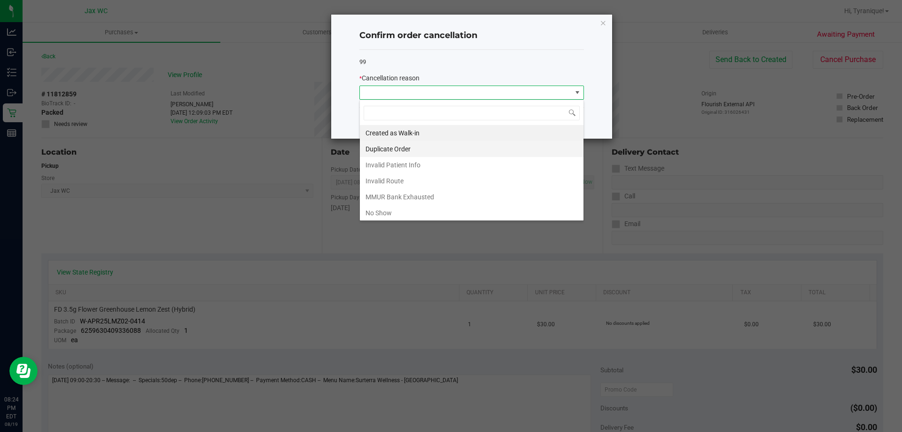
scroll to position [14, 225]
click at [398, 210] on li "No Show" at bounding box center [472, 213] width 224 height 16
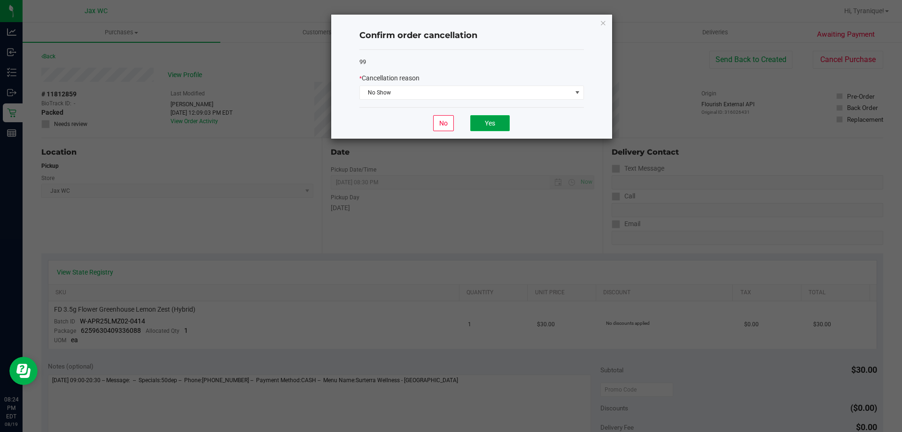
click at [494, 123] on button "Yes" at bounding box center [489, 123] width 39 height 16
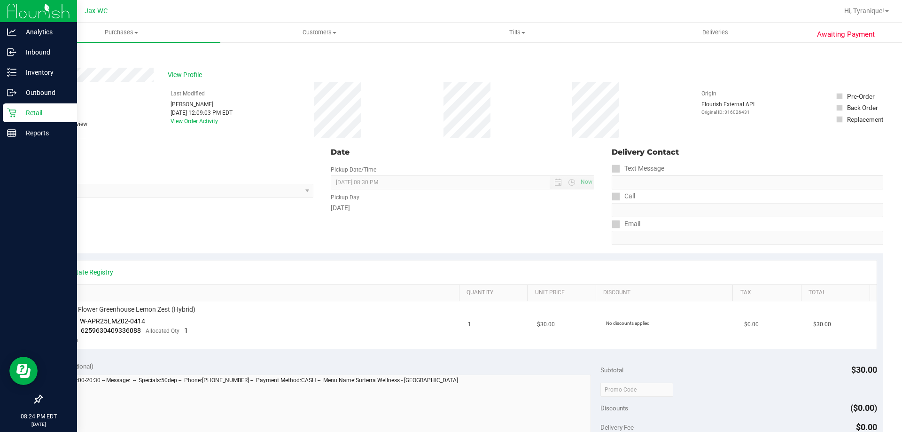
click at [14, 109] on icon at bounding box center [11, 112] width 9 height 9
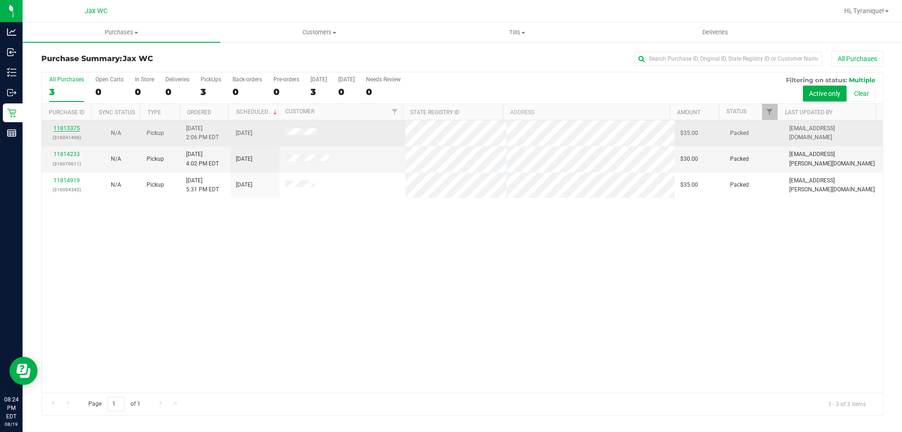
click at [74, 126] on link "11813375" at bounding box center [67, 128] width 26 height 7
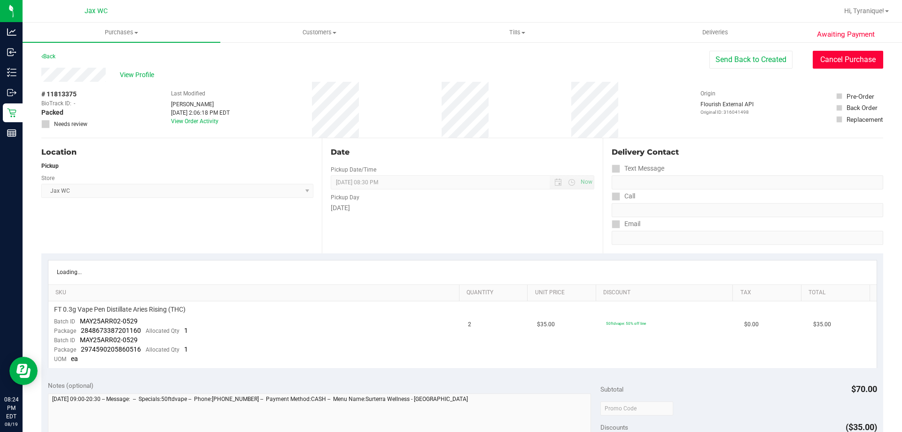
click at [838, 64] on button "Cancel Purchase" at bounding box center [848, 60] width 70 height 18
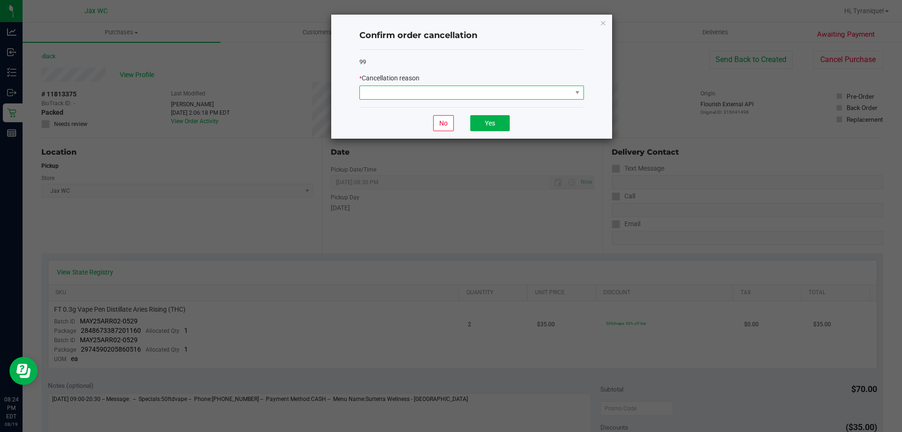
click at [463, 94] on span at bounding box center [466, 92] width 212 height 13
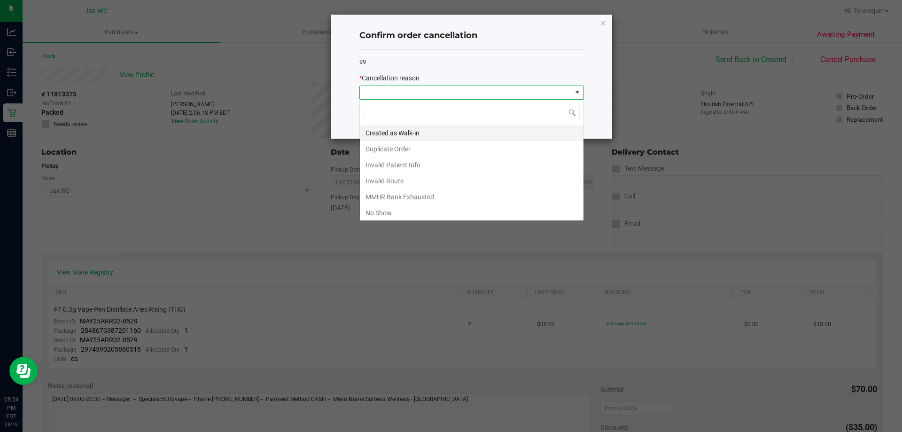
scroll to position [14, 225]
click at [399, 207] on li "No Show" at bounding box center [472, 213] width 224 height 16
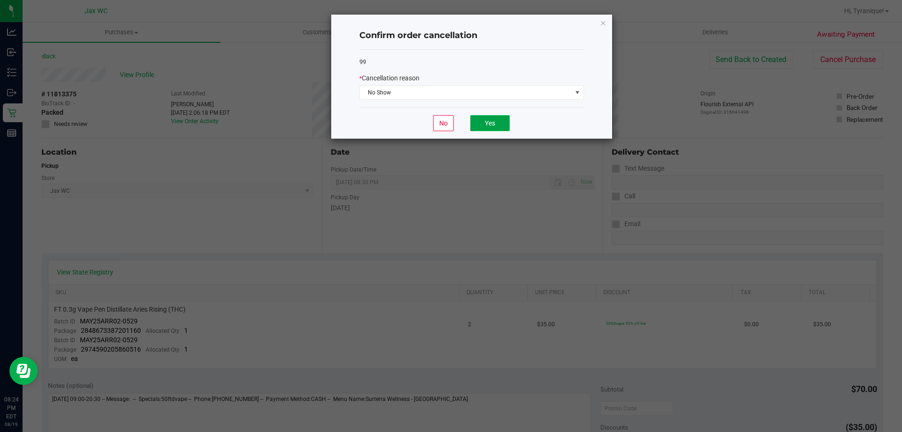
click at [487, 125] on button "Yes" at bounding box center [489, 123] width 39 height 16
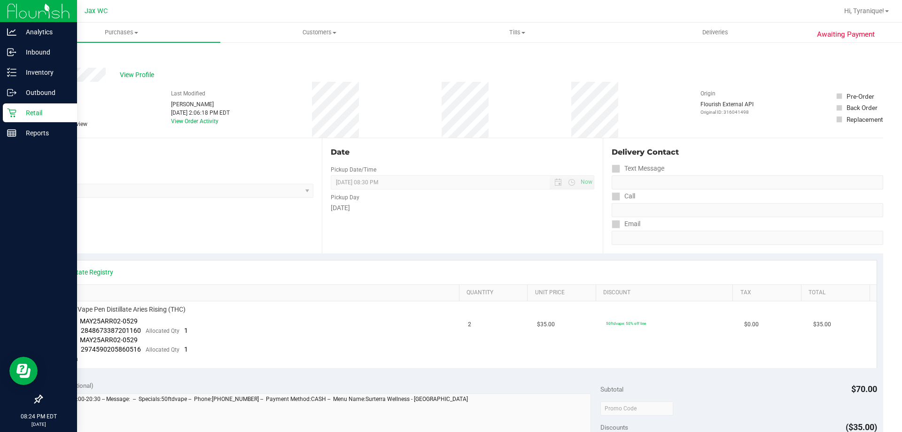
click at [10, 109] on icon at bounding box center [11, 112] width 9 height 9
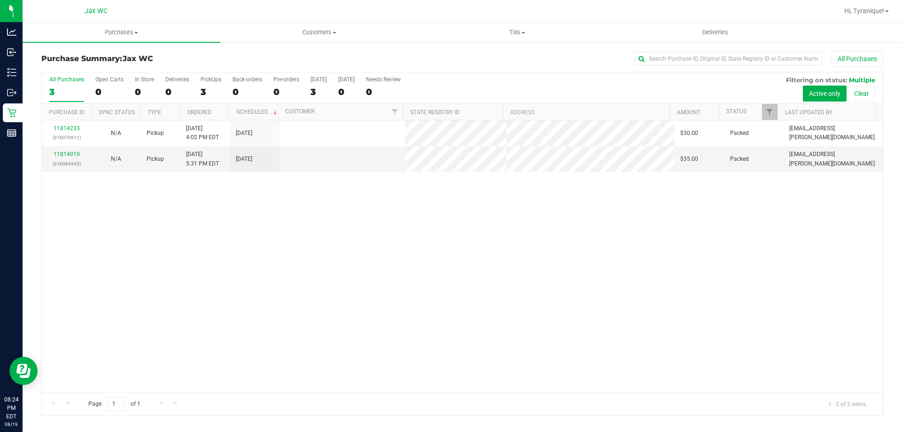
click at [65, 122] on td "11814233 (316070611)" at bounding box center [66, 133] width 49 height 26
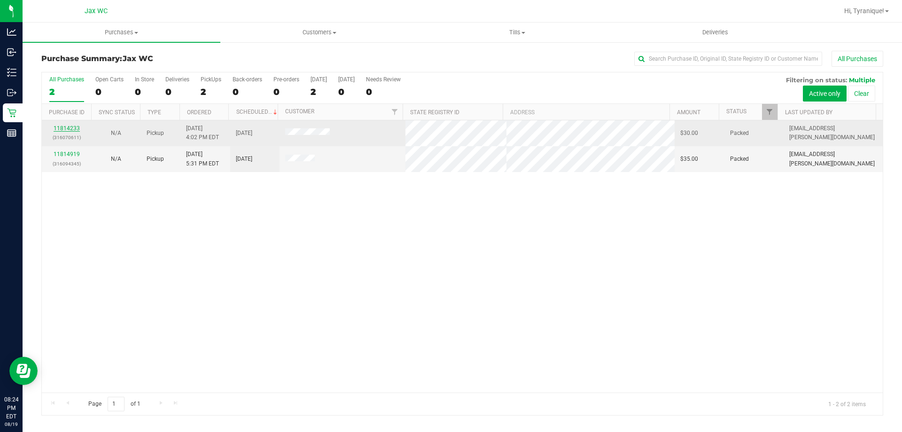
click at [68, 125] on link "11814233" at bounding box center [67, 128] width 26 height 7
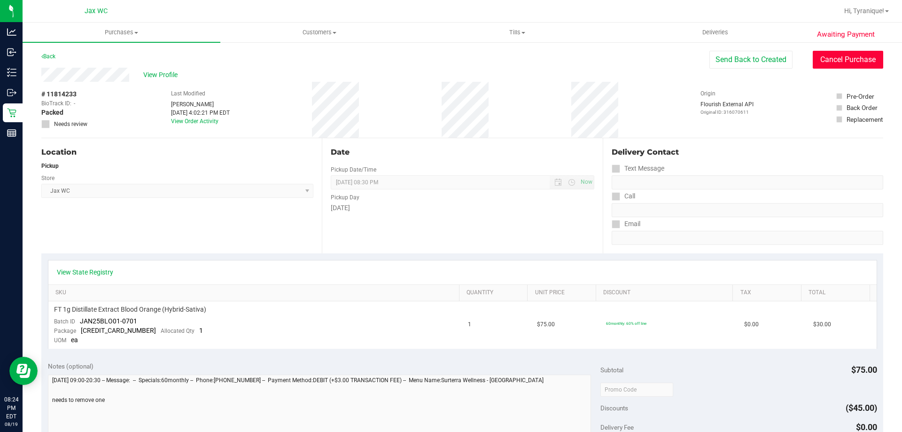
click at [848, 56] on button "Cancel Purchase" at bounding box center [848, 60] width 70 height 18
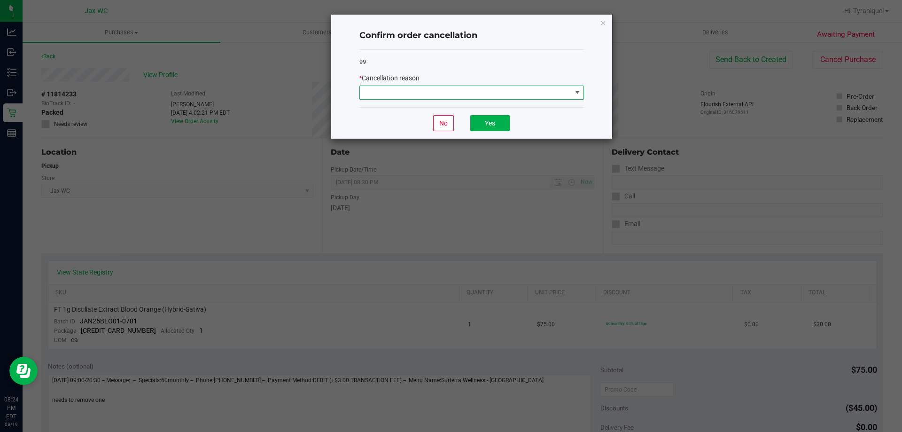
click at [525, 92] on span at bounding box center [466, 92] width 212 height 13
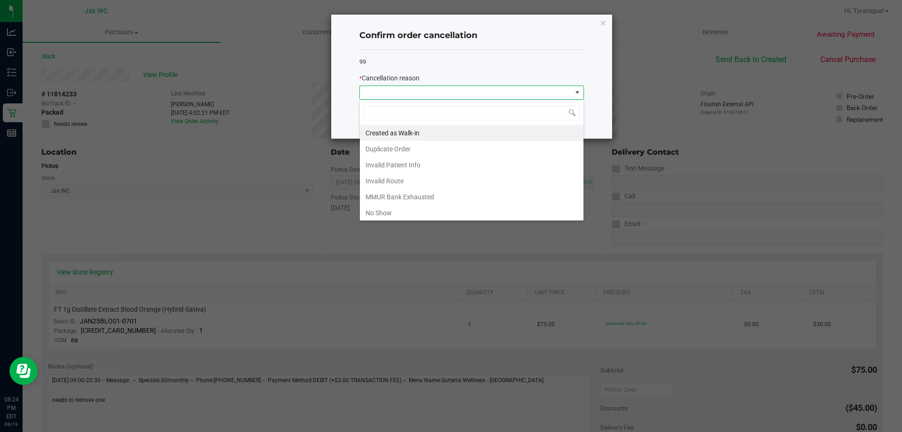
scroll to position [14, 225]
click at [401, 210] on li "No Show" at bounding box center [472, 213] width 224 height 16
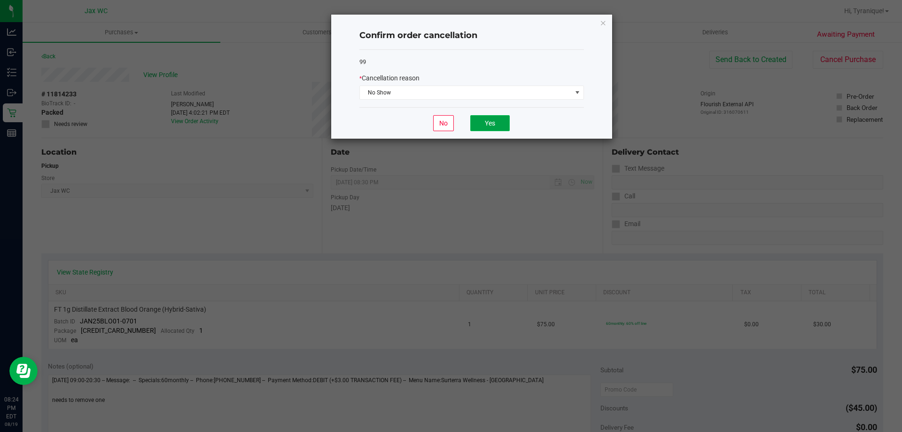
click at [494, 123] on button "Yes" at bounding box center [489, 123] width 39 height 16
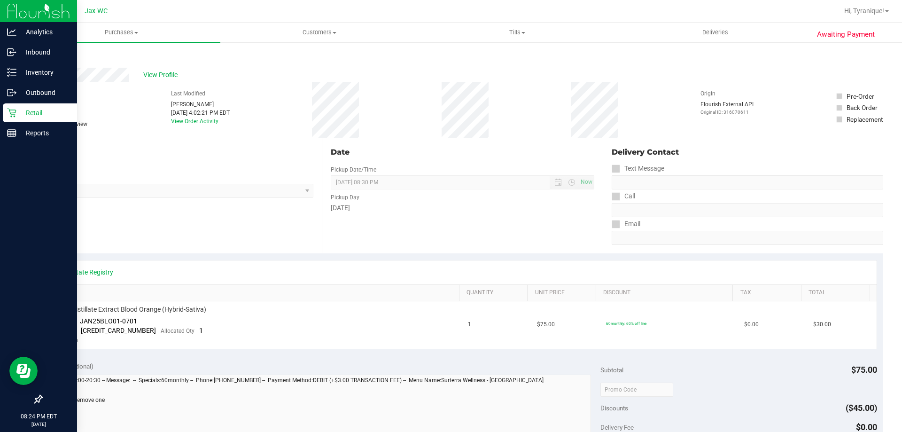
click at [21, 113] on p "Retail" at bounding box center [44, 112] width 56 height 11
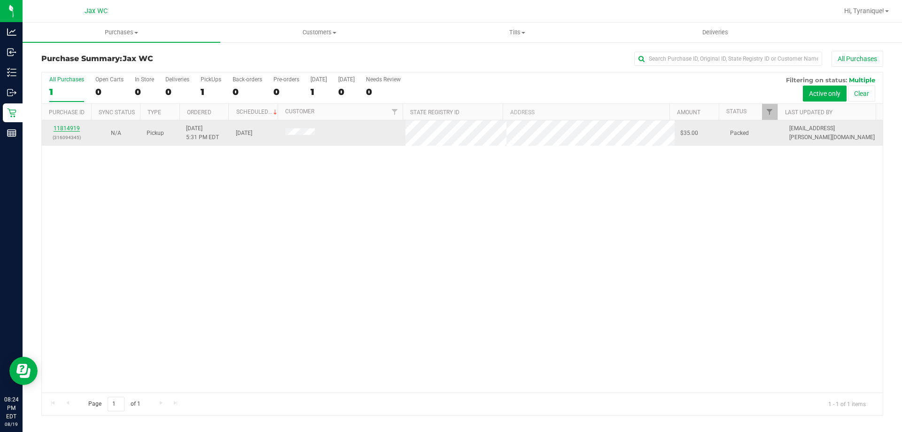
click at [62, 129] on link "11814919" at bounding box center [67, 128] width 26 height 7
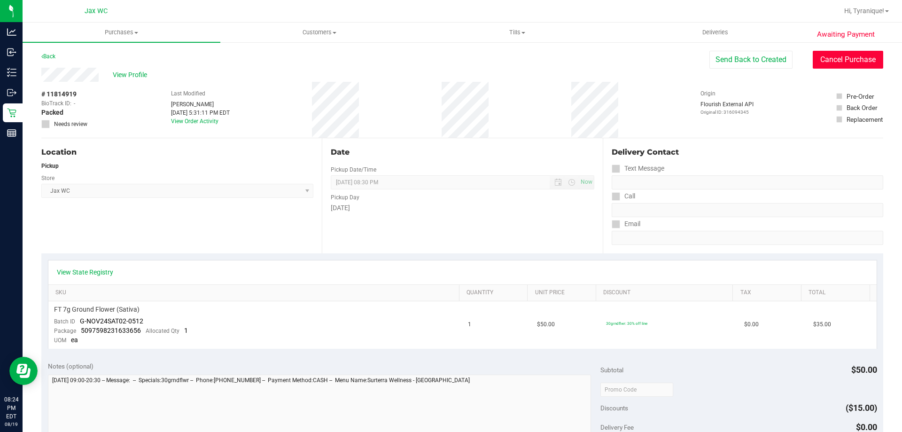
click at [826, 62] on button "Cancel Purchase" at bounding box center [848, 60] width 70 height 18
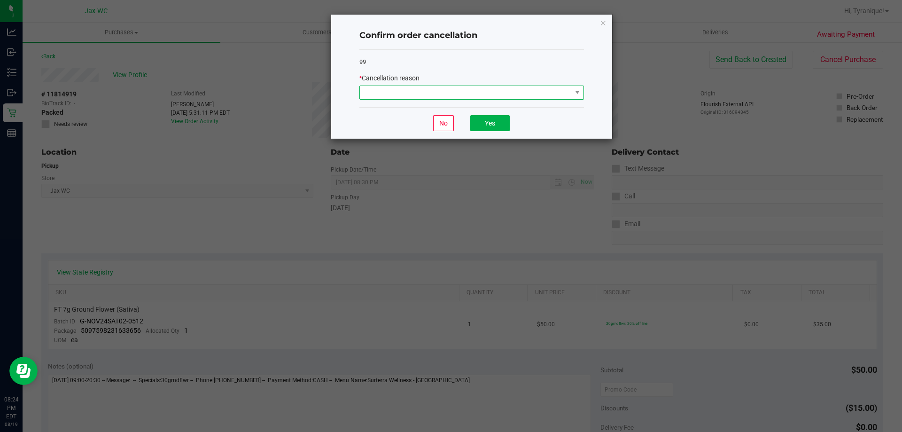
click at [459, 97] on span at bounding box center [466, 92] width 212 height 13
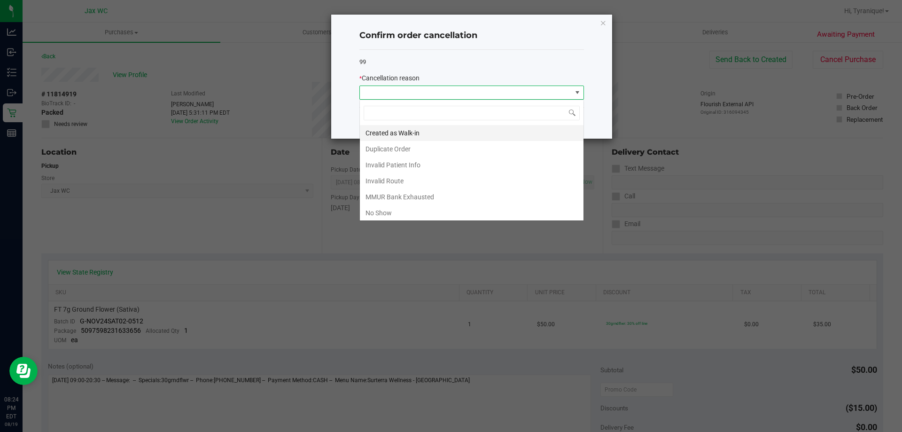
scroll to position [14, 225]
click at [425, 208] on li "No Show" at bounding box center [472, 213] width 224 height 16
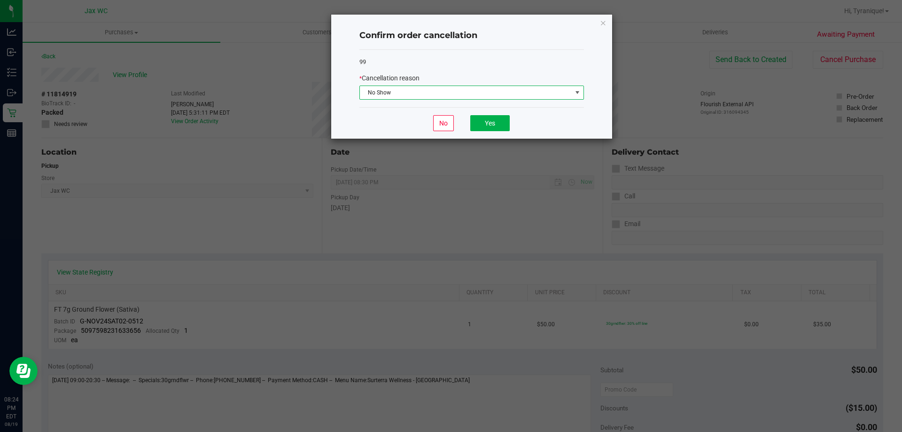
click at [495, 114] on div "No Yes" at bounding box center [471, 122] width 225 height 31
click at [495, 117] on button "Yes" at bounding box center [489, 123] width 39 height 16
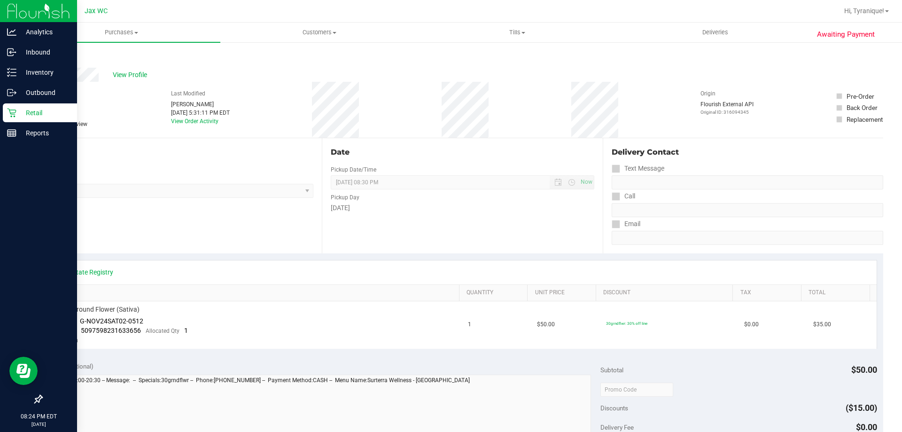
click at [13, 118] on div "Retail" at bounding box center [40, 112] width 74 height 19
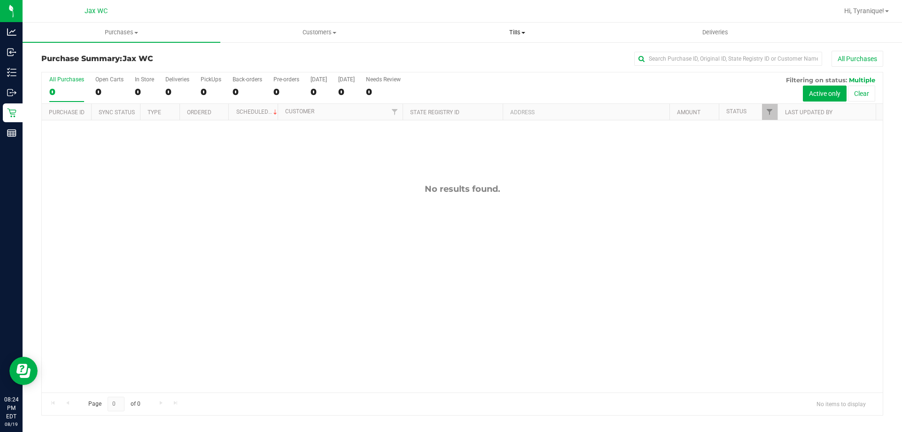
click at [503, 32] on span "Tills" at bounding box center [517, 32] width 197 height 8
click at [500, 55] on li "Manage tills" at bounding box center [517, 56] width 198 height 11
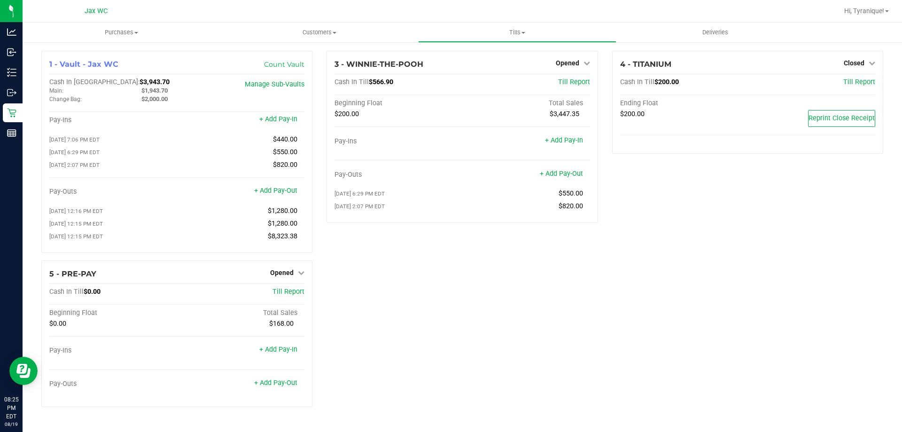
click at [424, 289] on div "1 - Vault - Jax WC Count Vault Cash In Vault: $3,943.70 Main: $1,943.70 Change …" at bounding box center [462, 233] width 856 height 364
click at [399, 350] on div "1 - Vault - Jax WC Count Vault Cash In Vault: $3,943.70 Main: $1,943.70 Change …" at bounding box center [462, 233] width 856 height 364
click at [291, 272] on div "Opened" at bounding box center [287, 272] width 34 height 11
click at [291, 275] on span "Opened" at bounding box center [281, 273] width 23 height 8
click at [293, 293] on link "Close Till" at bounding box center [283, 292] width 25 height 8
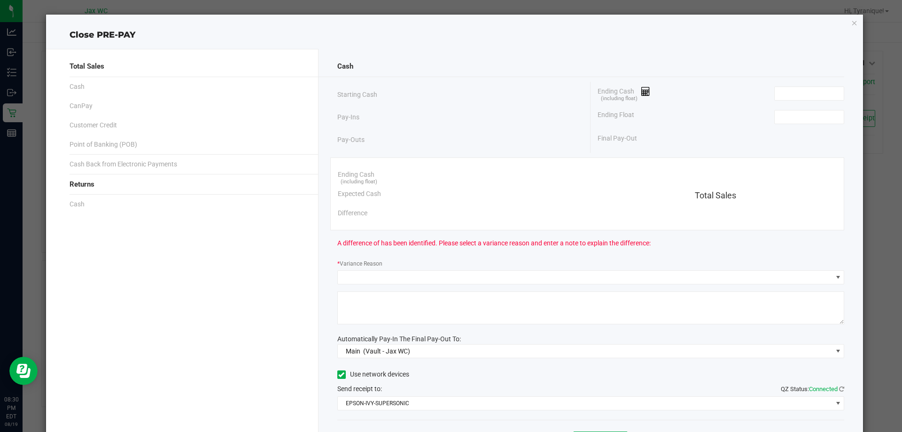
click at [767, 92] on div "Ending Cash (including float)" at bounding box center [721, 93] width 247 height 23
click at [775, 92] on input at bounding box center [809, 93] width 69 height 13
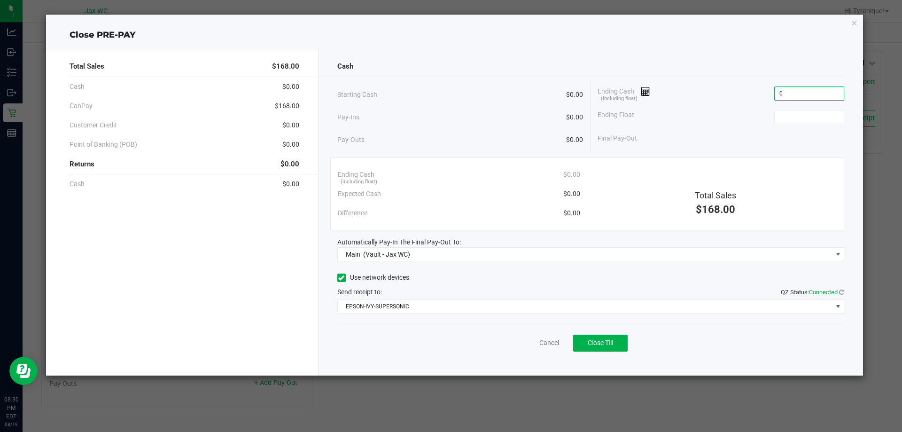
type input "$0.00"
click at [709, 89] on div "Ending Cash (including float) $0.00" at bounding box center [721, 93] width 247 height 23
click at [619, 340] on button "Close Till" at bounding box center [600, 343] width 55 height 17
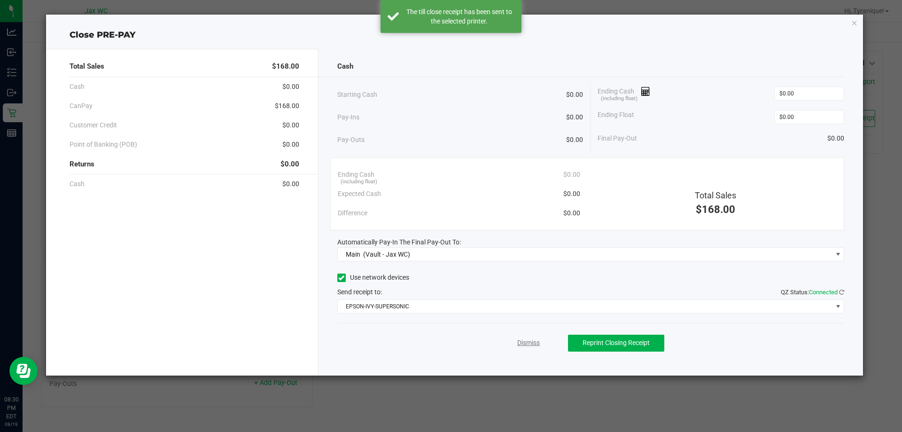
click at [528, 339] on link "Dismiss" at bounding box center [528, 343] width 23 height 10
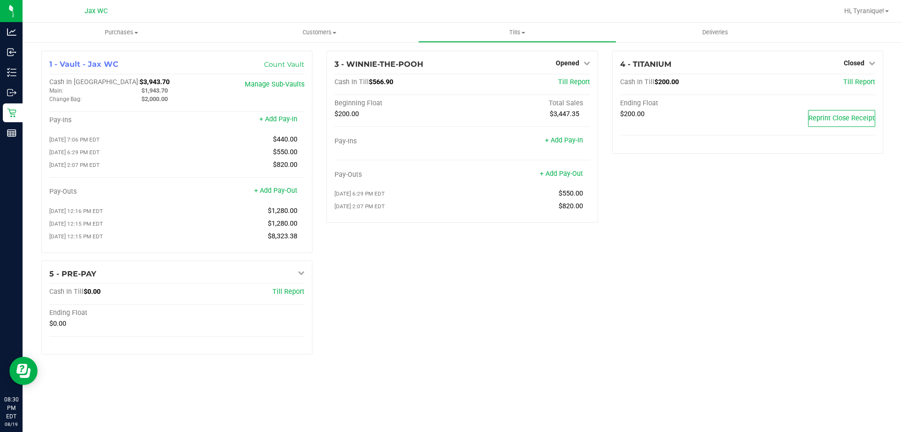
click at [657, 268] on div "1 - Vault - Jax WC Count Vault Cash In Vault: $3,943.70 Main: $1,943.70 Change …" at bounding box center [462, 206] width 856 height 311
click at [576, 65] on span "Opened" at bounding box center [567, 63] width 23 height 8
click at [564, 85] on link "Close Till" at bounding box center [568, 83] width 25 height 8
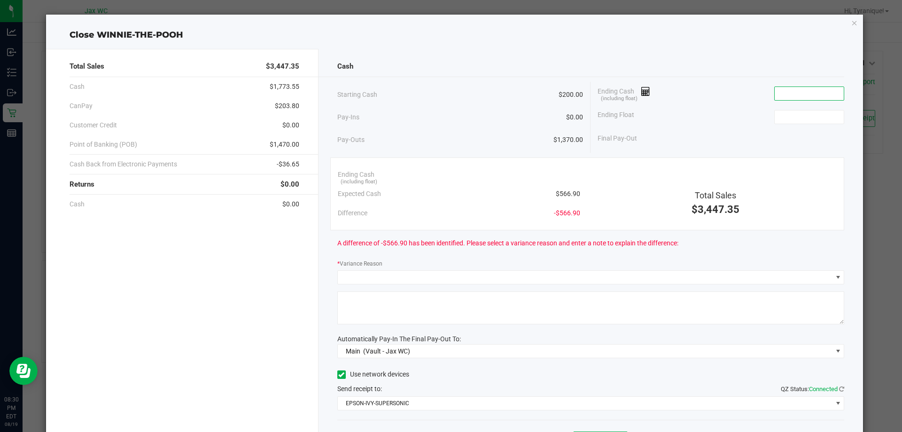
click at [790, 94] on input at bounding box center [809, 93] width 69 height 13
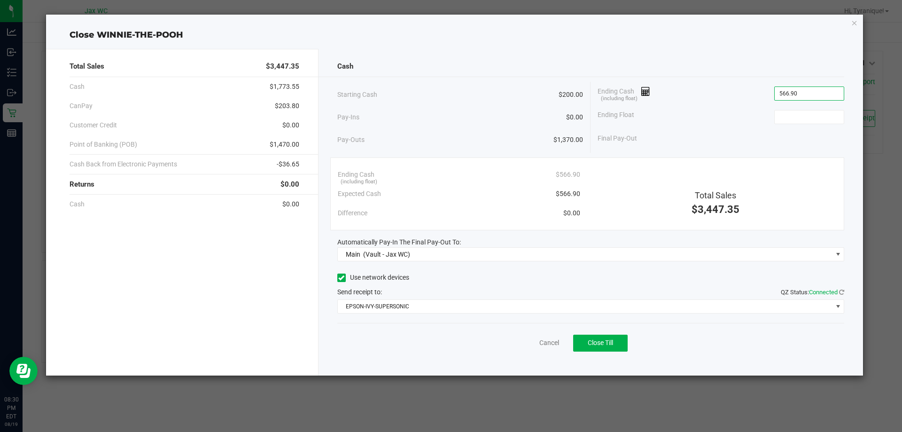
type input "$566.90"
type input "$200.00"
click at [473, 151] on div "Pay-Outs $1,370.00" at bounding box center [460, 140] width 246 height 26
click at [459, 138] on div "Pay-Outs $1,370.00" at bounding box center [460, 140] width 246 height 26
click at [593, 338] on button "Close Till" at bounding box center [600, 343] width 55 height 17
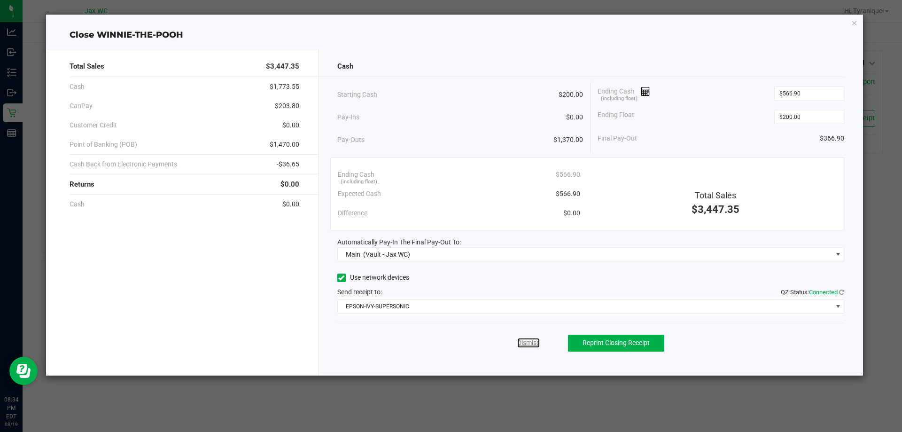
click at [528, 345] on link "Dismiss" at bounding box center [528, 343] width 23 height 10
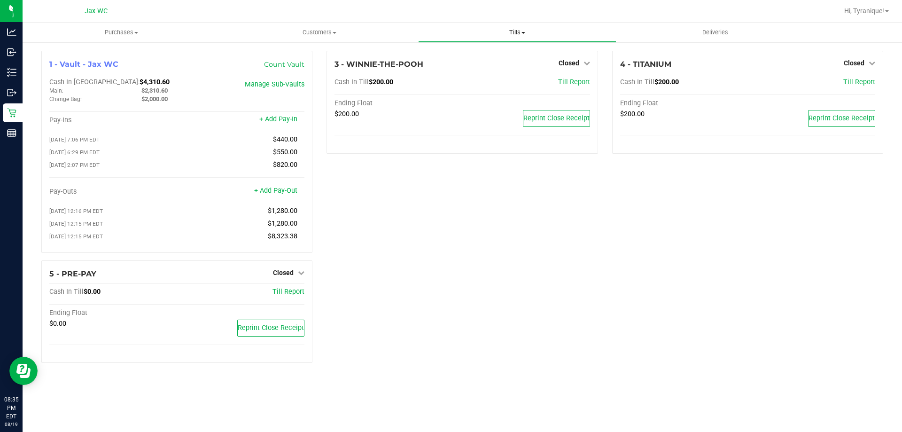
click at [516, 28] on span "Tills" at bounding box center [517, 32] width 197 height 8
click at [502, 63] on li "Reconcile e-payments" at bounding box center [517, 67] width 198 height 11
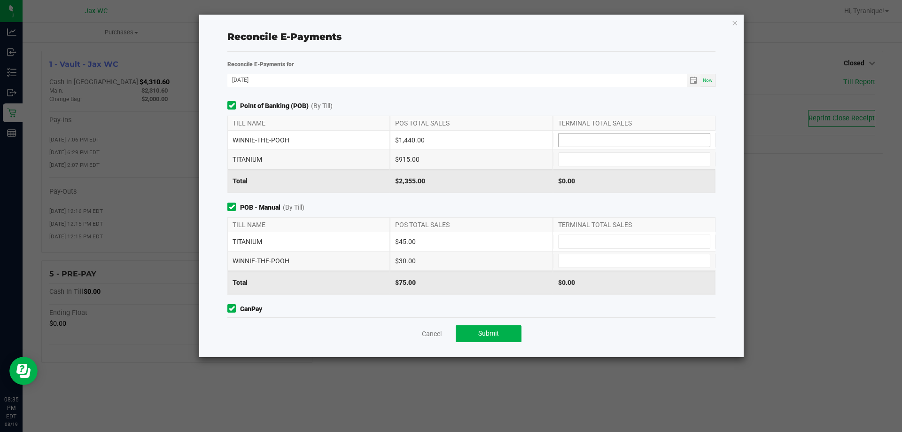
click at [615, 135] on input at bounding box center [634, 139] width 151 height 13
type input "$1,440.00"
type input "$915.00"
click at [642, 242] on input at bounding box center [634, 241] width 151 height 13
type input "$45.00"
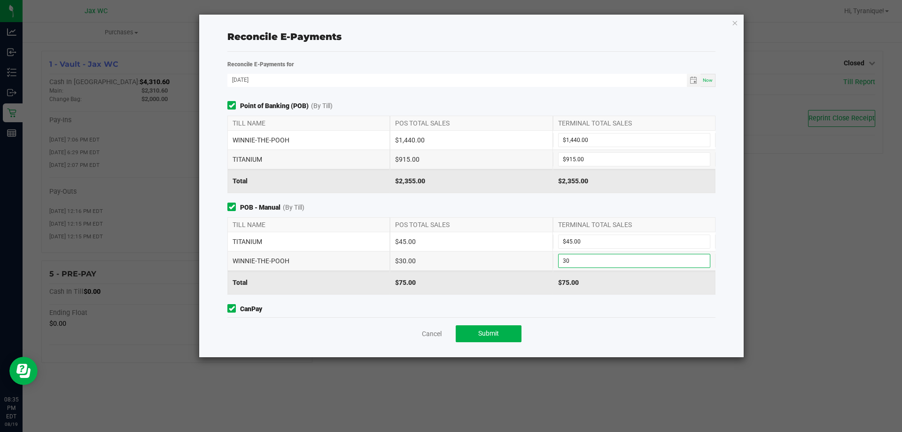
type input "$30.00"
drag, startPoint x: 507, startPoint y: 204, endPoint x: 511, endPoint y: 209, distance: 6.0
click at [507, 204] on span "POB - Manual (By Till)" at bounding box center [471, 208] width 488 height 10
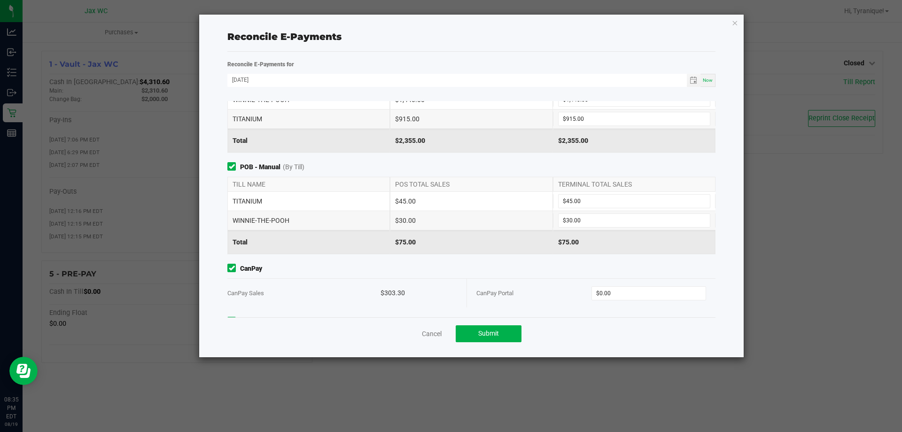
scroll to position [92, 0]
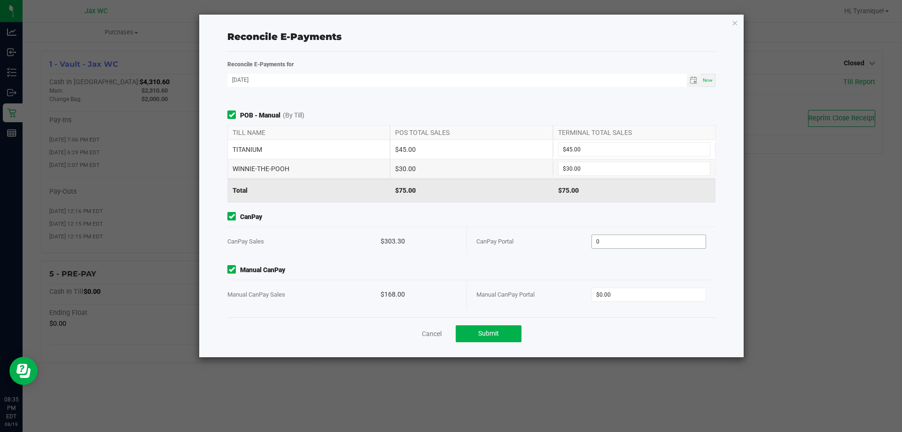
click at [646, 239] on input "0" at bounding box center [649, 241] width 114 height 13
type input "$303.30"
type input "$168.00"
click at [563, 242] on div "CanPay Portal" at bounding box center [533, 241] width 115 height 29
click at [499, 326] on button "Submit" at bounding box center [489, 333] width 66 height 17
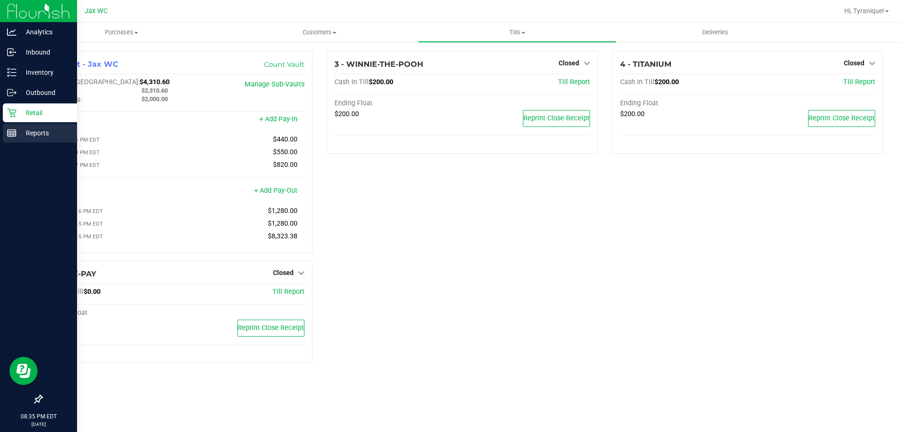
click at [20, 125] on div "Reports" at bounding box center [40, 133] width 74 height 19
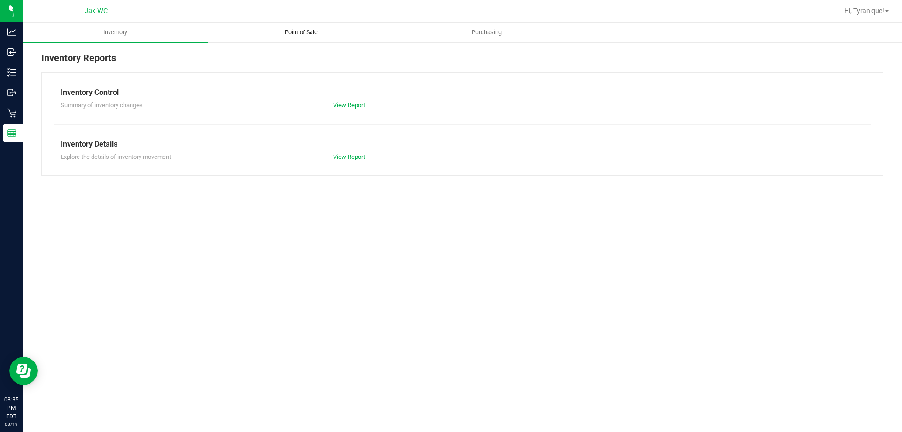
click at [317, 33] on span "Point of Sale" at bounding box center [301, 32] width 58 height 8
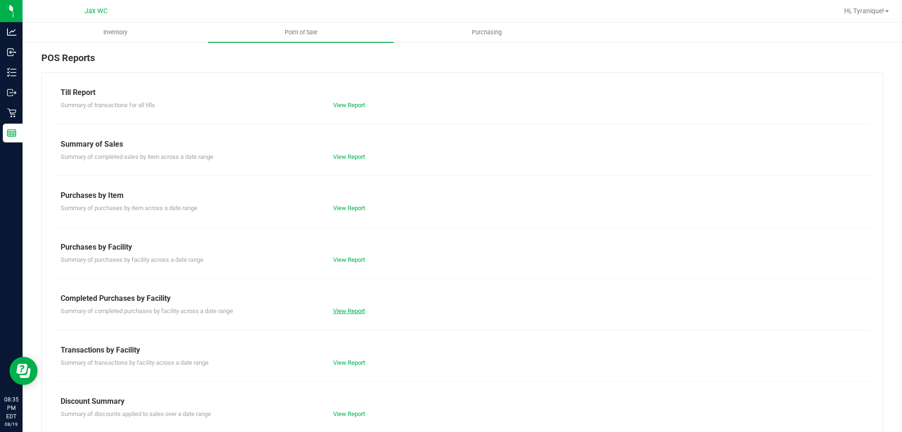
click at [352, 311] on link "View Report" at bounding box center [349, 310] width 32 height 7
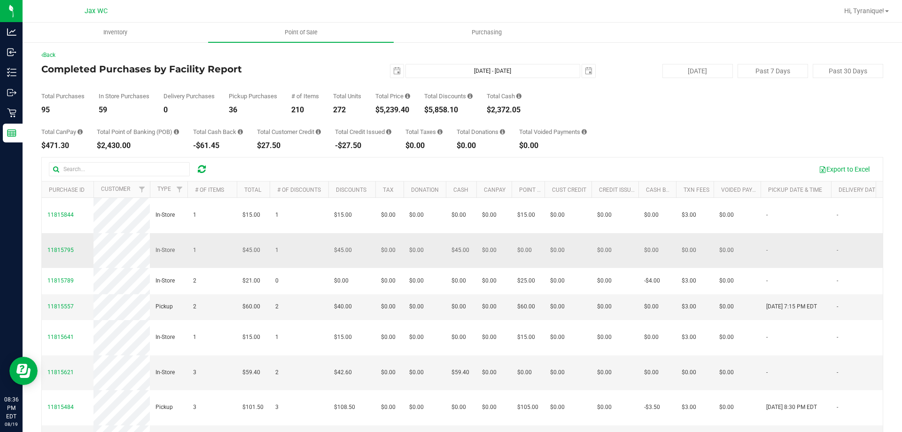
drag, startPoint x: 651, startPoint y: 269, endPoint x: 645, endPoint y: 258, distance: 12.7
click at [651, 269] on td "-$4.00" at bounding box center [658, 281] width 38 height 26
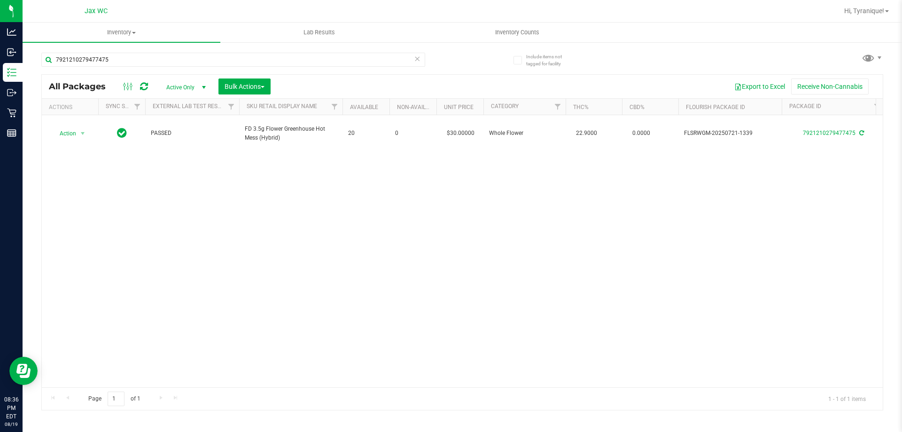
click at [218, 59] on input "7921210279477475" at bounding box center [233, 60] width 384 height 14
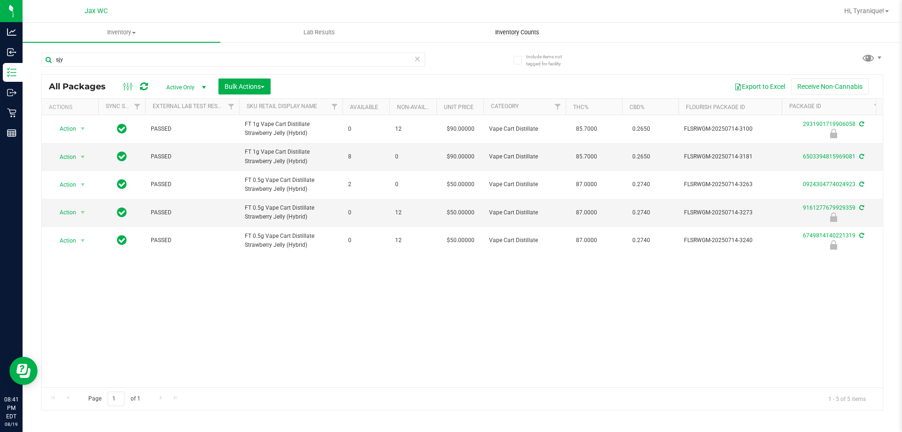
type input "sjy"
click at [520, 34] on span "Inventory Counts" at bounding box center [518, 32] width 70 height 8
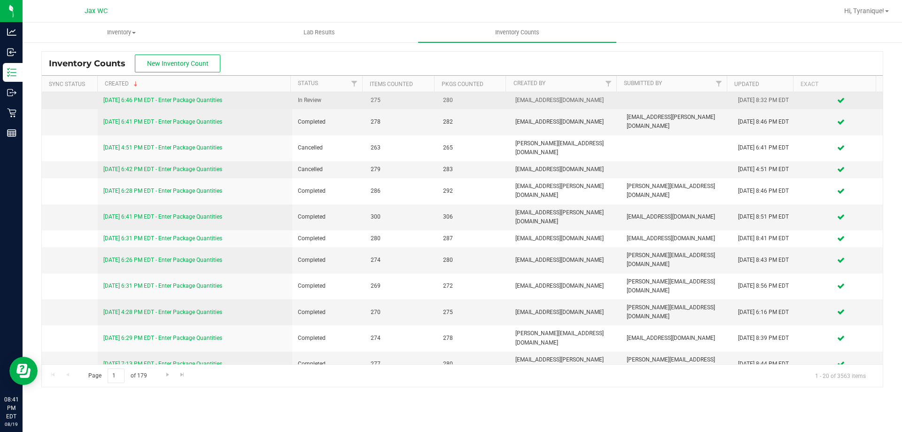
click at [191, 101] on link "8/19/25 6:46 PM EDT - Enter Package Quantities" at bounding box center [162, 100] width 119 height 7
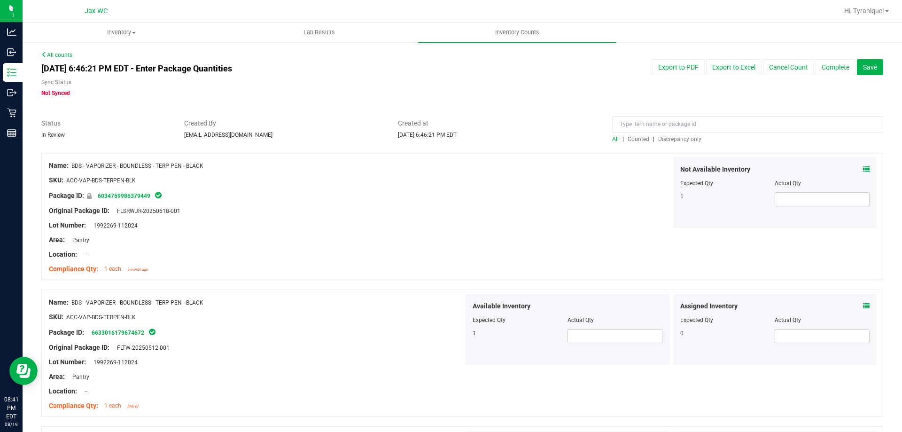
click at [687, 146] on div at bounding box center [462, 147] width 842 height 9
click at [687, 137] on span "Discrepancy only" at bounding box center [679, 139] width 43 height 7
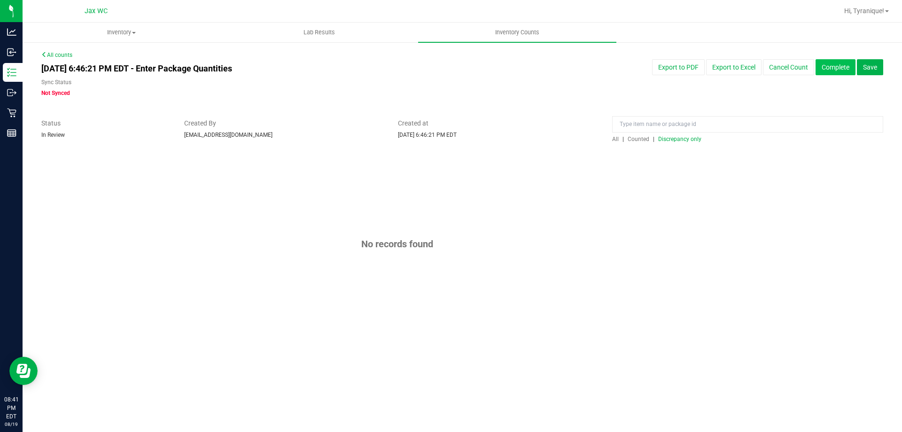
click at [828, 72] on button "Complete" at bounding box center [836, 67] width 40 height 16
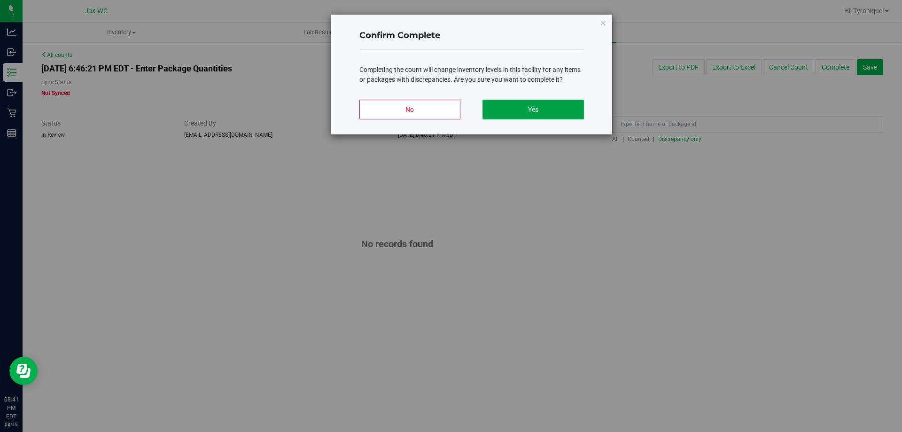
click at [562, 100] on button "Yes" at bounding box center [533, 110] width 101 height 20
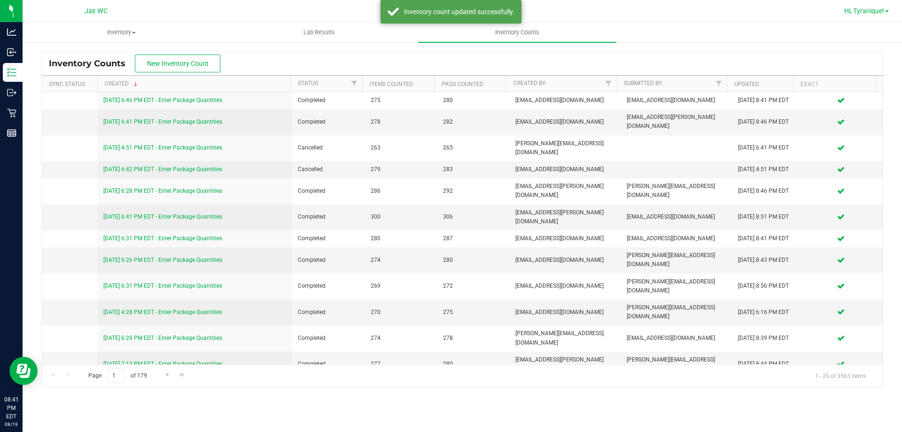
click at [859, 15] on span "Hi, Tyranique!" at bounding box center [864, 11] width 40 height 8
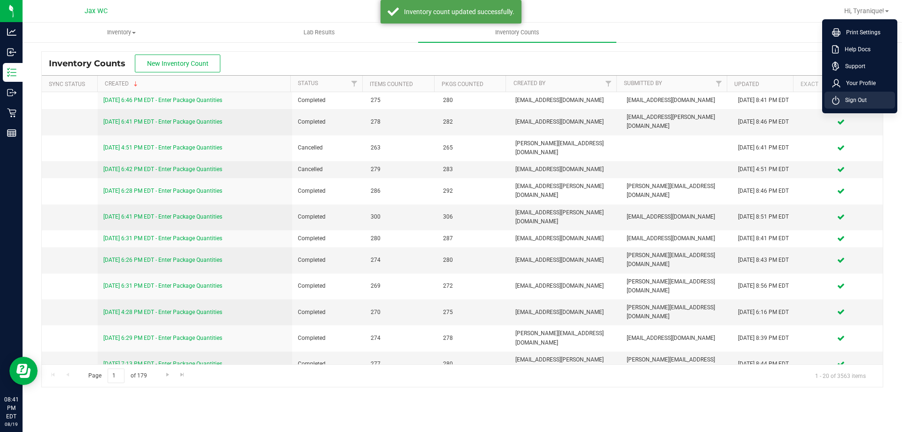
click at [856, 99] on span "Sign Out" at bounding box center [853, 99] width 27 height 9
